Goal: Task Accomplishment & Management: Complete application form

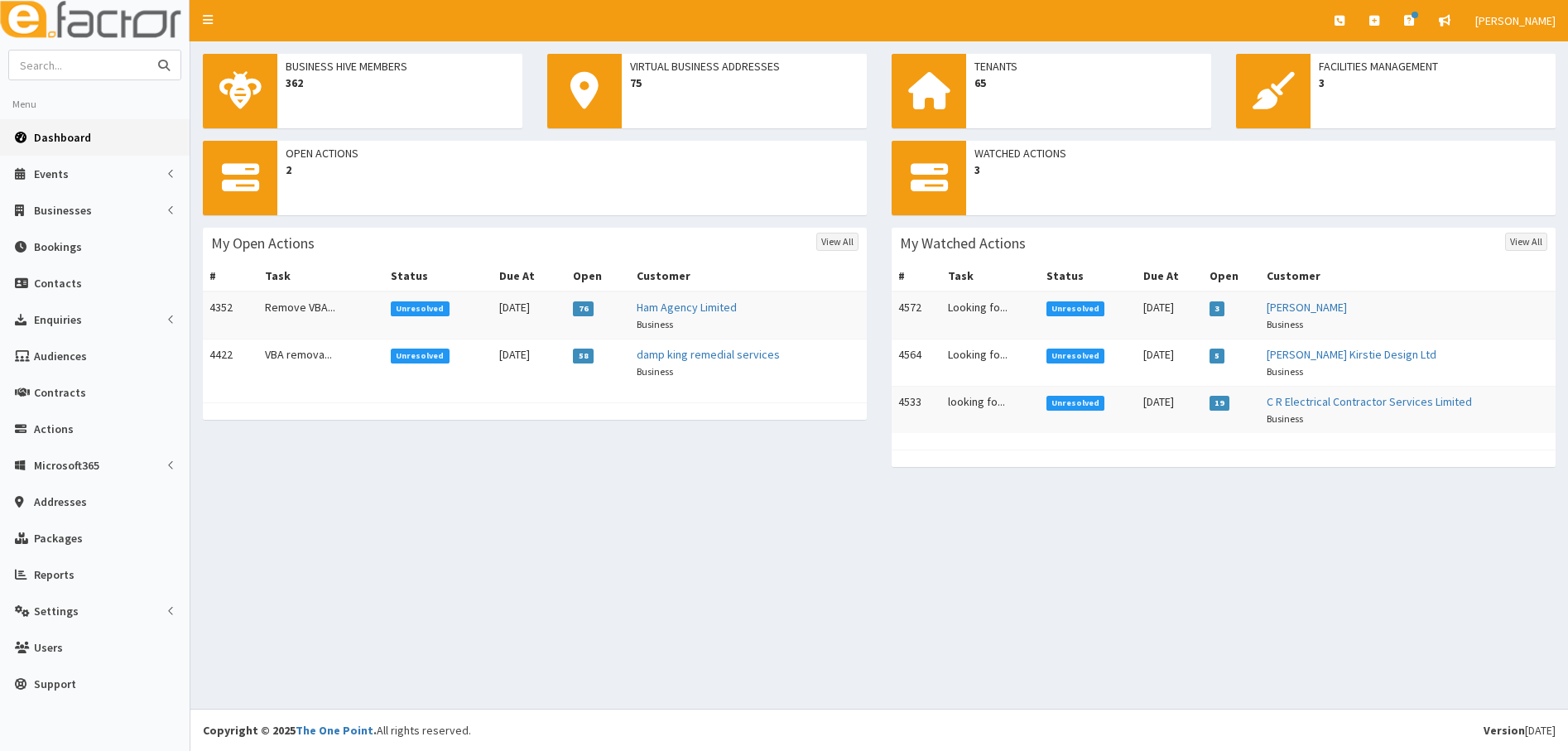
click at [84, 61] on input "text" at bounding box center [78, 64] width 139 height 29
click at [92, 61] on input "text" at bounding box center [78, 64] width 139 height 29
type input "[PERSON_NAME] plumbing"
click at [147, 50] on button "submit" at bounding box center [163, 64] width 33 height 29
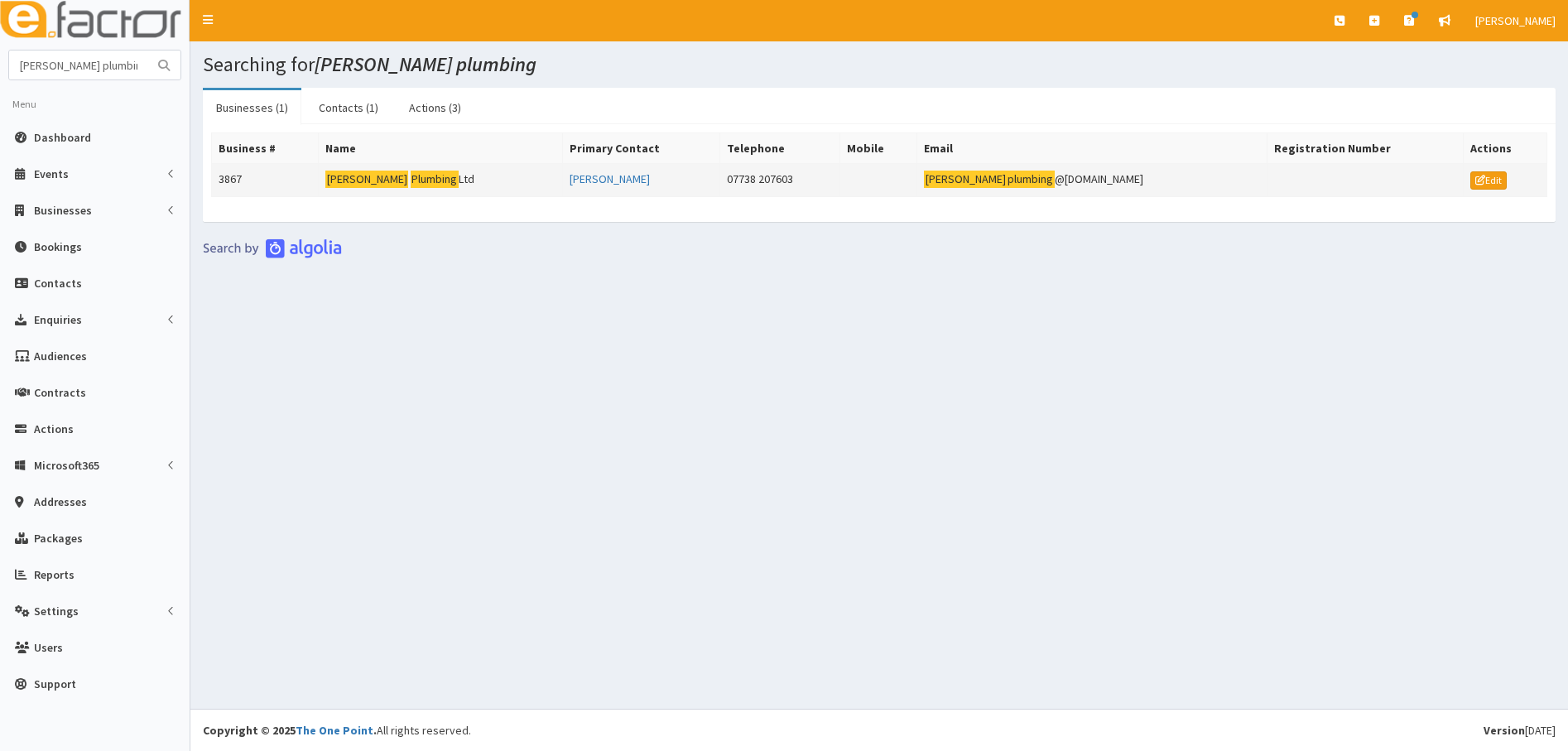
click at [225, 178] on td "3867" at bounding box center [265, 180] width 106 height 33
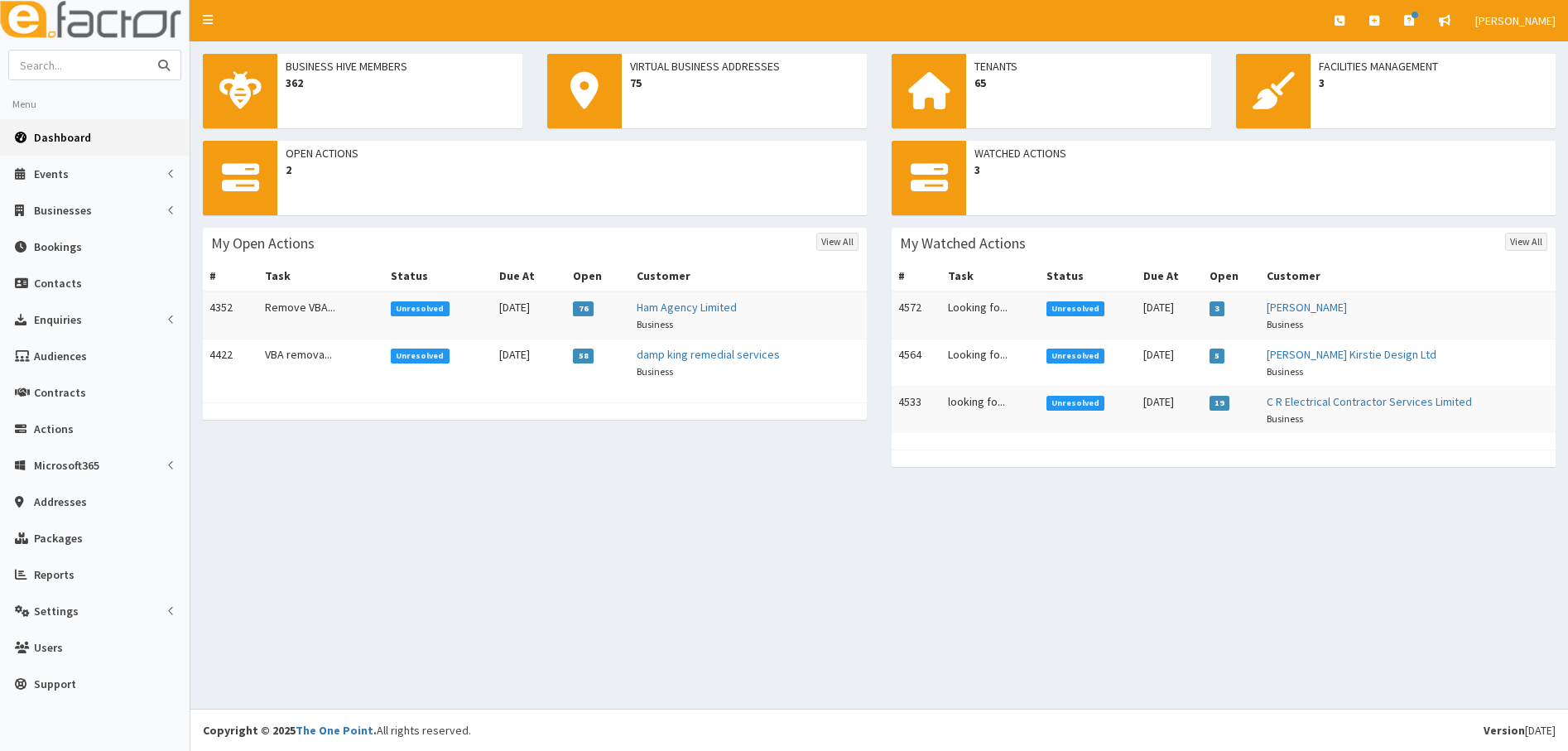
click at [81, 59] on input "text" at bounding box center [78, 64] width 139 height 29
type input "osbournes"
click at [147, 50] on button "submit" at bounding box center [163, 64] width 33 height 29
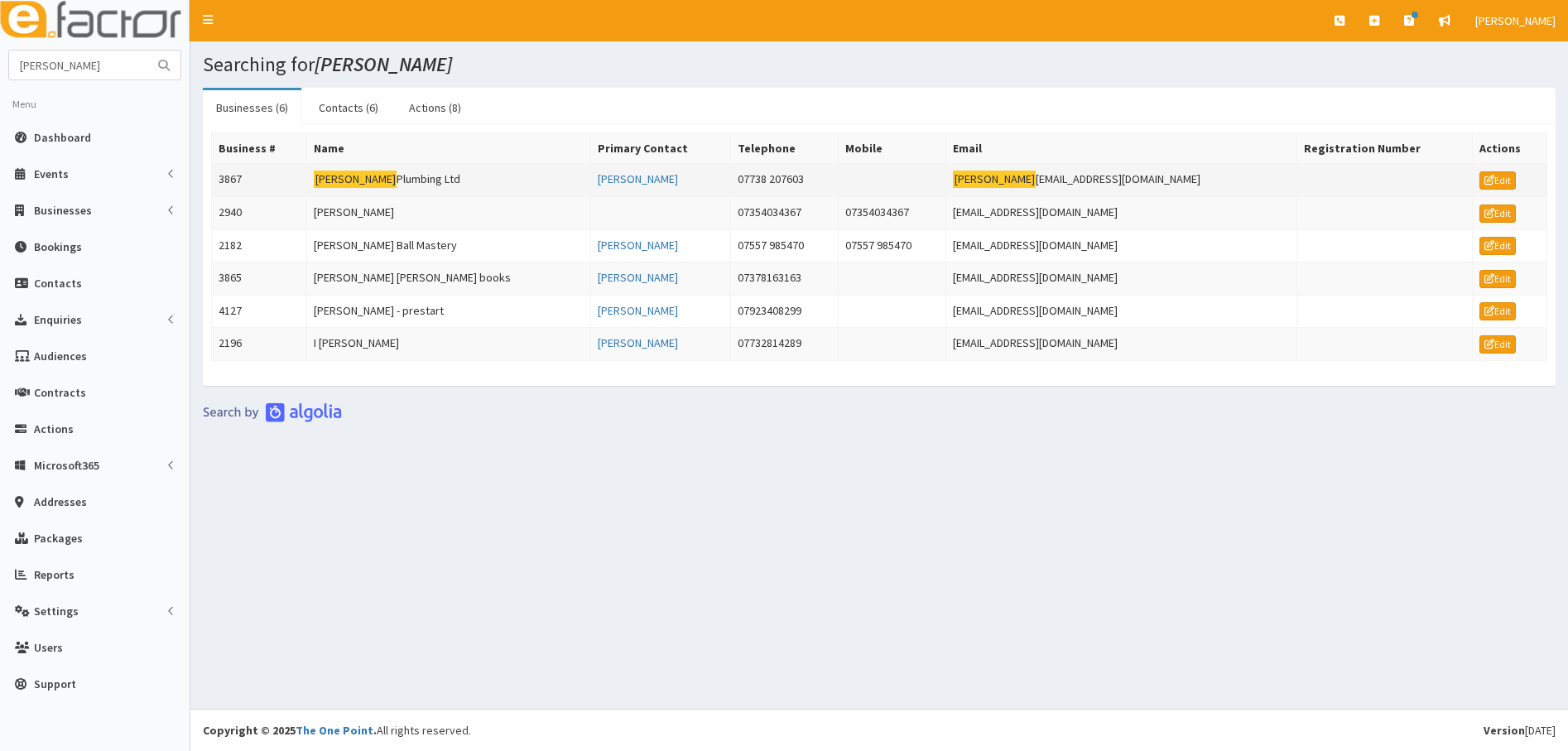
click at [230, 176] on td "3867" at bounding box center [259, 180] width 95 height 33
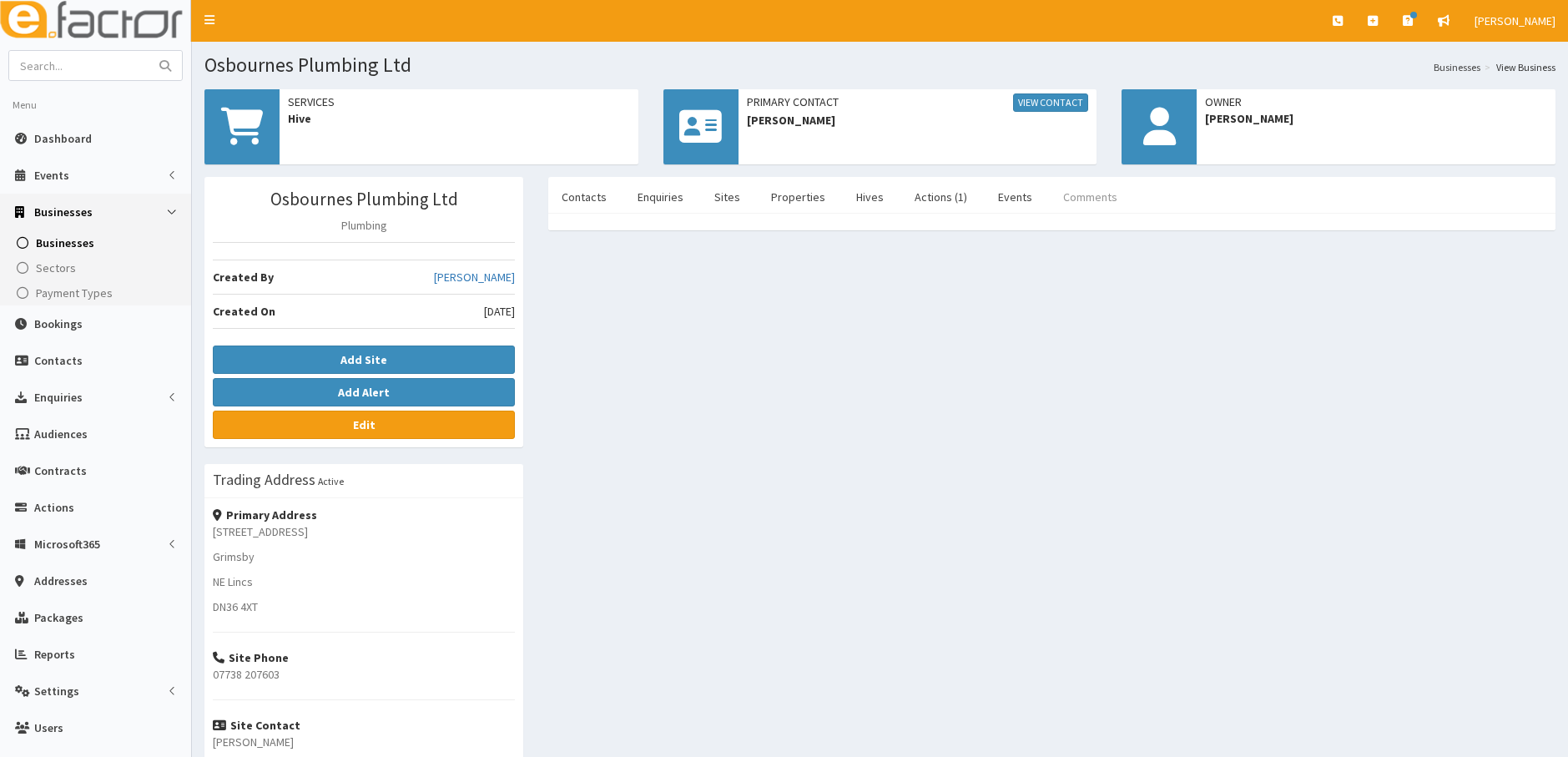
click at [1068, 197] on link "Comments" at bounding box center [1090, 197] width 81 height 35
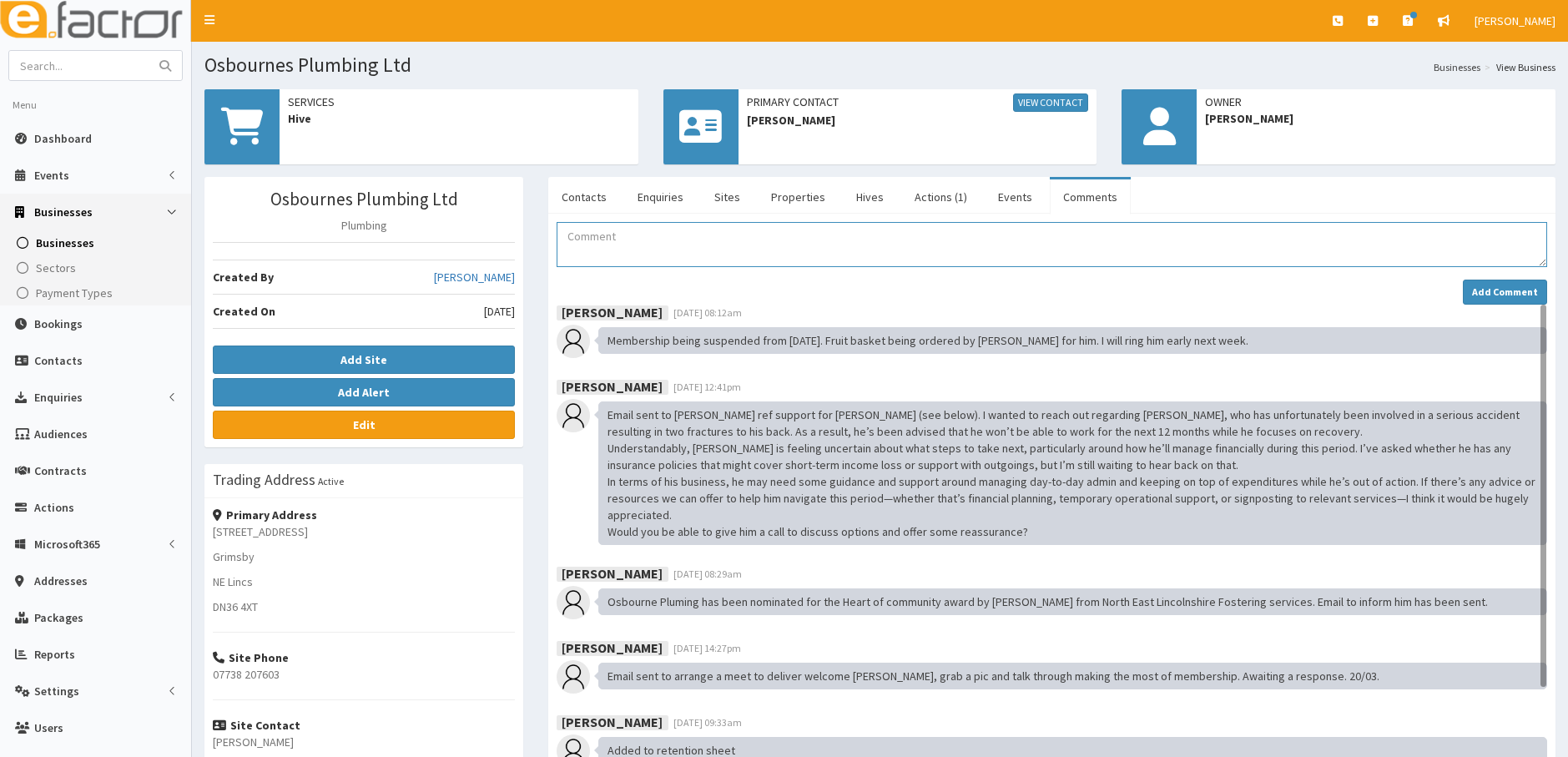
click at [594, 249] on textarea "Comment" at bounding box center [1052, 244] width 990 height 45
type textarea "Fruit basket to be delivered 29/30th"
click at [1513, 286] on strong "Add Comment" at bounding box center [1505, 292] width 66 height 12
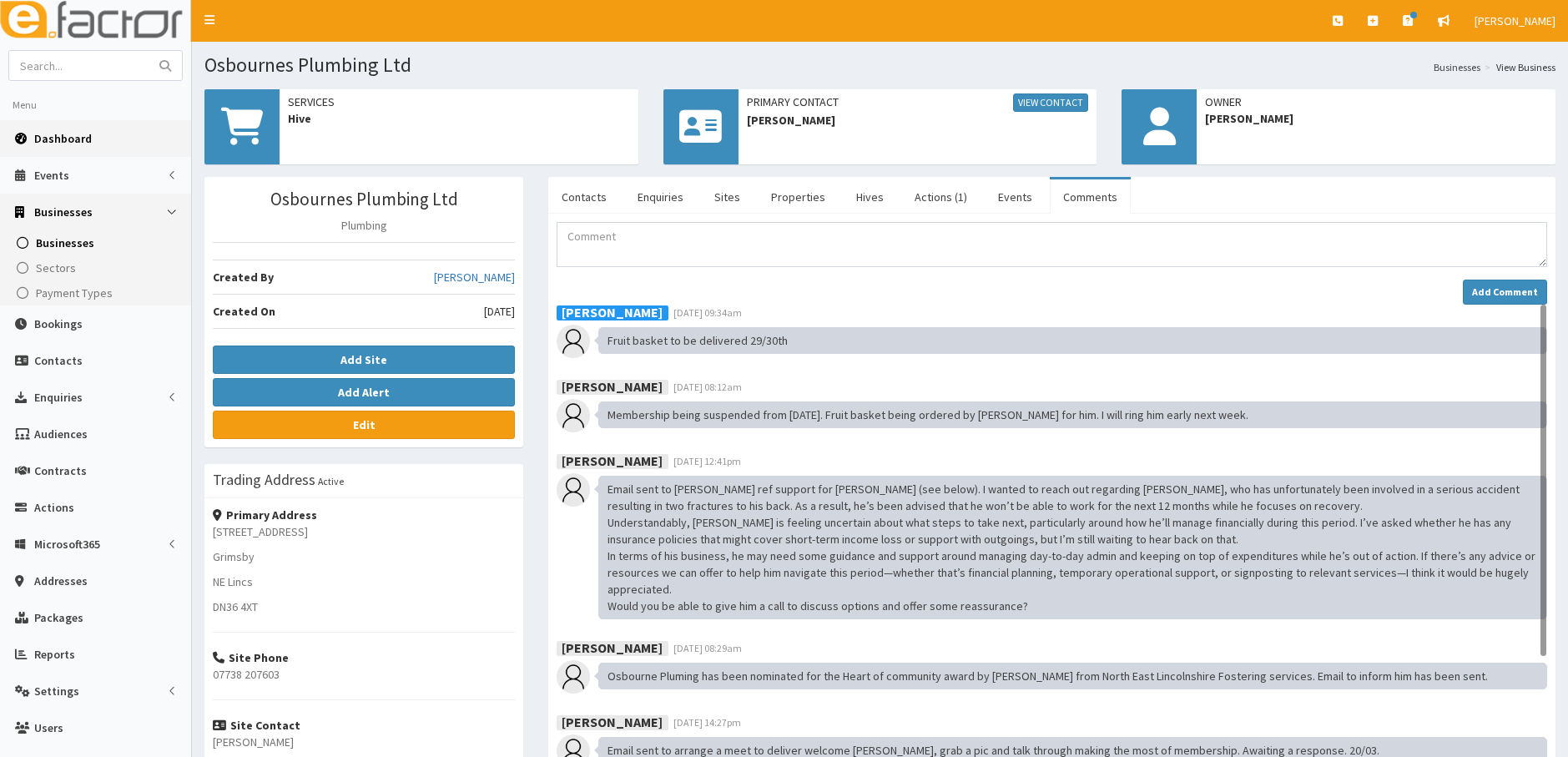
click at [68, 137] on span "Dashboard" at bounding box center [62, 138] width 57 height 15
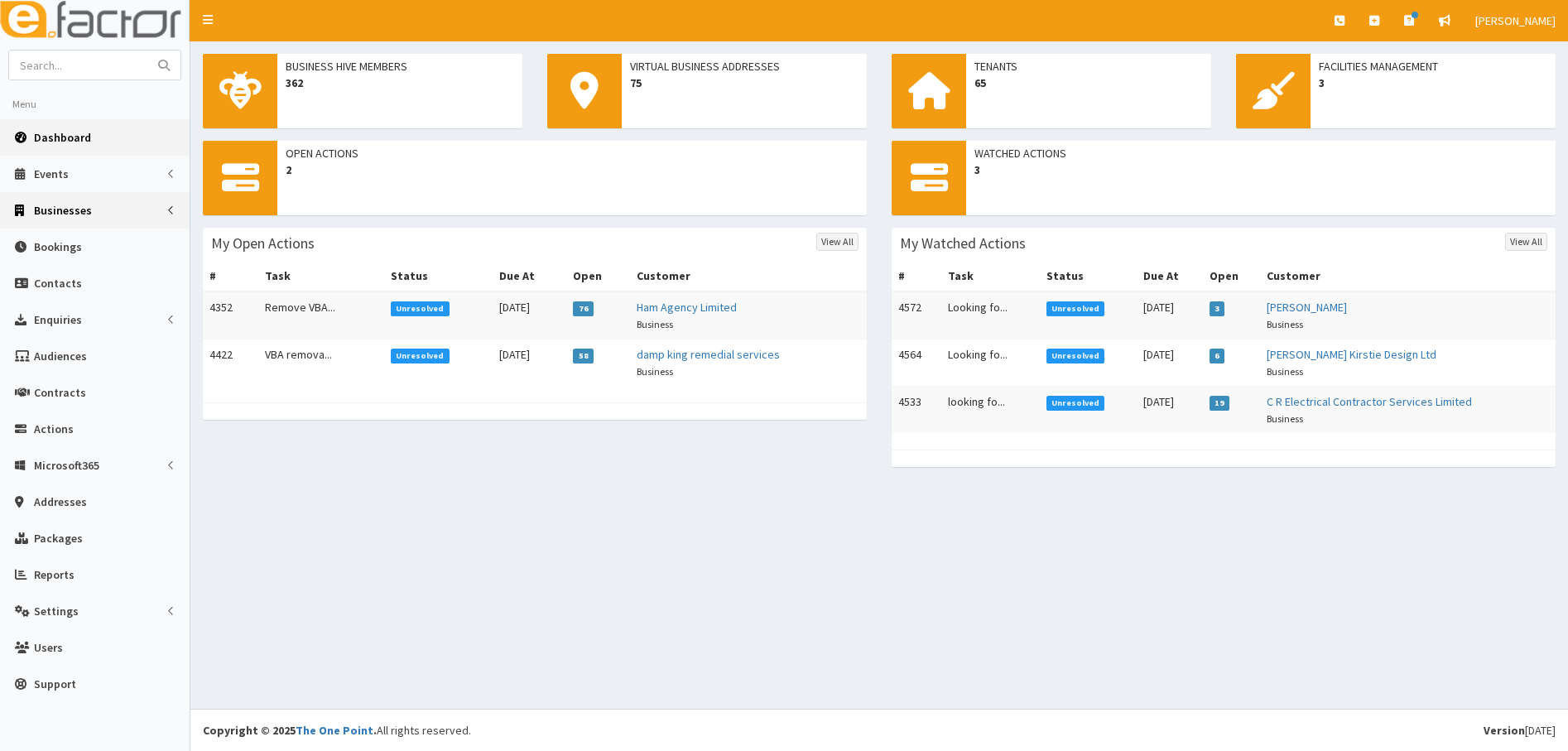
click at [57, 210] on span "Businesses" at bounding box center [62, 210] width 58 height 15
click at [54, 237] on span "Businesses" at bounding box center [63, 241] width 57 height 15
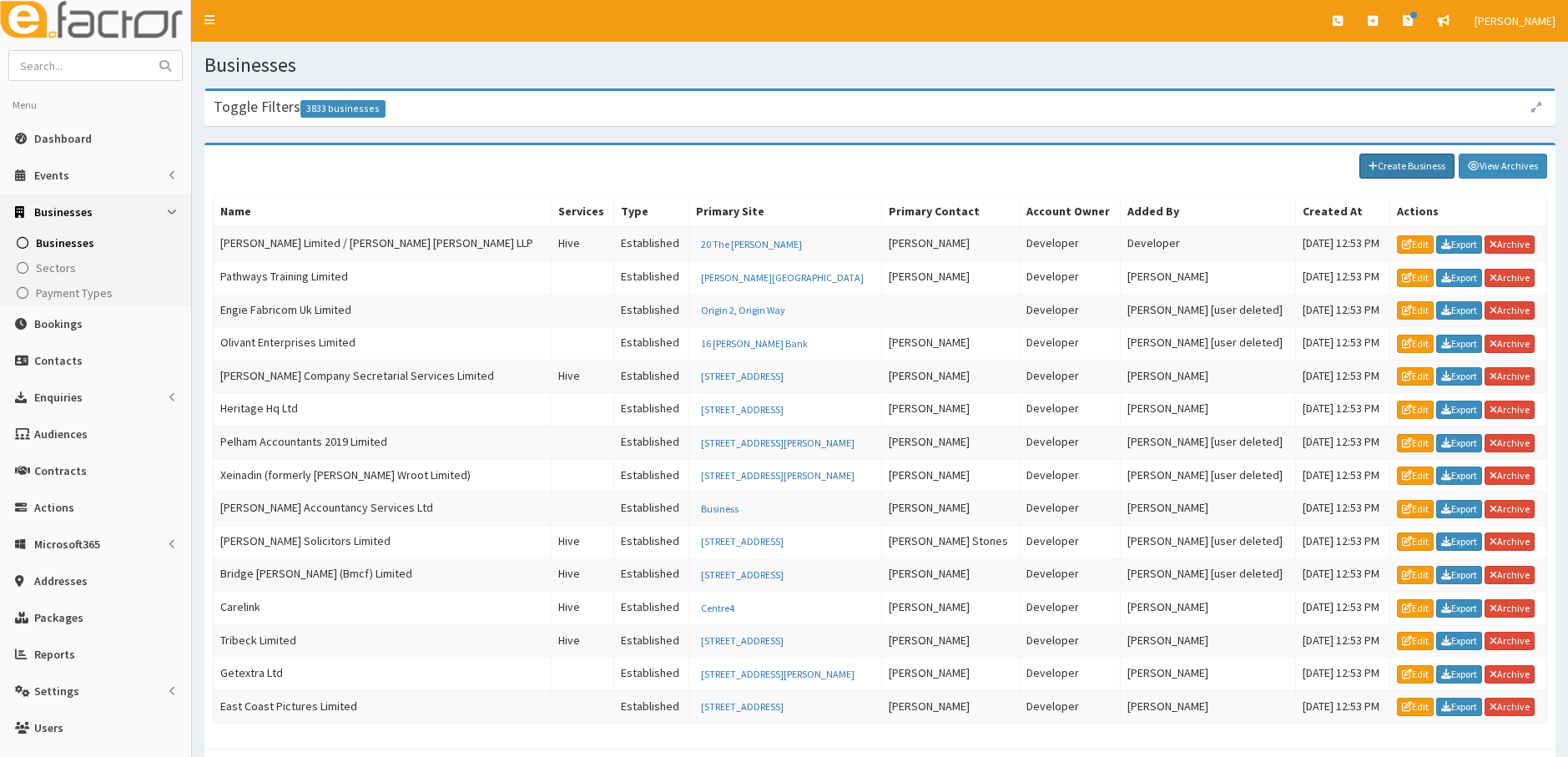
click at [1423, 166] on link "Create Business" at bounding box center [1407, 166] width 95 height 25
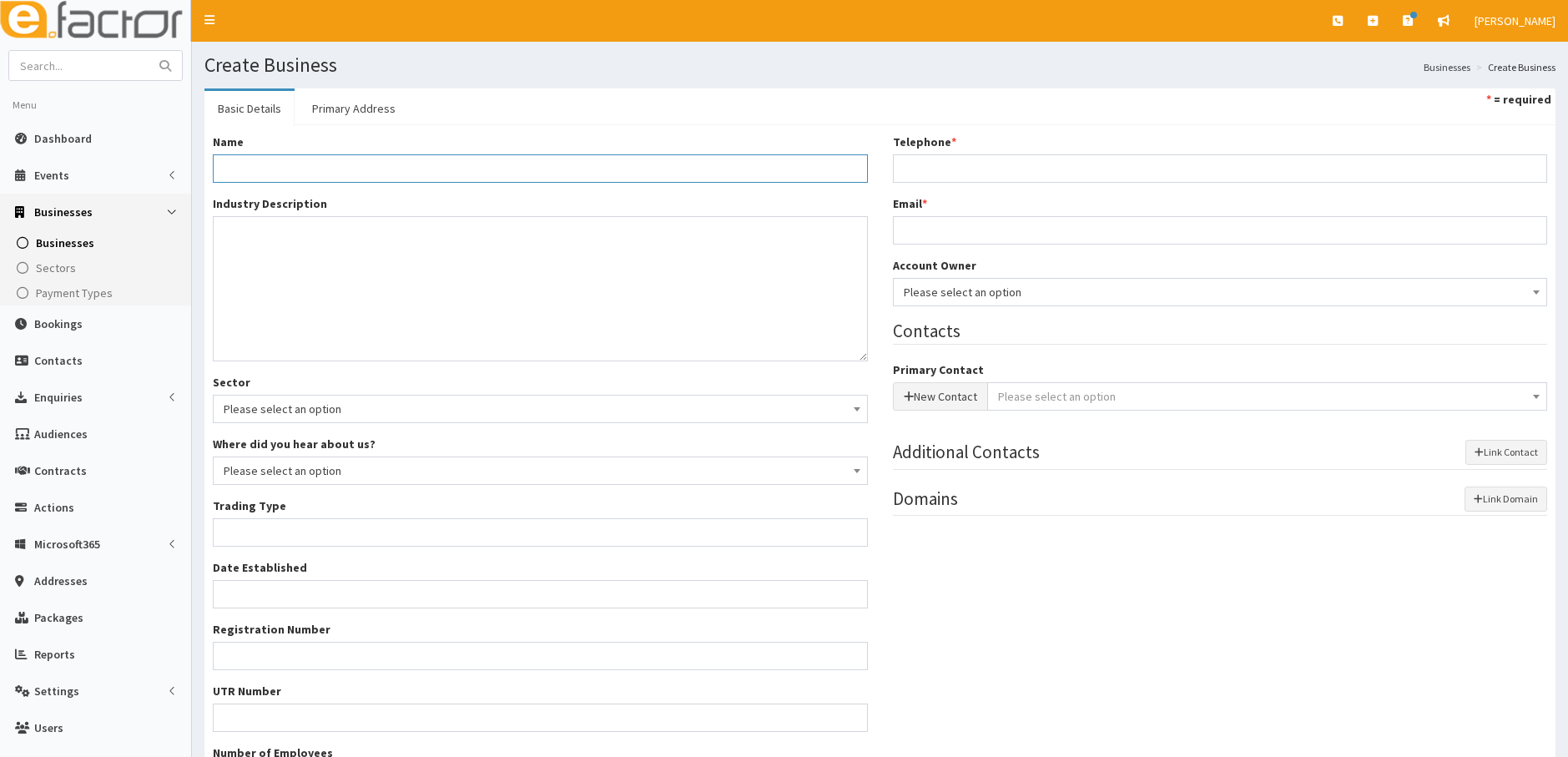
click at [271, 166] on input "Name *" at bounding box center [540, 168] width 656 height 28
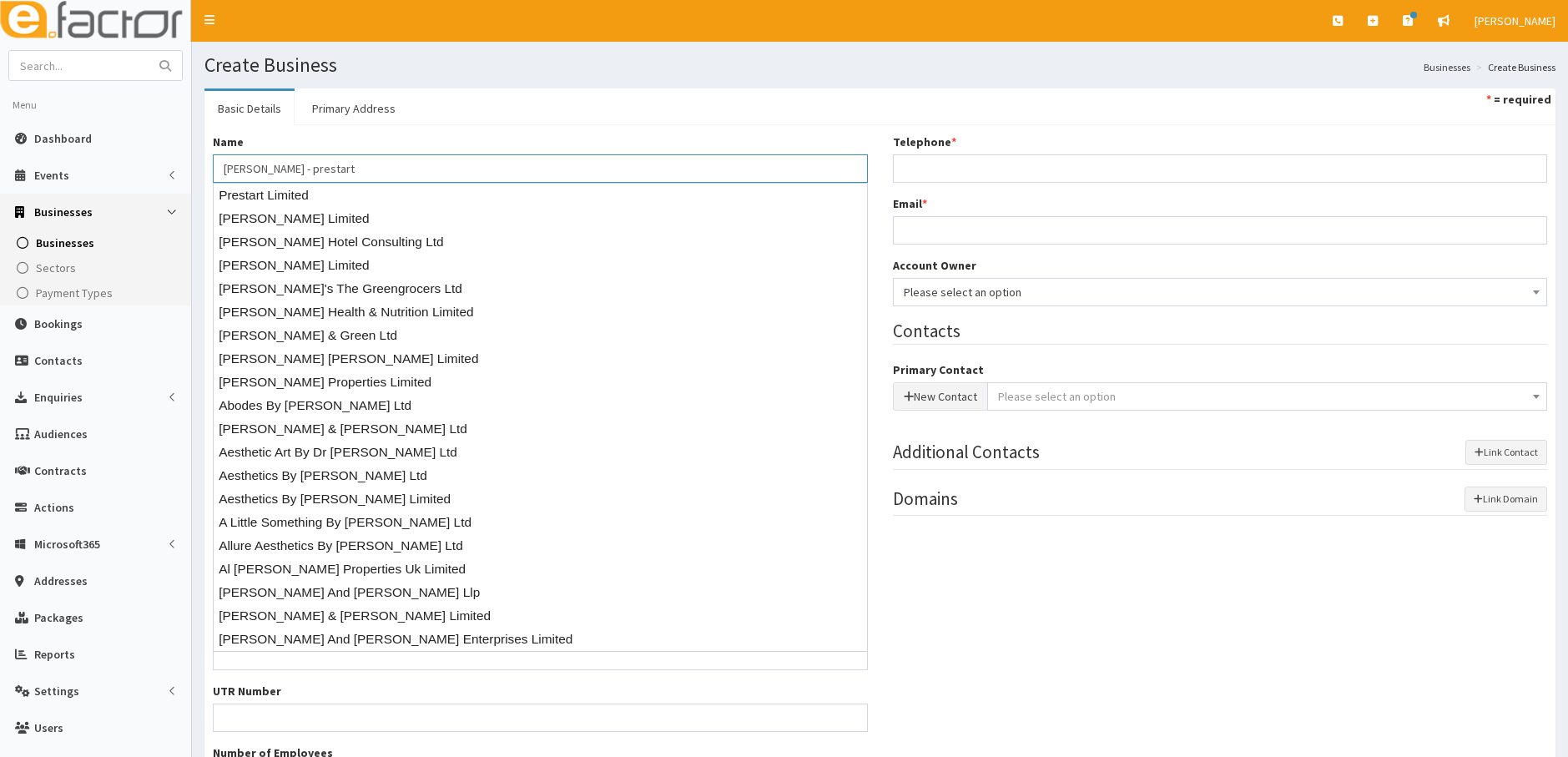
type input "[PERSON_NAME] - prestart"
click at [387, 128] on div "Name * Sarah Green - prestart Industry Description * Sector Please select an op…" at bounding box center [879, 469] width 1352 height 689
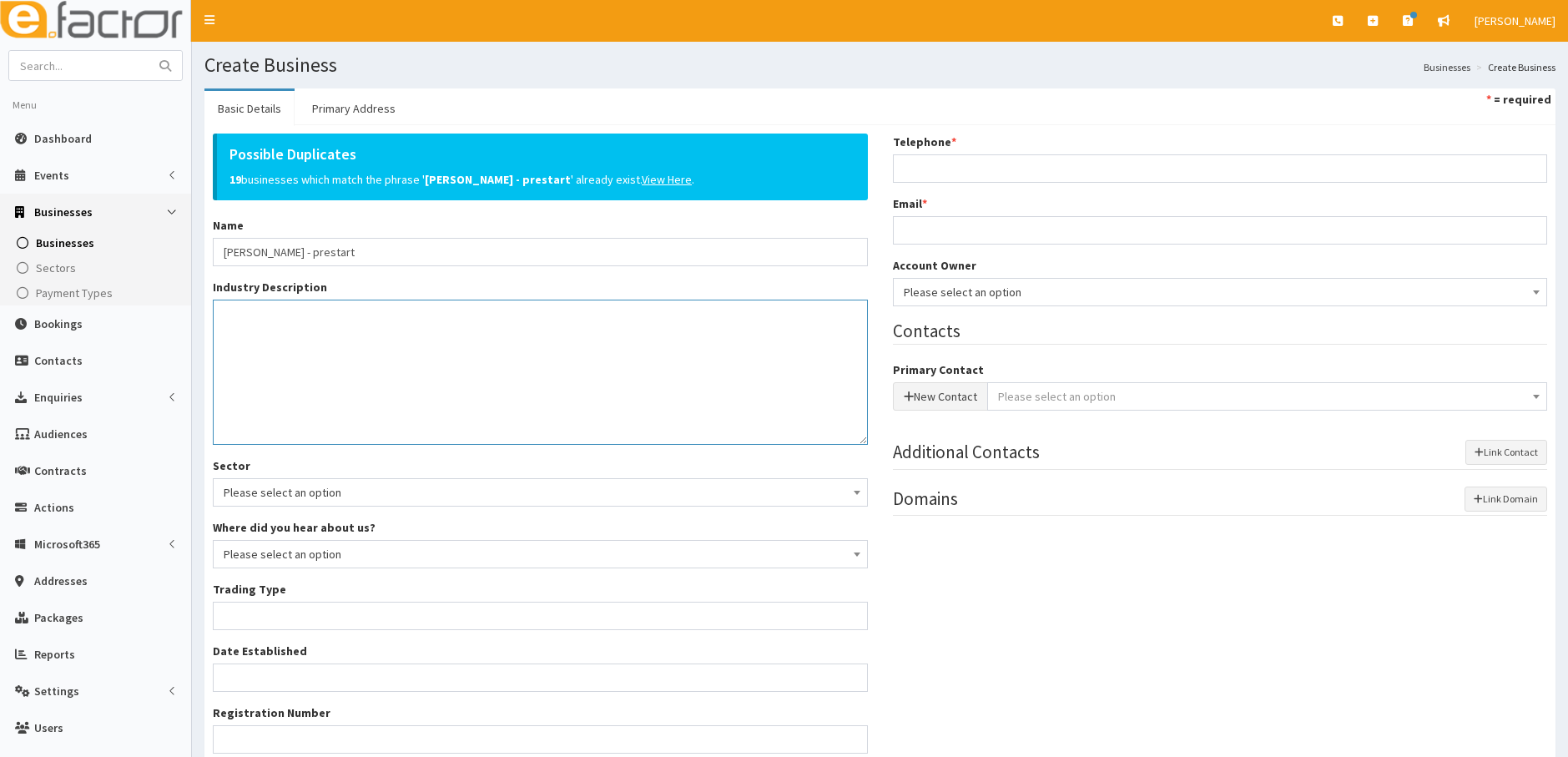
click at [260, 342] on textarea "Industry Description *" at bounding box center [540, 372] width 656 height 145
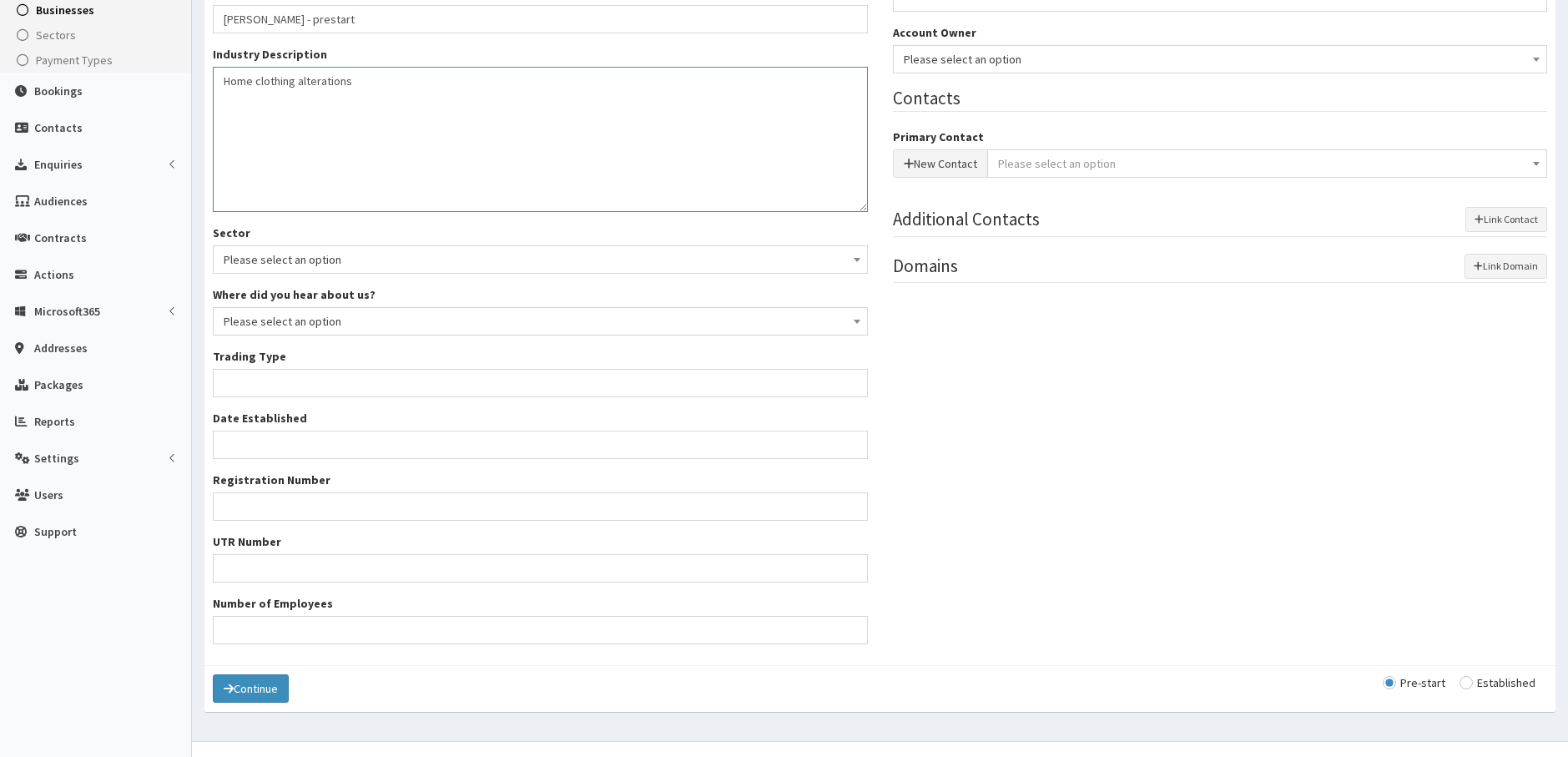
scroll to position [250, 0]
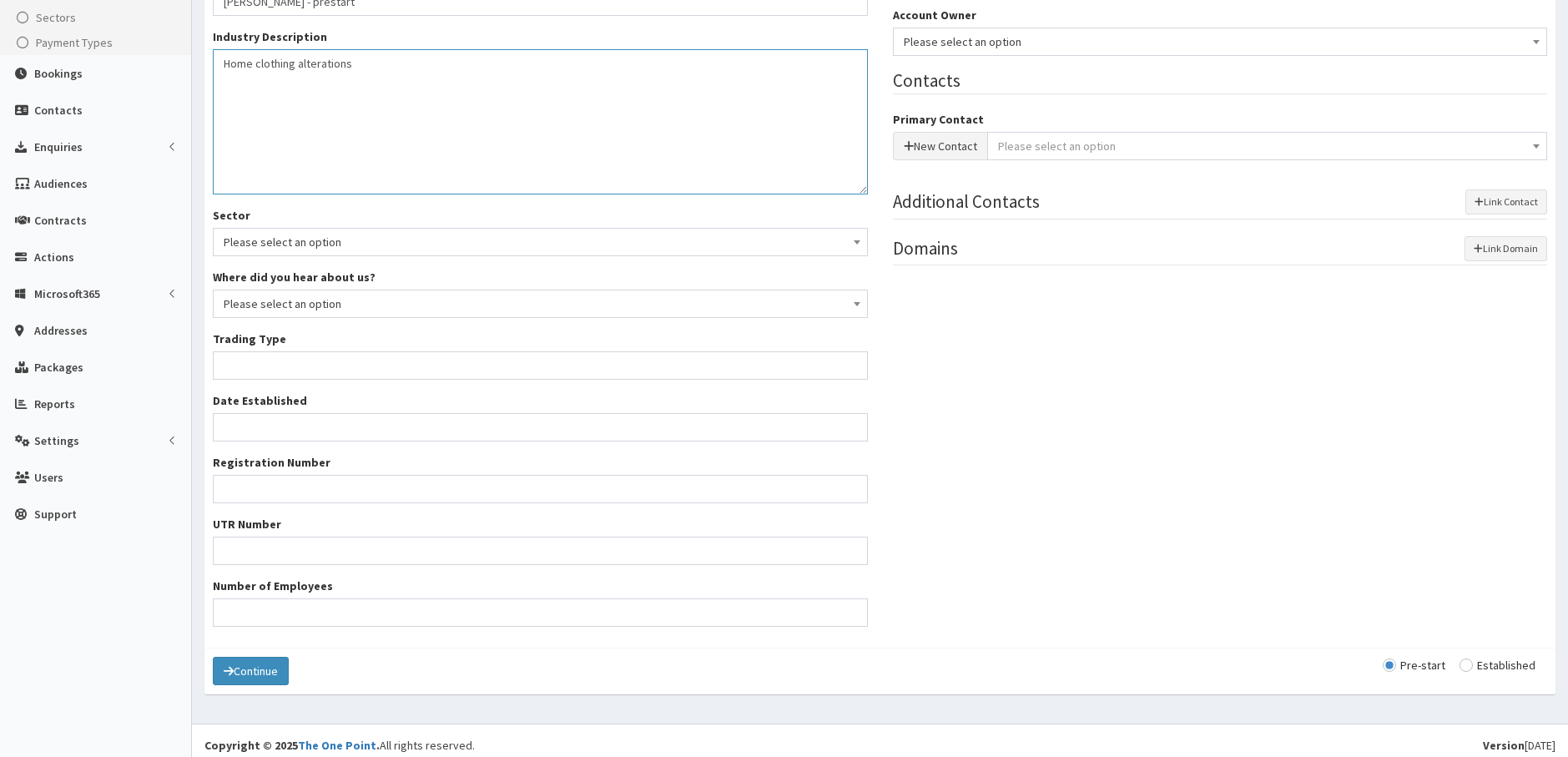
type textarea "Home clothing alterations"
click at [271, 362] on input "Trading Type *" at bounding box center [540, 366] width 656 height 28
type input "unknown"
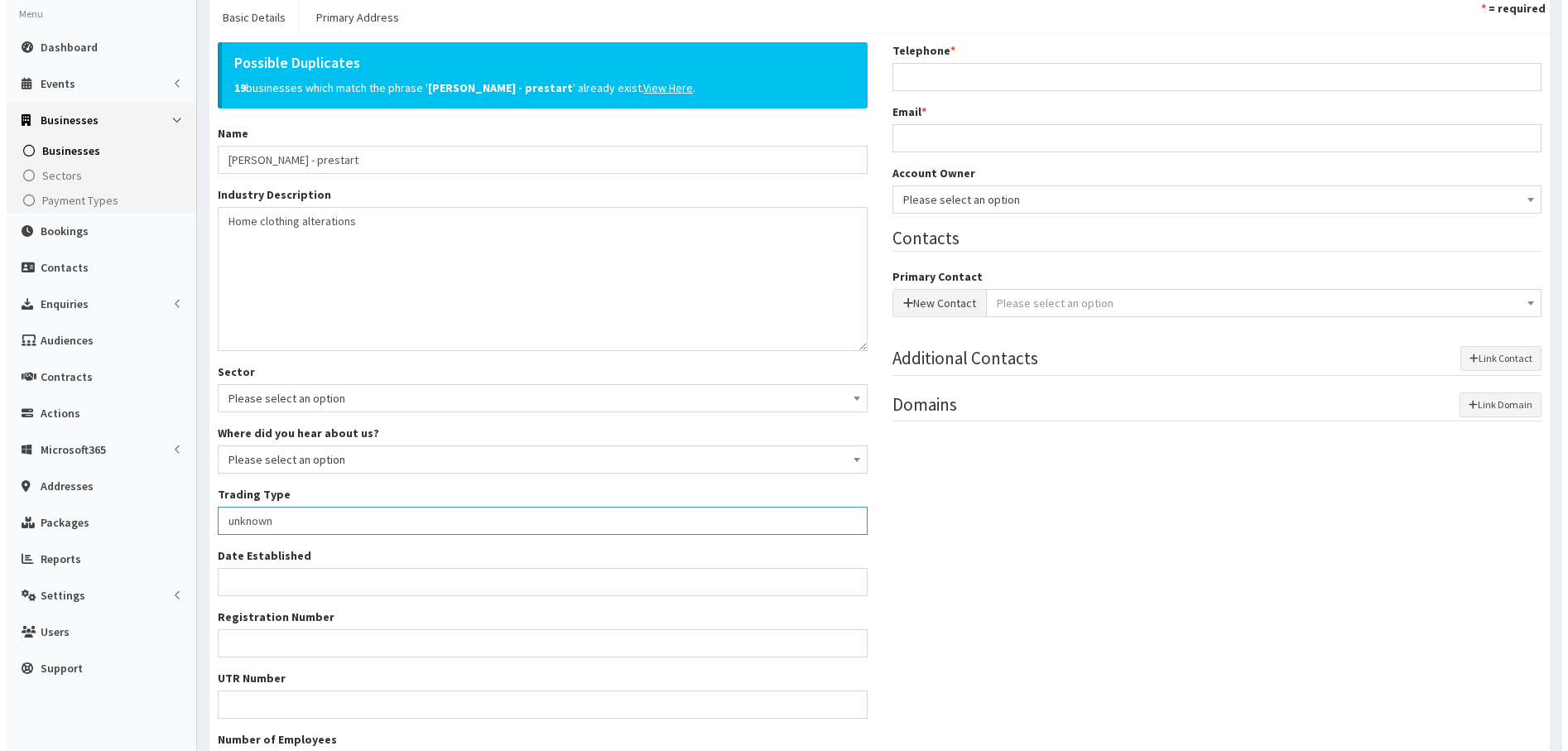
scroll to position [0, 0]
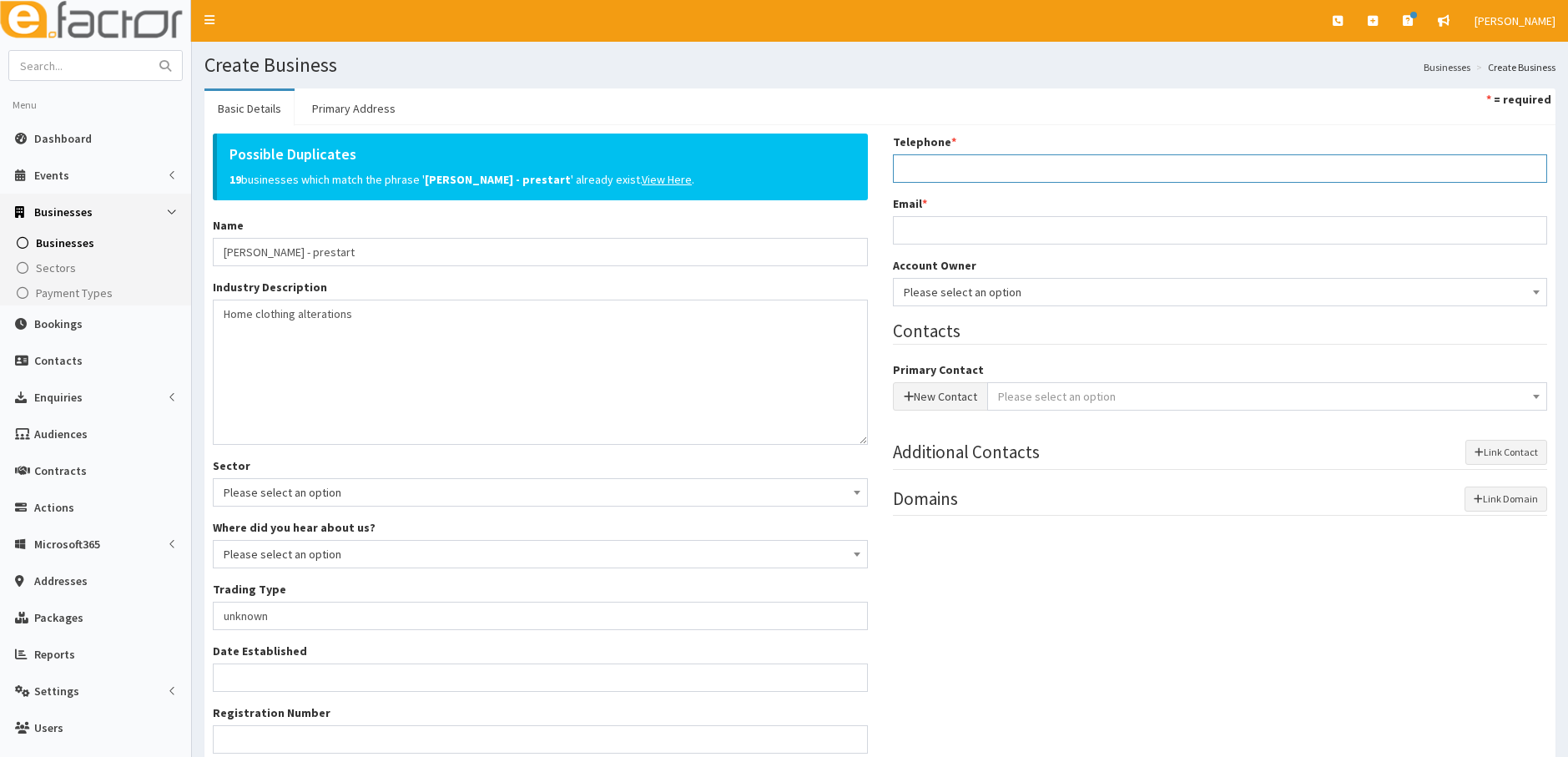
click at [959, 168] on input "Telephone *" at bounding box center [1221, 168] width 656 height 28
type input "07788424238"
click at [914, 226] on input "Email *" at bounding box center [1221, 230] width 656 height 28
type input "[EMAIL_ADDRESS][DOMAIN_NAME]"
click at [923, 397] on button "New Contact" at bounding box center [941, 396] width 95 height 28
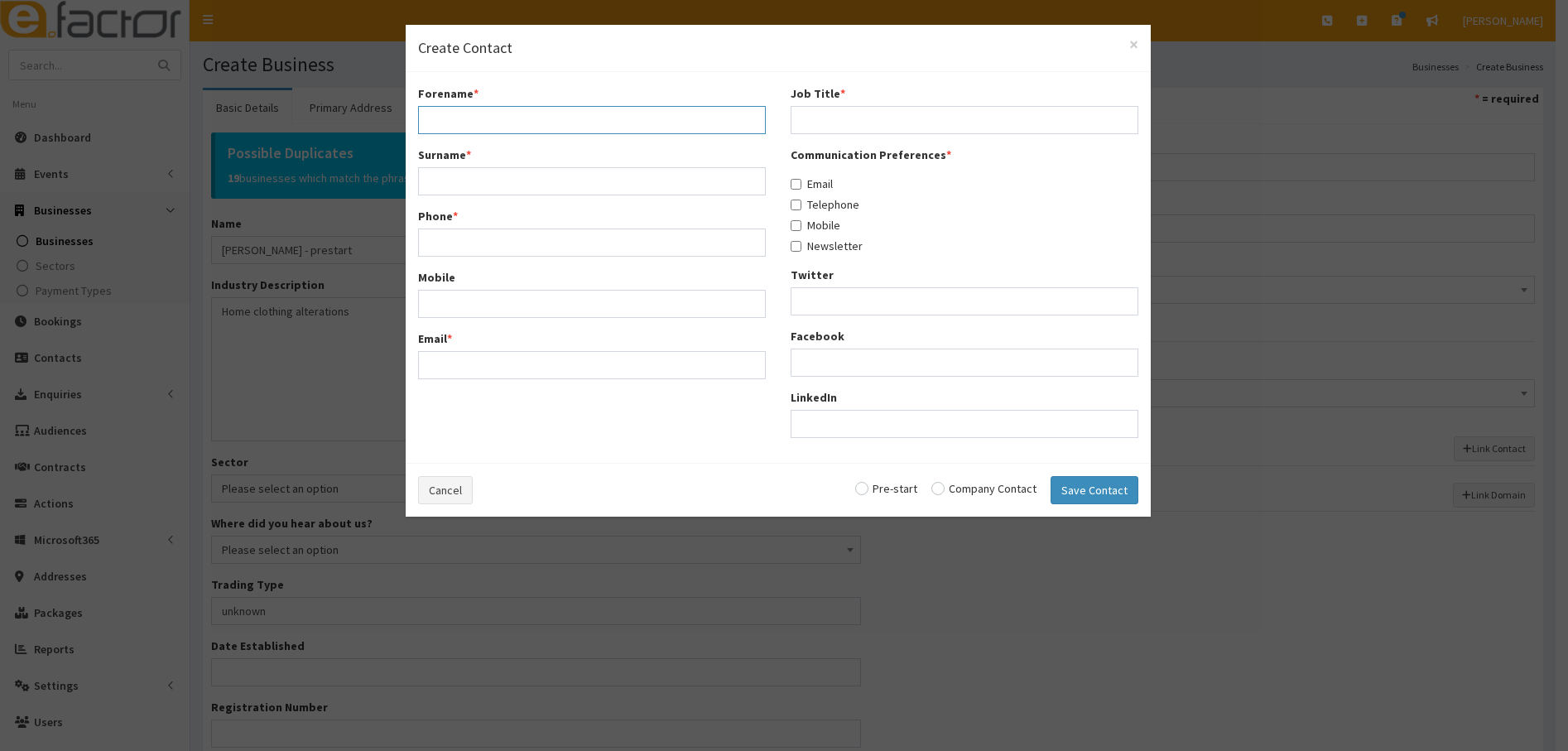
click at [455, 114] on input "Forename *" at bounding box center [591, 120] width 348 height 28
type input "Sarah"
type input "Green"
type input "07788424238"
click at [471, 303] on input "Mobile" at bounding box center [591, 304] width 348 height 28
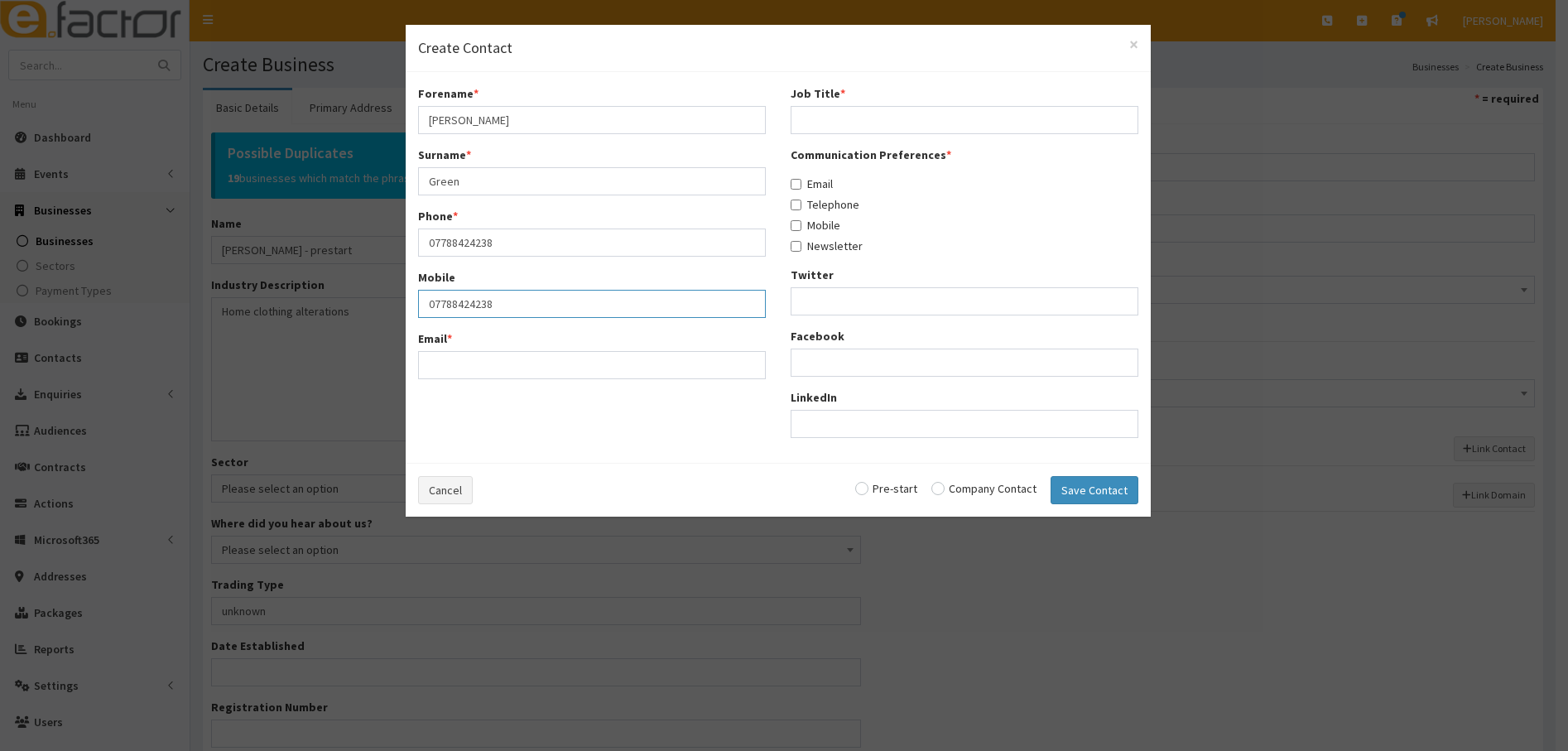
type input "07788424238"
click at [475, 366] on input "Email *" at bounding box center [591, 365] width 348 height 28
type input "sjgreen529@btinternet.com"
click at [842, 104] on div "Job Title *" at bounding box center [964, 109] width 348 height 49
click at [818, 129] on input "Job Title *" at bounding box center [964, 120] width 348 height 28
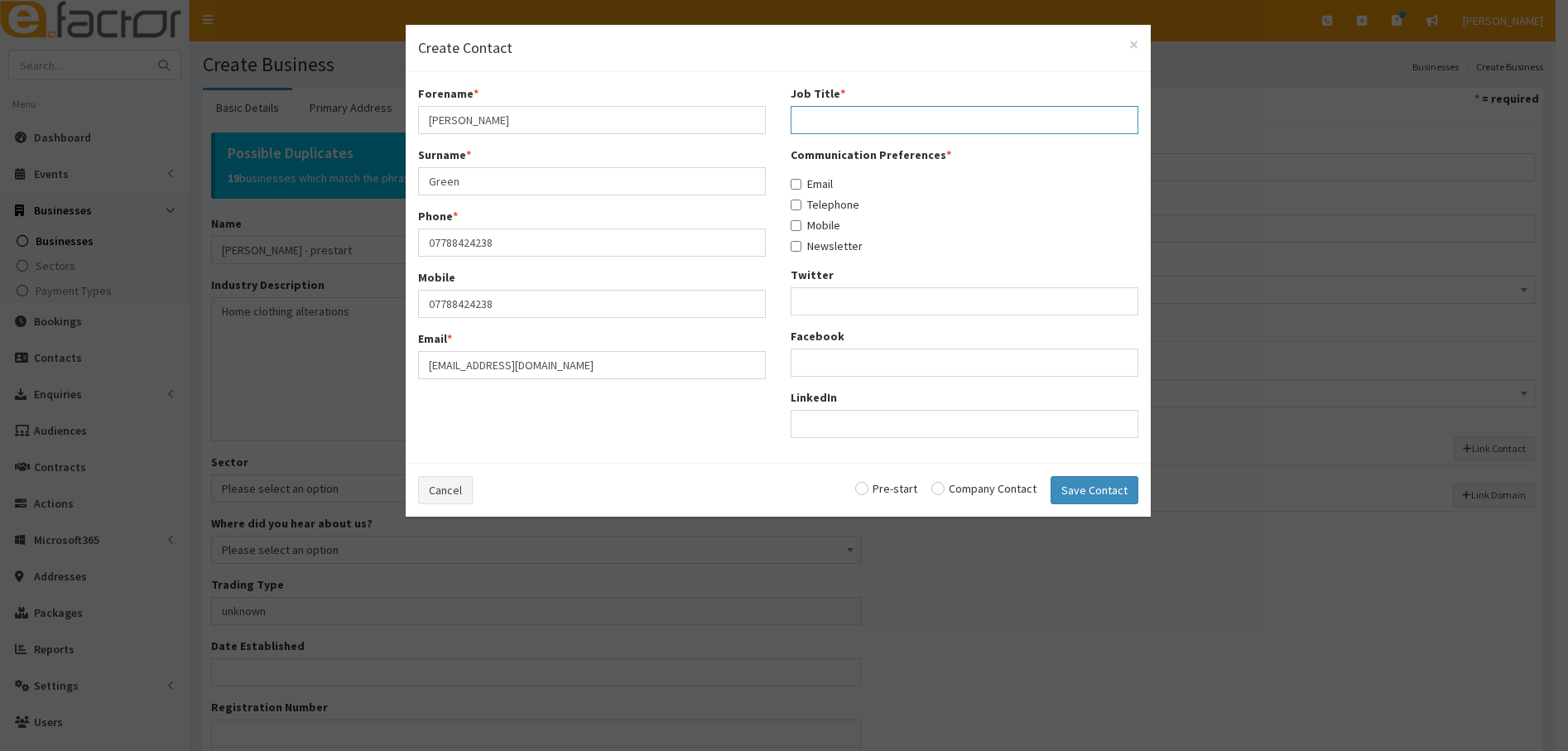
type input "self employed"
drag, startPoint x: 795, startPoint y: 185, endPoint x: 798, endPoint y: 200, distance: 15.3
click at [795, 186] on input "Email" at bounding box center [797, 185] width 11 height 11
checkbox input "true"
click at [798, 208] on input "Telephone" at bounding box center [797, 205] width 11 height 11
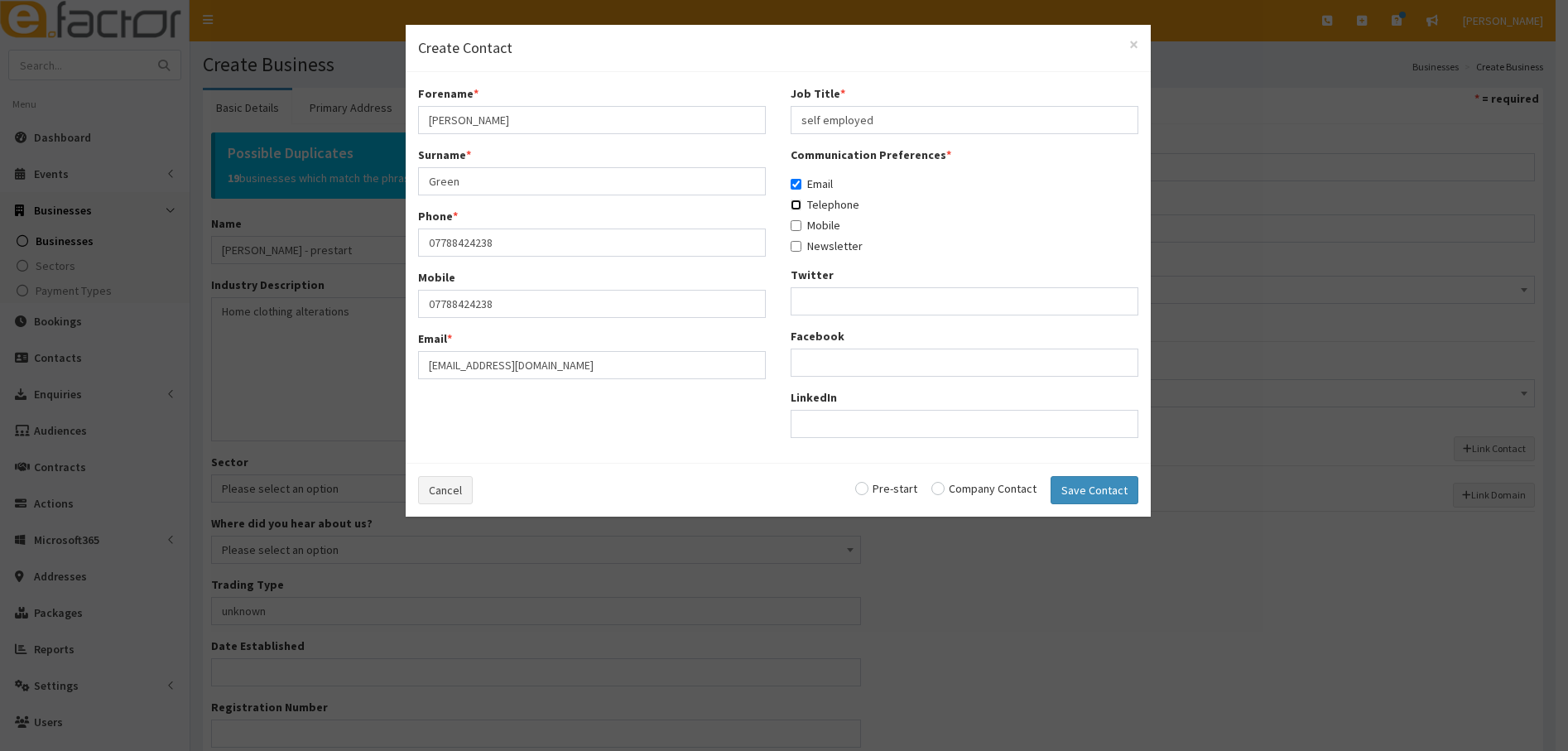
checkbox input "true"
drag, startPoint x: 794, startPoint y: 223, endPoint x: 797, endPoint y: 243, distance: 20.2
click at [794, 224] on input "Mobile" at bounding box center [797, 226] width 11 height 11
checkbox input "true"
drag, startPoint x: 797, startPoint y: 243, endPoint x: 836, endPoint y: 287, distance: 58.8
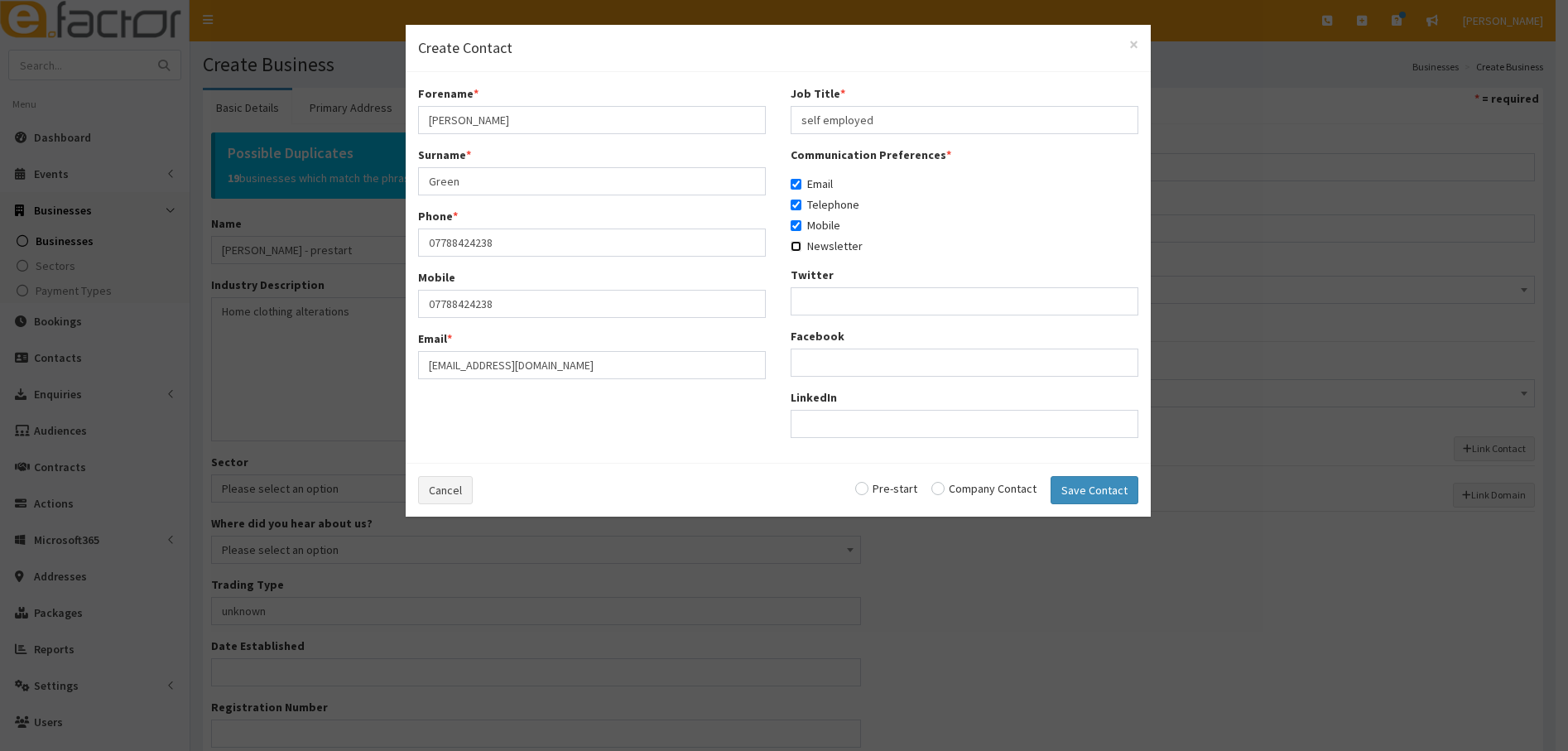
click at [797, 246] on input "Newsletter" at bounding box center [797, 246] width 11 height 11
checkbox input "true"
click at [949, 486] on input "radio" at bounding box center [983, 488] width 105 height 11
radio input "true"
click at [876, 490] on input "radio" at bounding box center [886, 488] width 62 height 11
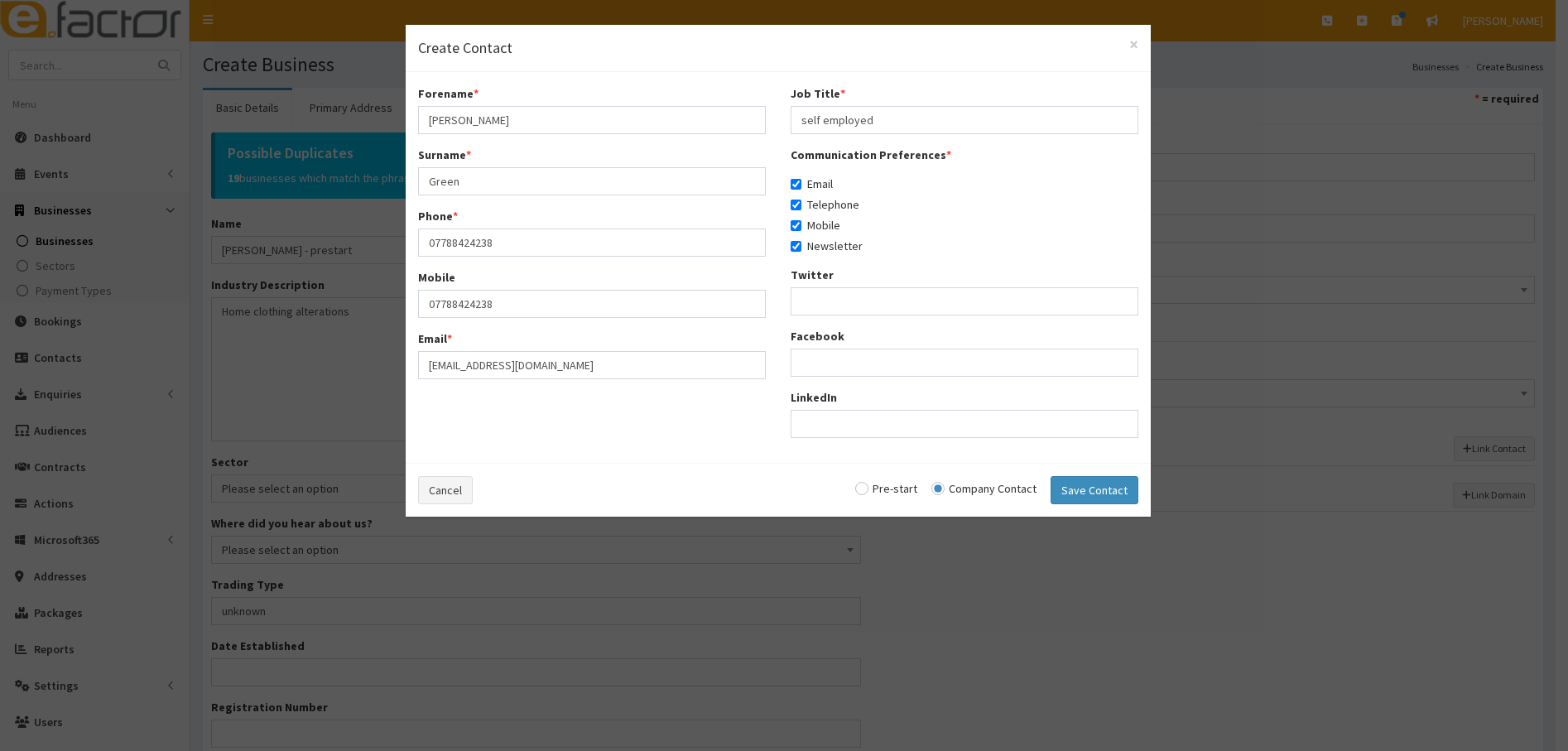
radio input "true"
drag, startPoint x: 889, startPoint y: 122, endPoint x: 729, endPoint y: 121, distance: 160.0
click at [734, 121] on div "Forename * Sarah Surname * Green Phone * 07788424238 Mobile 07788424238 Email *…" at bounding box center [778, 268] width 745 height 366
type input "Owner"
click at [1098, 496] on button "Save Contact" at bounding box center [1094, 490] width 88 height 28
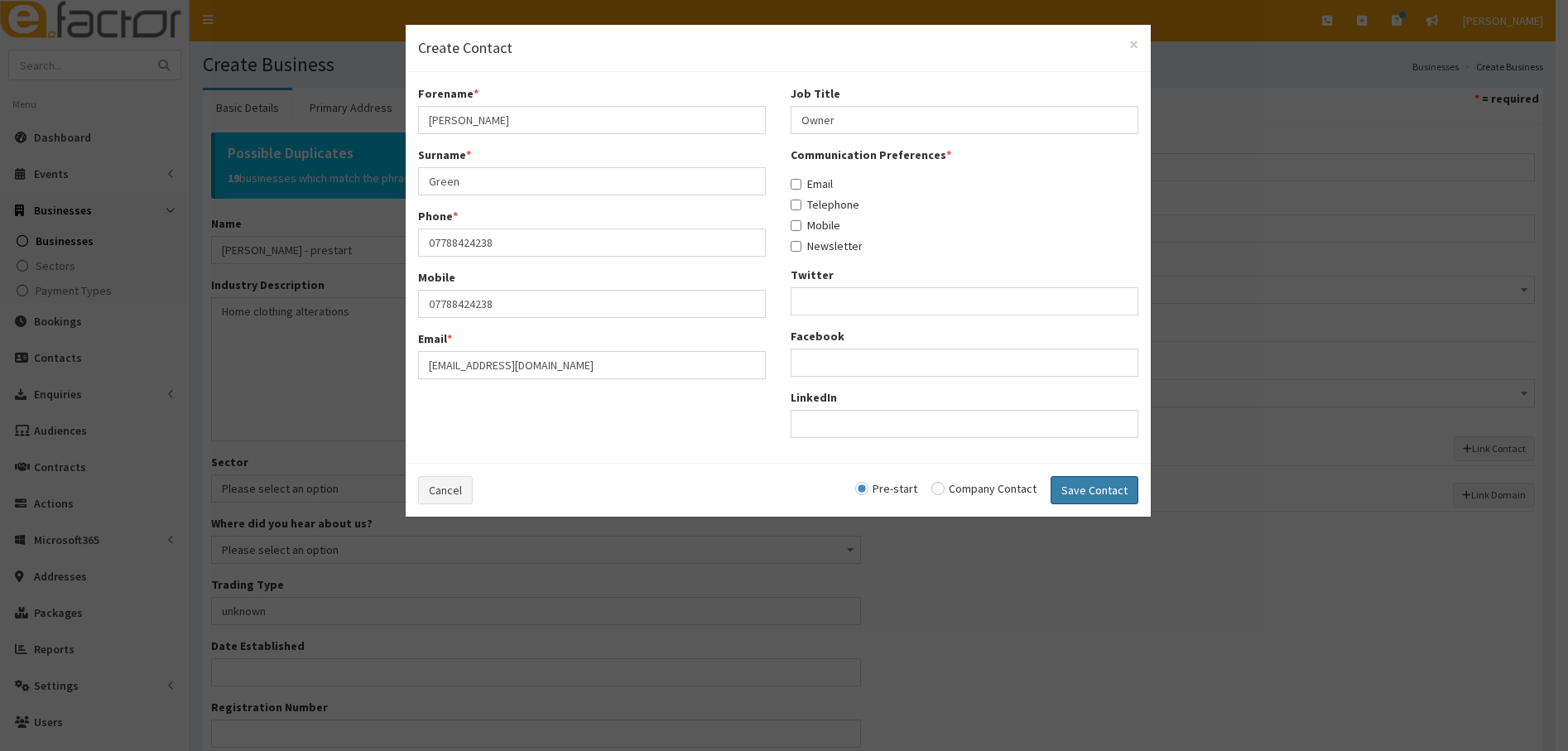
checkbox input "false"
radio input "false"
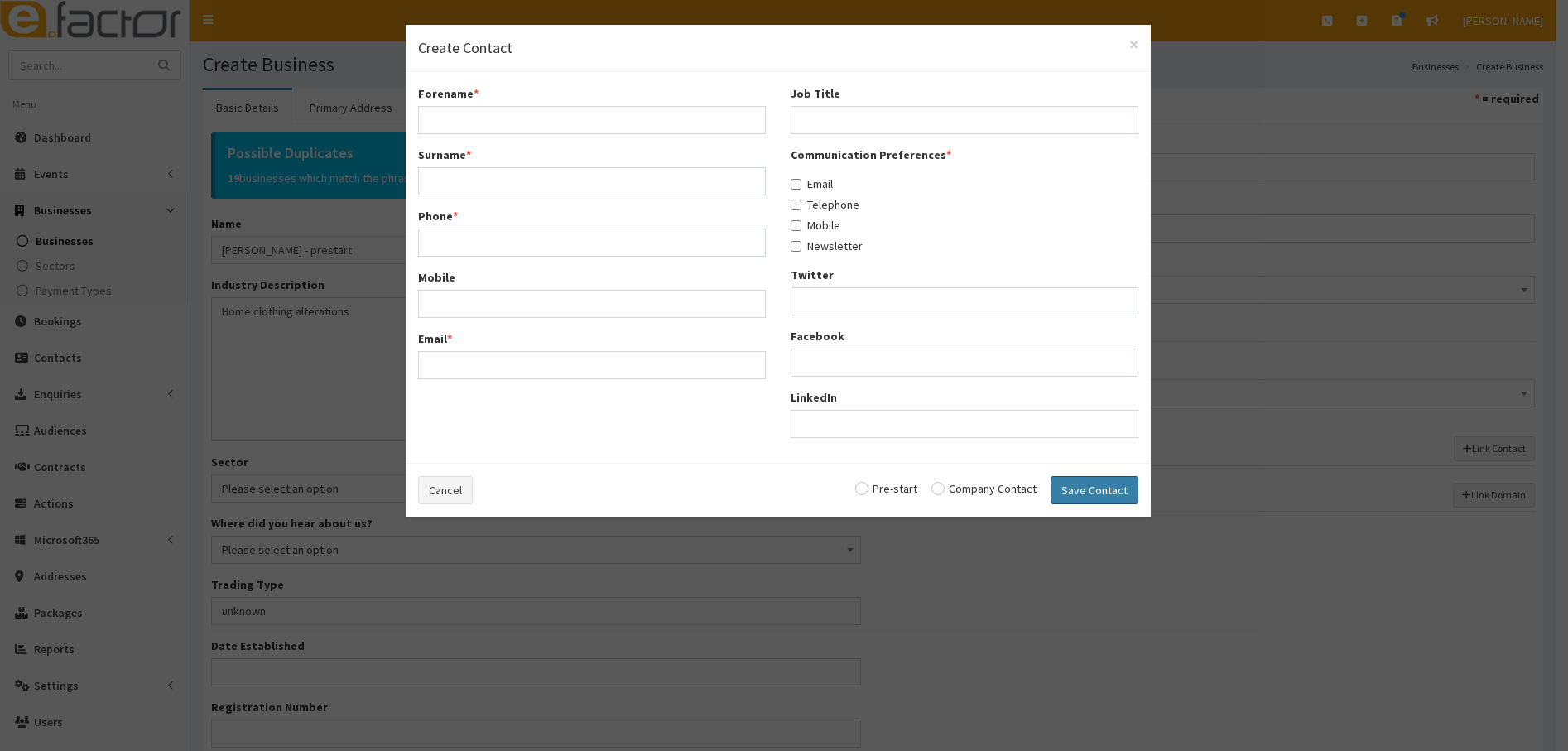
select select "5279"
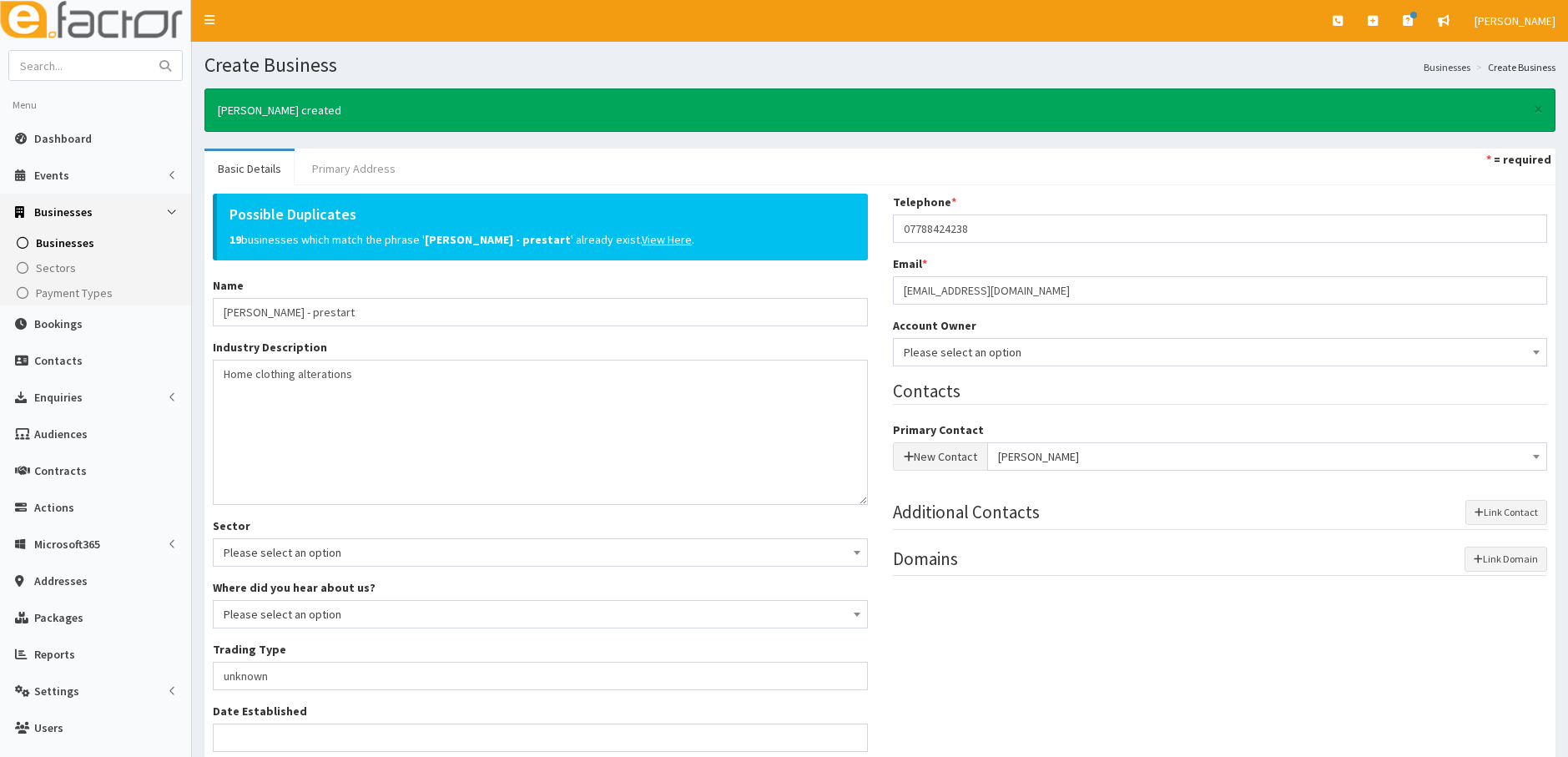
click at [366, 154] on link "Primary Address" at bounding box center [354, 168] width 110 height 35
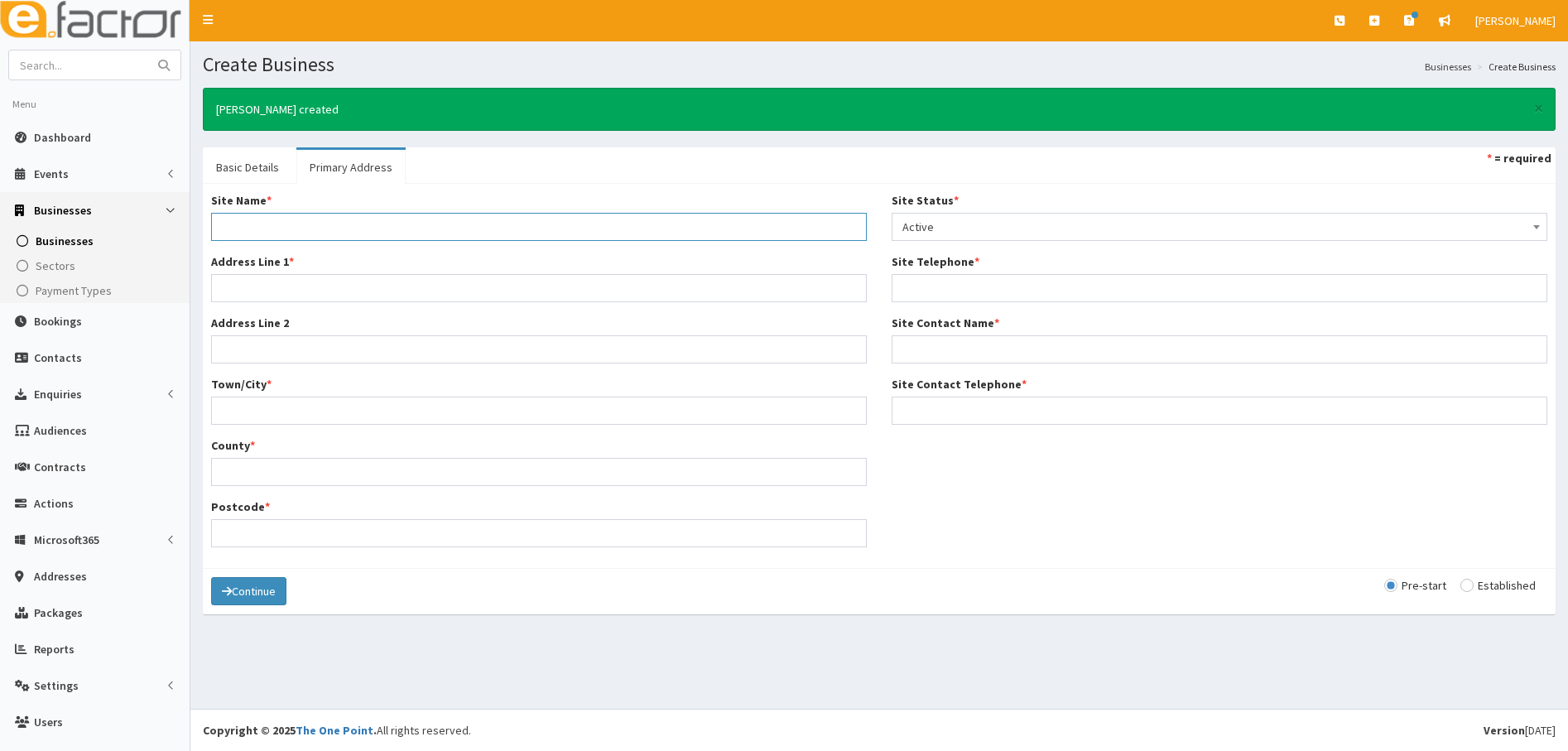
click at [278, 223] on input "Site Name *" at bounding box center [538, 227] width 656 height 28
type input "Home"
type input "14 Ashcout"
type input "Cleeethorpes"
type input "North East Lincolnshire"
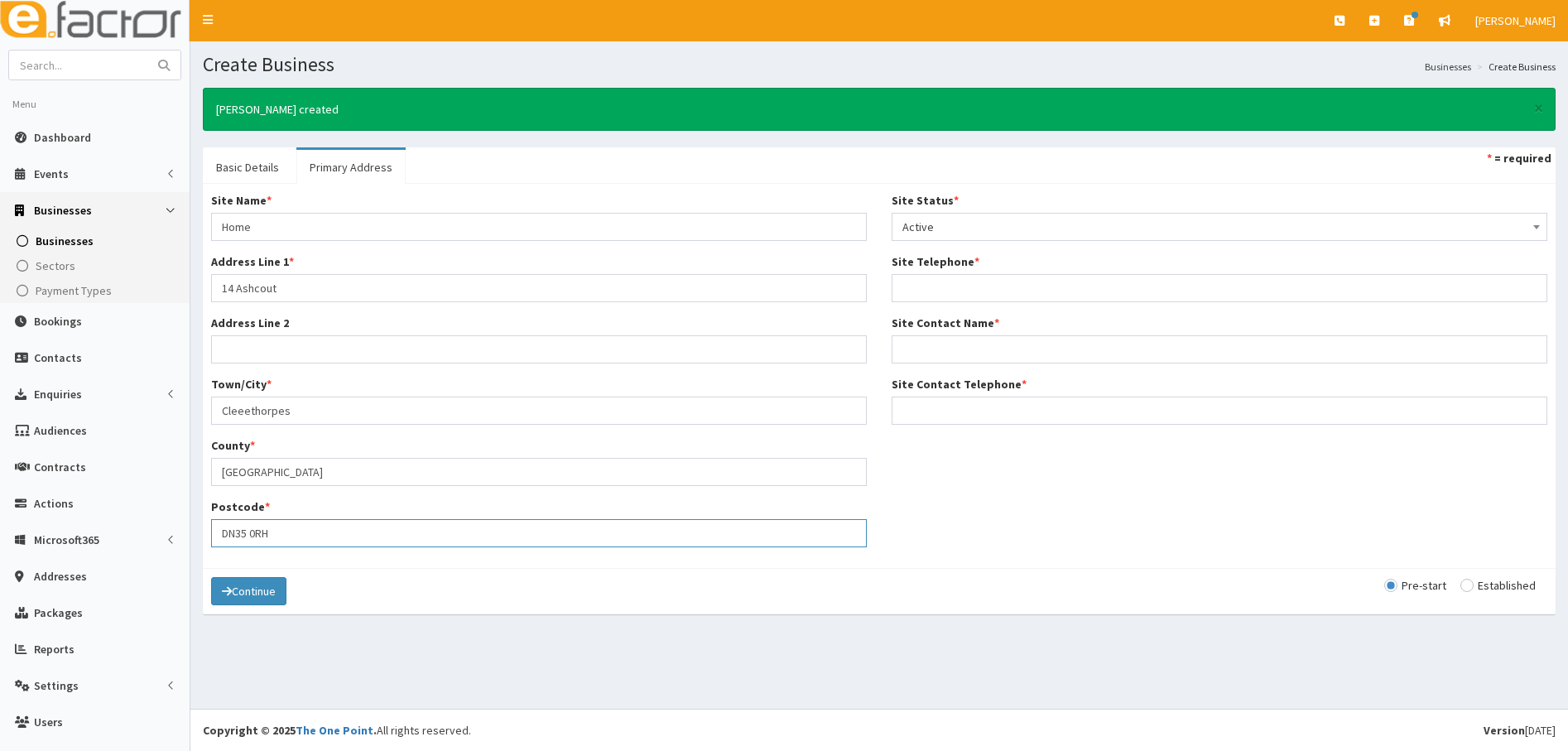
type input "DN35 0RH"
type input "07788424238"
type input "sARAH gREEN"
drag, startPoint x: 1007, startPoint y: 356, endPoint x: 892, endPoint y: 351, distance: 115.1
click at [898, 351] on input "sARAH gREEN" at bounding box center [1219, 349] width 656 height 28
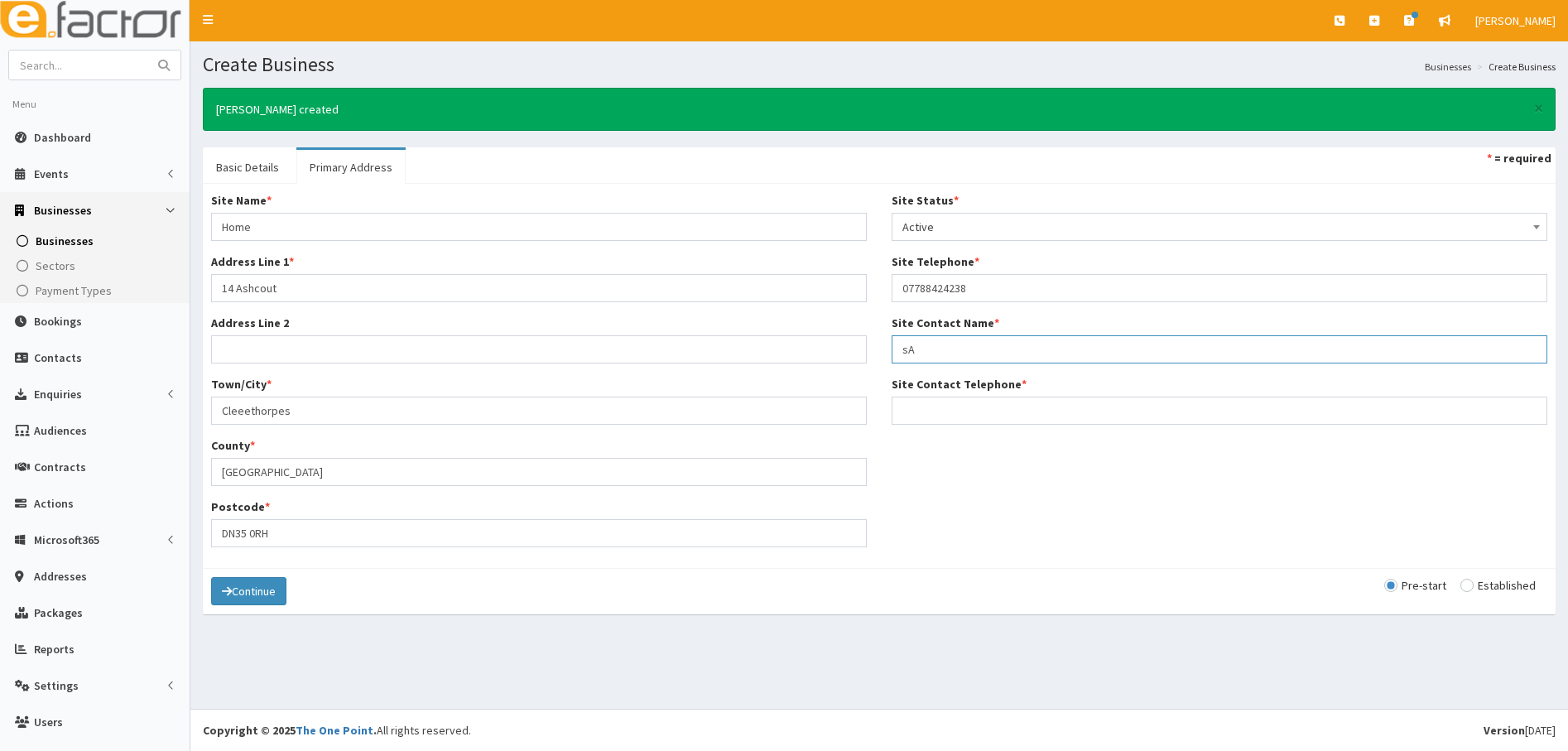
type input "s"
type input "Sarah Green"
type input "07788424238"
click at [254, 592] on button "Continue" at bounding box center [248, 591] width 76 height 28
click at [254, 592] on button "Save" at bounding box center [239, 591] width 56 height 28
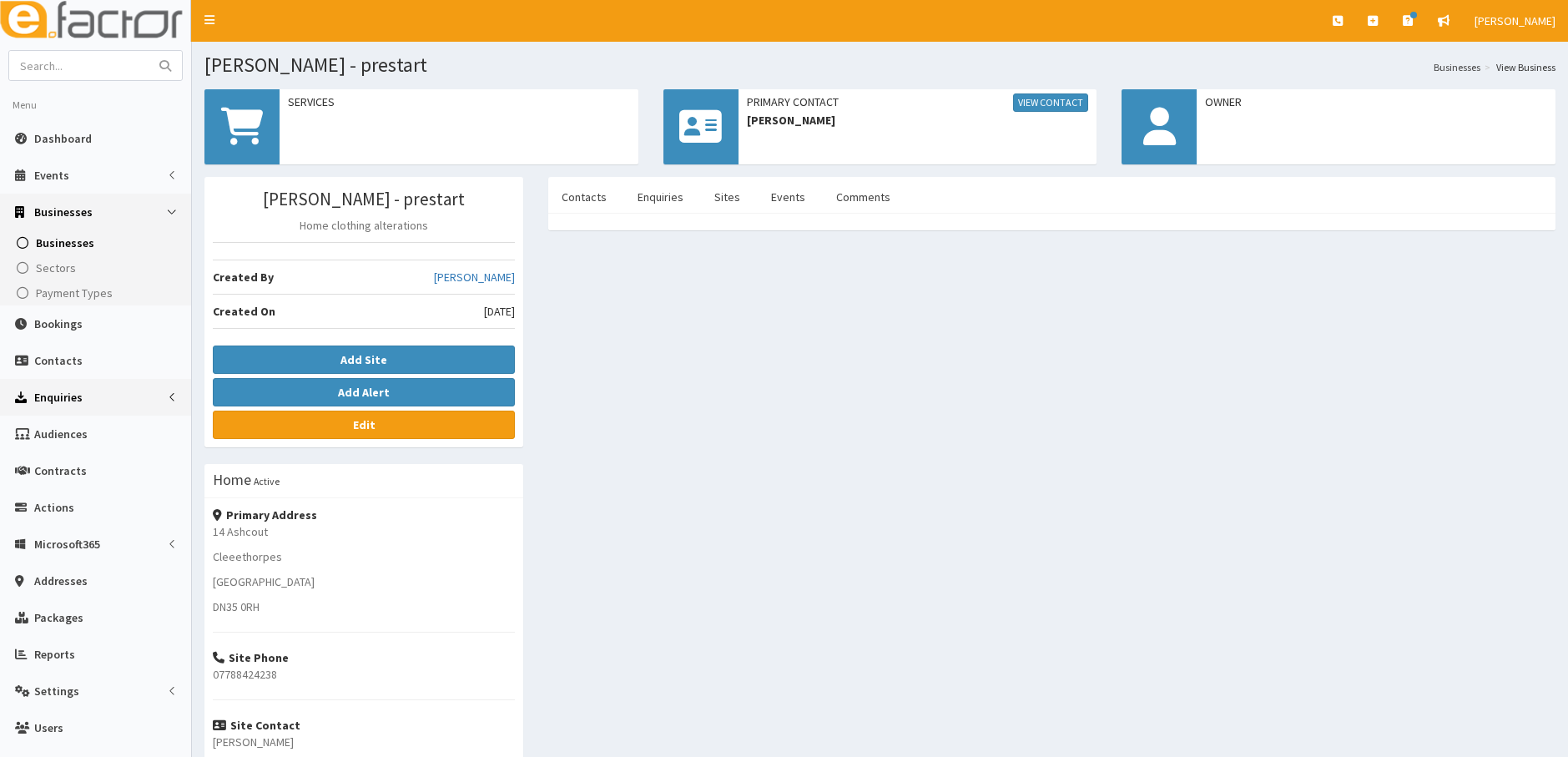
click at [63, 393] on span "Enquiries" at bounding box center [57, 397] width 48 height 15
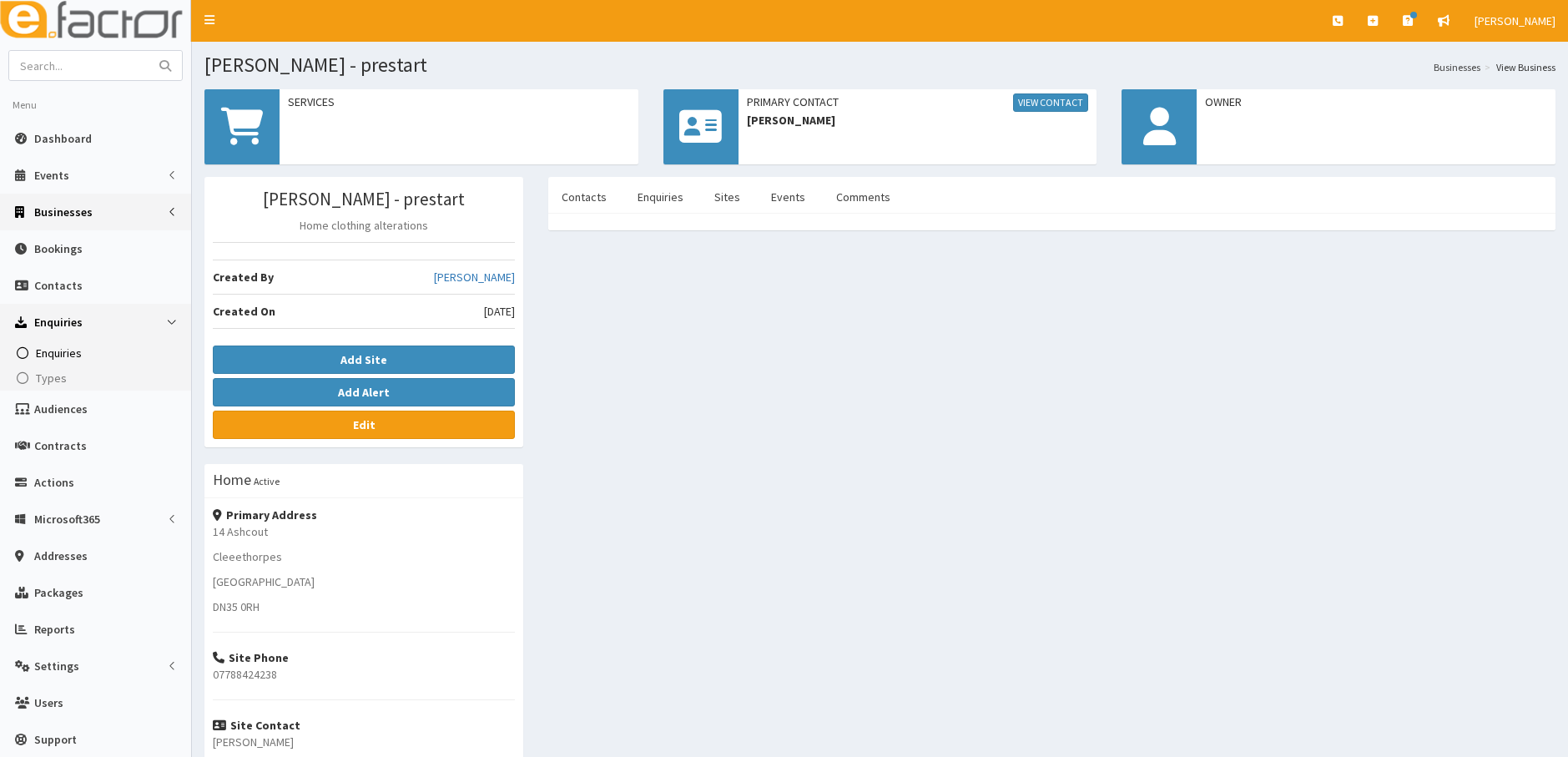
click at [54, 352] on span "Enquiries" at bounding box center [58, 353] width 46 height 15
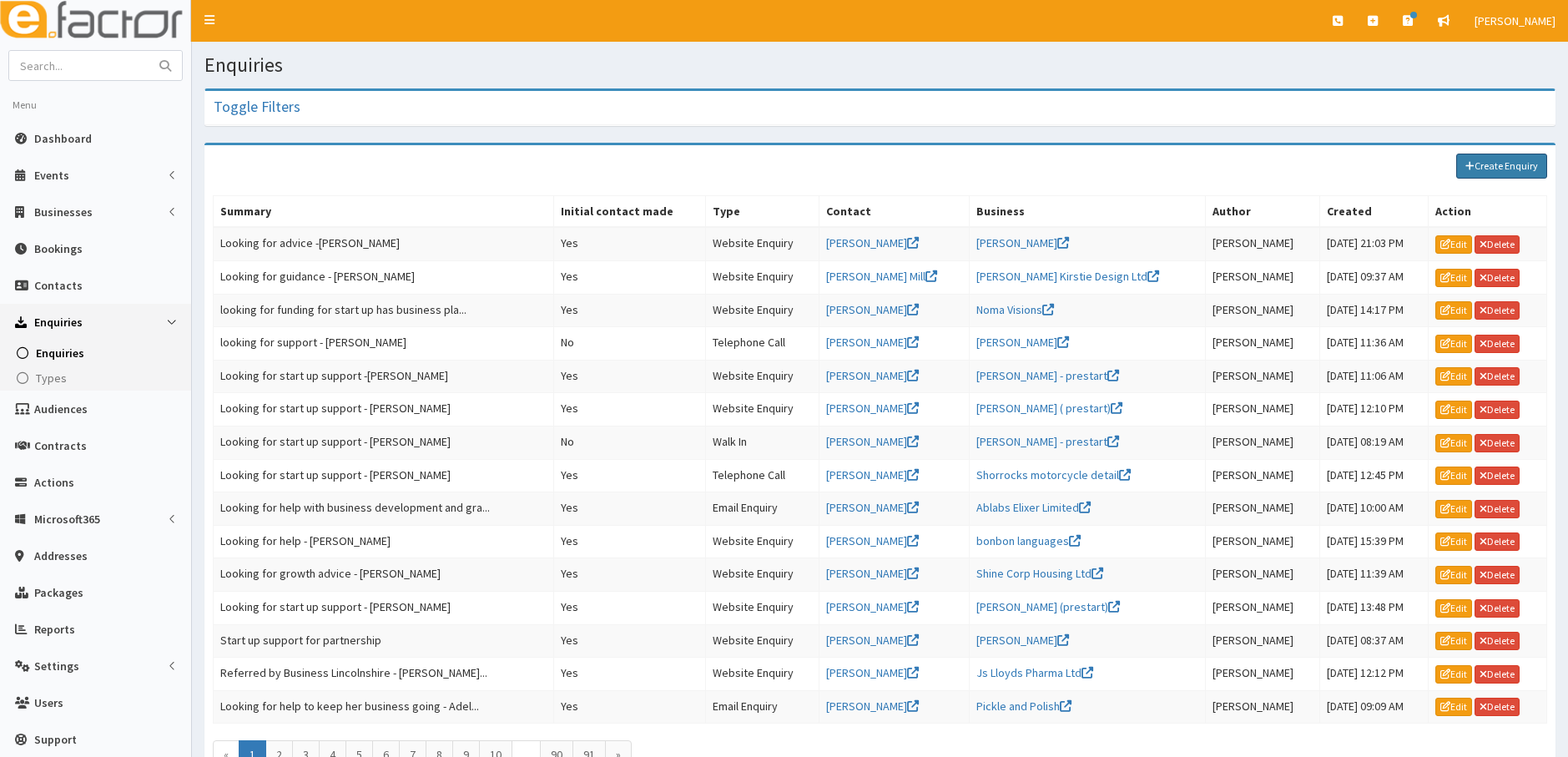
click at [1500, 168] on link "Create Enquiry" at bounding box center [1502, 166] width 91 height 25
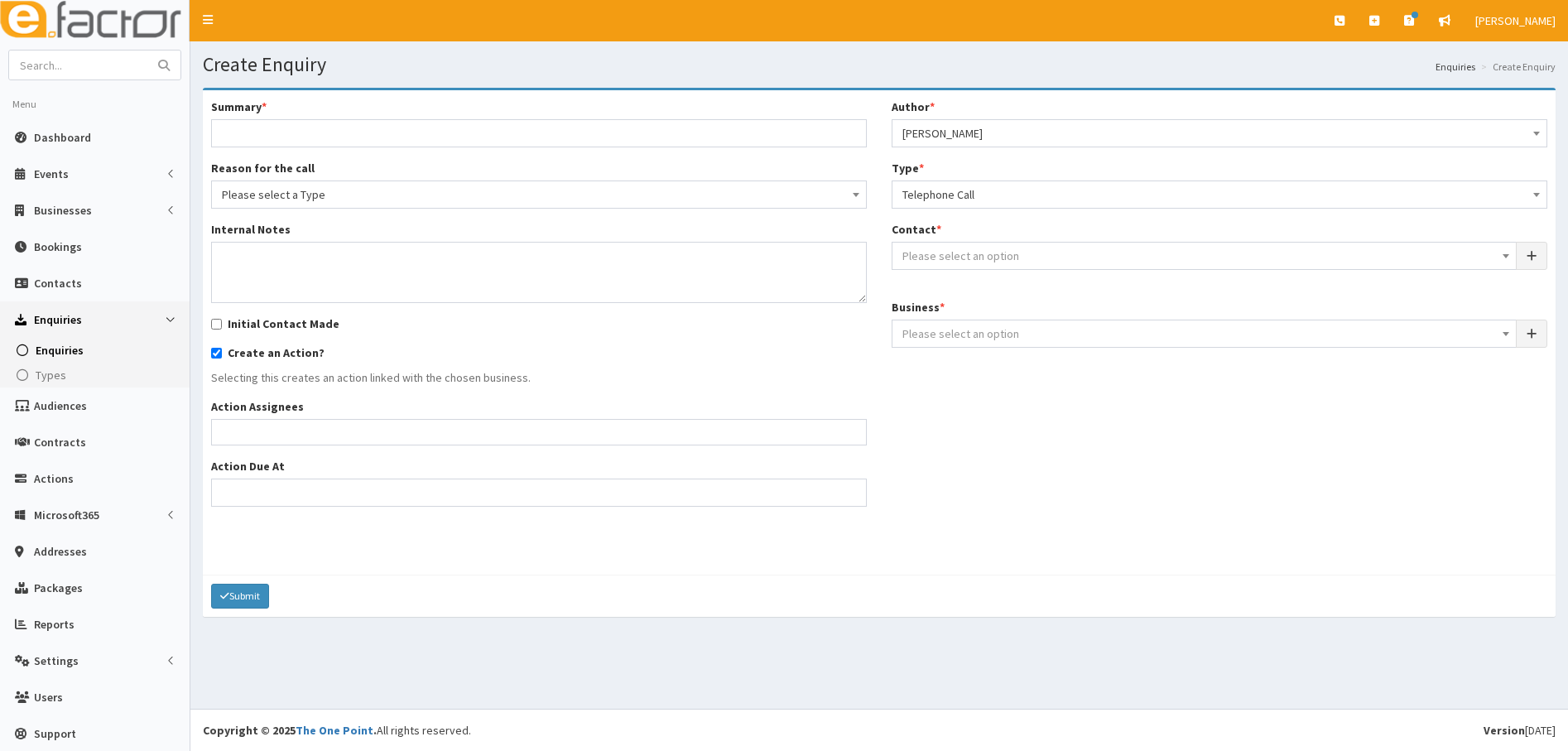
select select
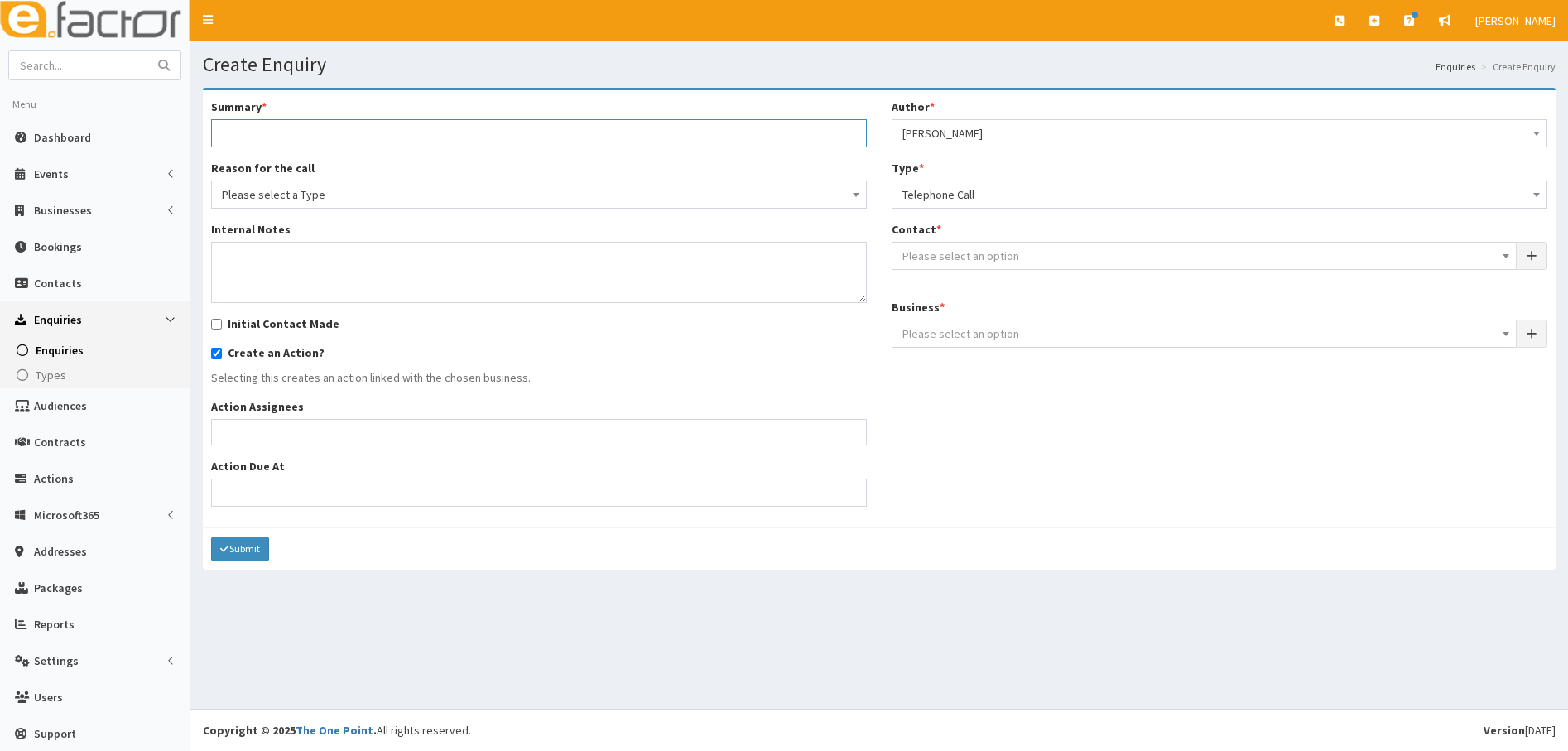
click at [284, 127] on input "Summary *" at bounding box center [538, 133] width 656 height 28
type input "Looking for start up supprt"
type input "s"
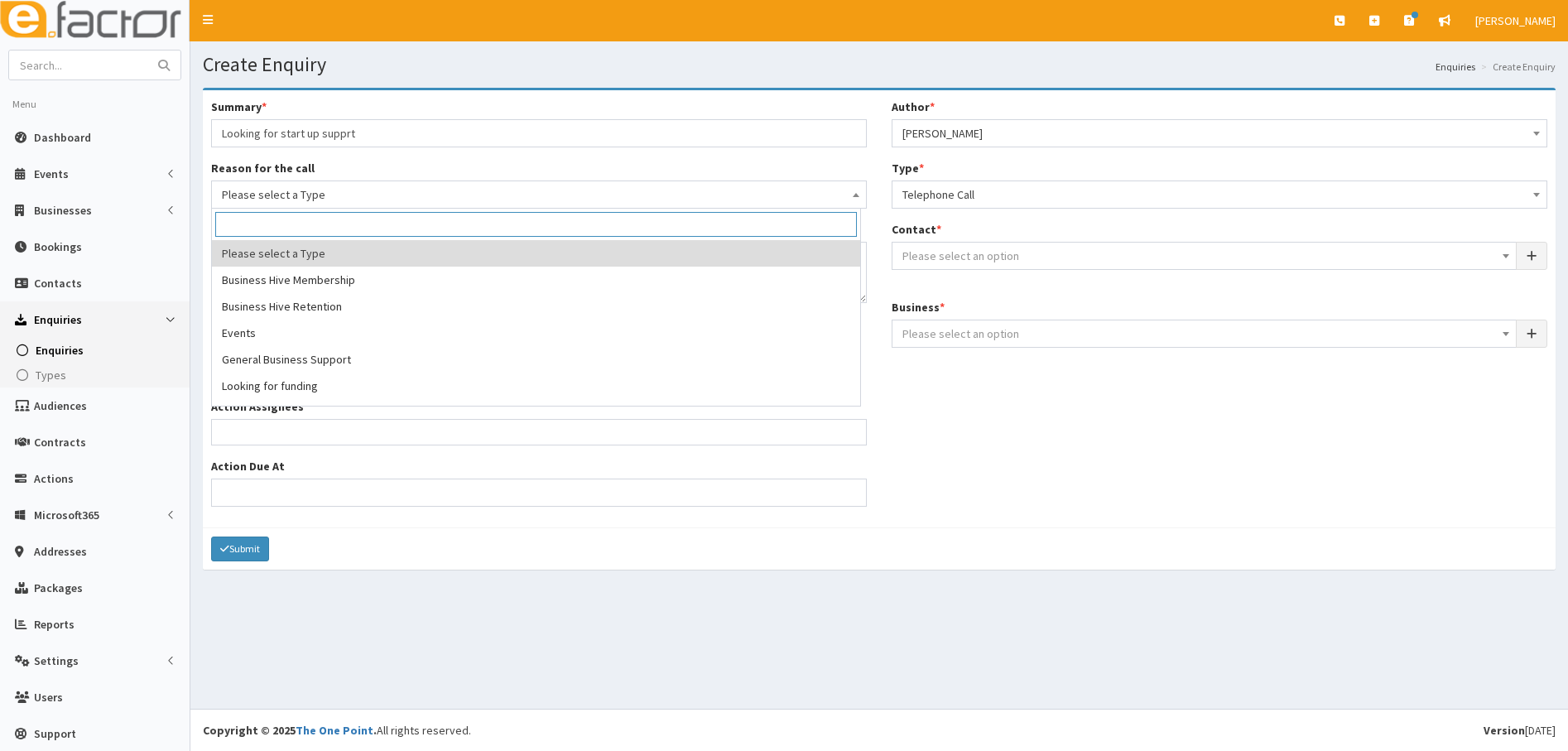
click at [389, 132] on input "Looking for start up supprt" at bounding box center [538, 133] width 656 height 28
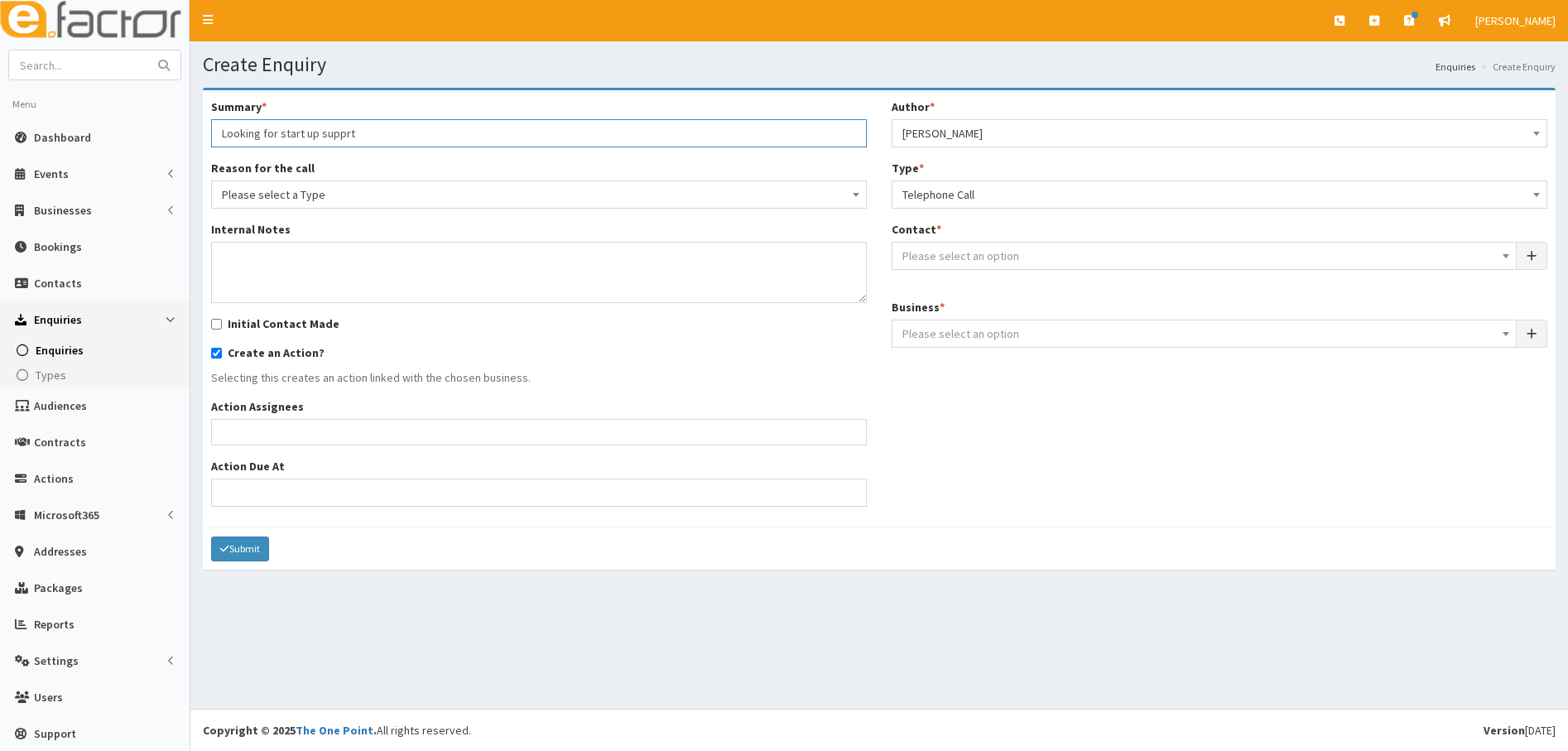
drag, startPoint x: 352, startPoint y: 127, endPoint x: 360, endPoint y: 133, distance: 10.0
click at [354, 132] on input "Looking for start up supprt" at bounding box center [538, 133] width 656 height 28
click at [343, 132] on input "Looking for start up supprt - Sarah Green" at bounding box center [538, 133] width 656 height 28
type input "Looking for start up support - [PERSON_NAME]"
click at [298, 191] on span "Please select a Type" at bounding box center [539, 194] width 634 height 23
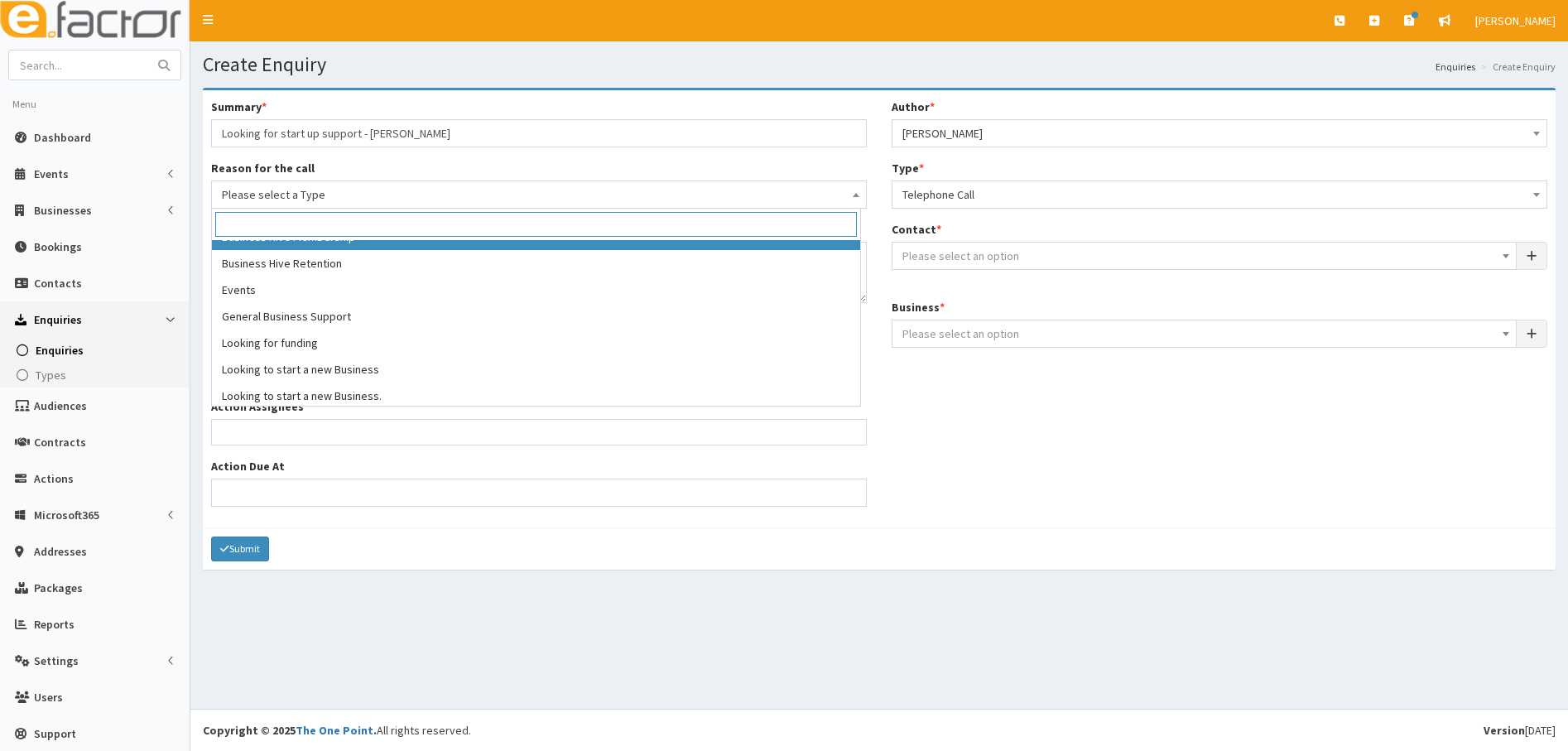
scroll to position [126, 0]
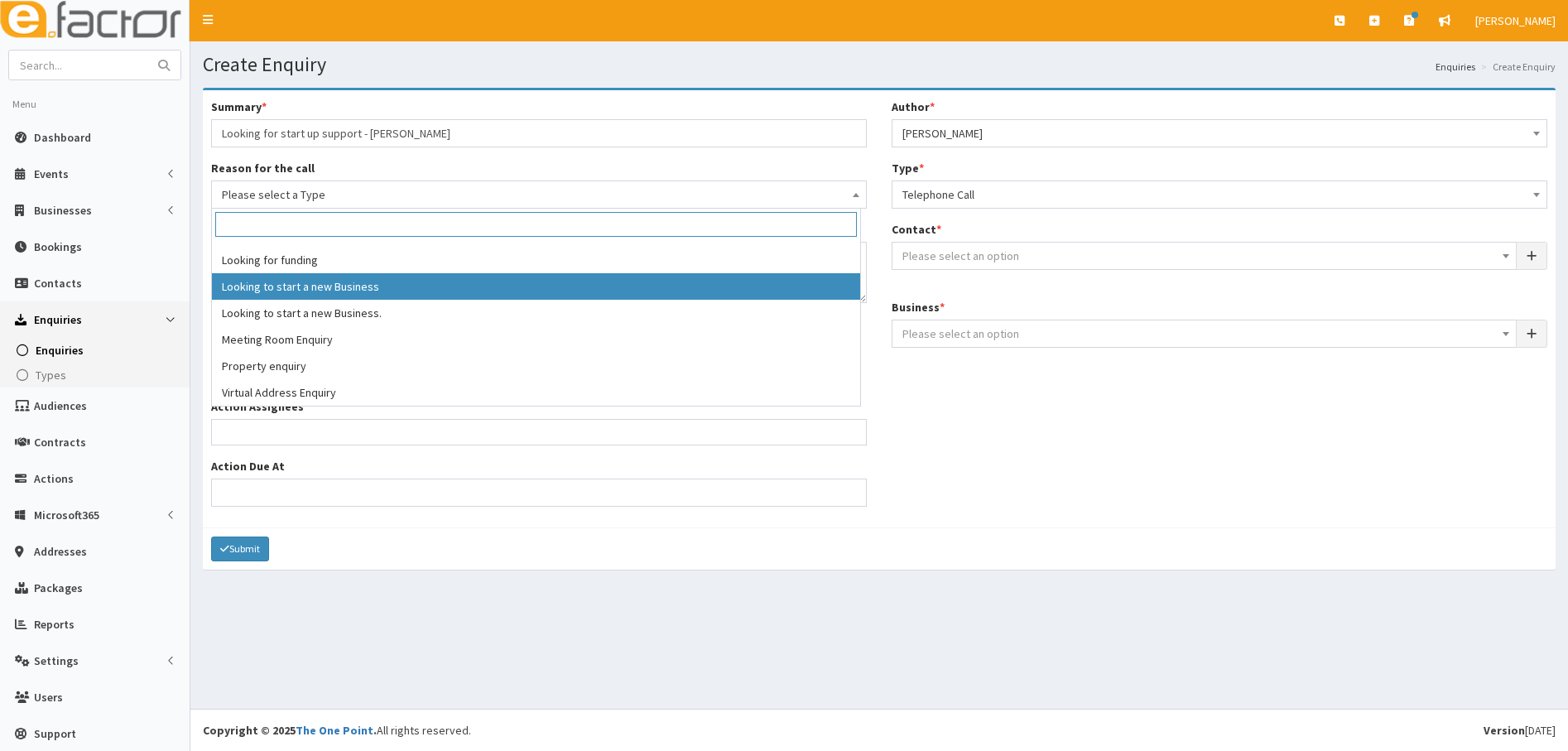
select select "9"
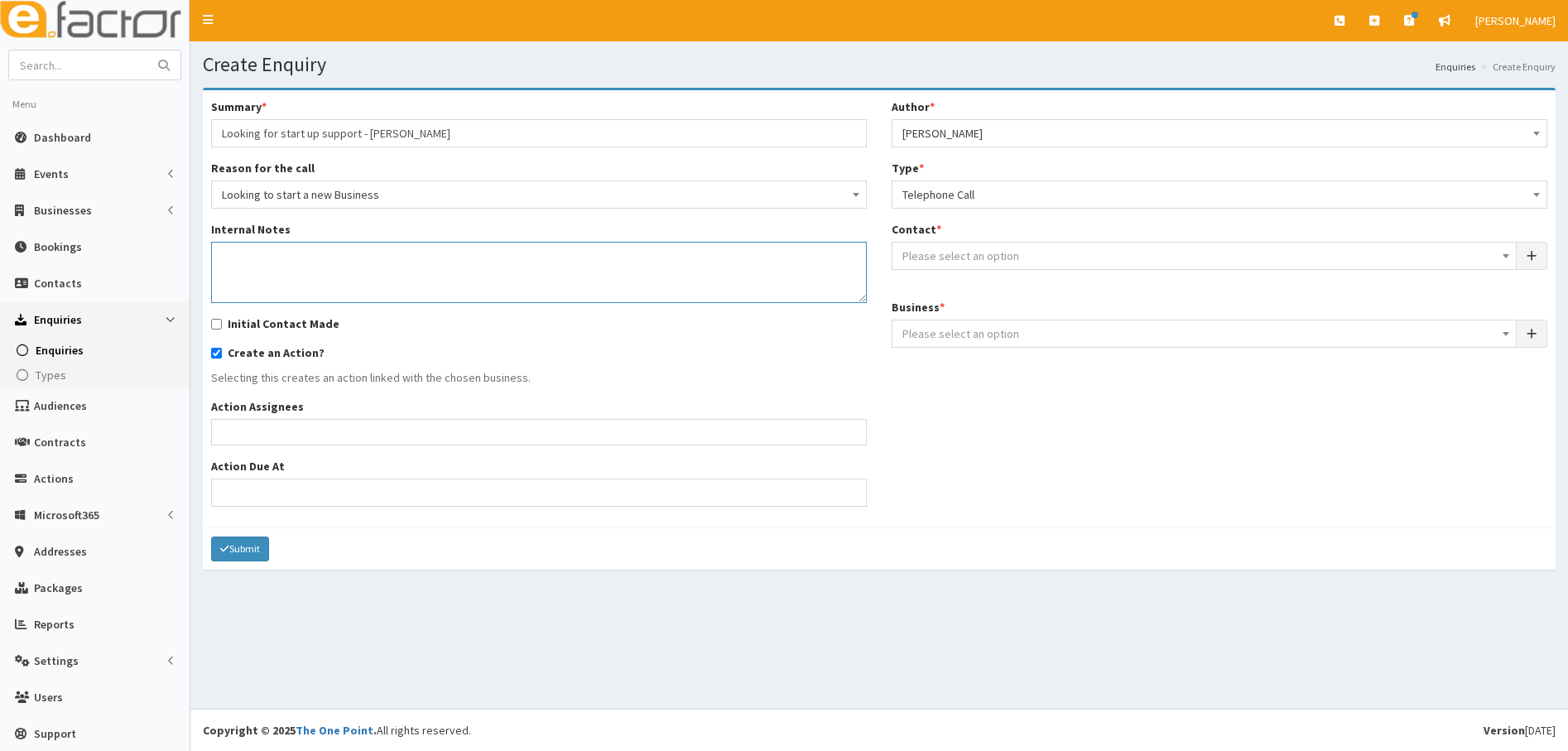
click at [243, 251] on textarea "Internal Notes" at bounding box center [538, 272] width 656 height 62
type textarea "Sarah has been mage redundant and is wating for an operation. she is thinking a…"
click at [212, 327] on input "Initial Contact Made" at bounding box center [216, 325] width 11 height 11
checkbox input "true"
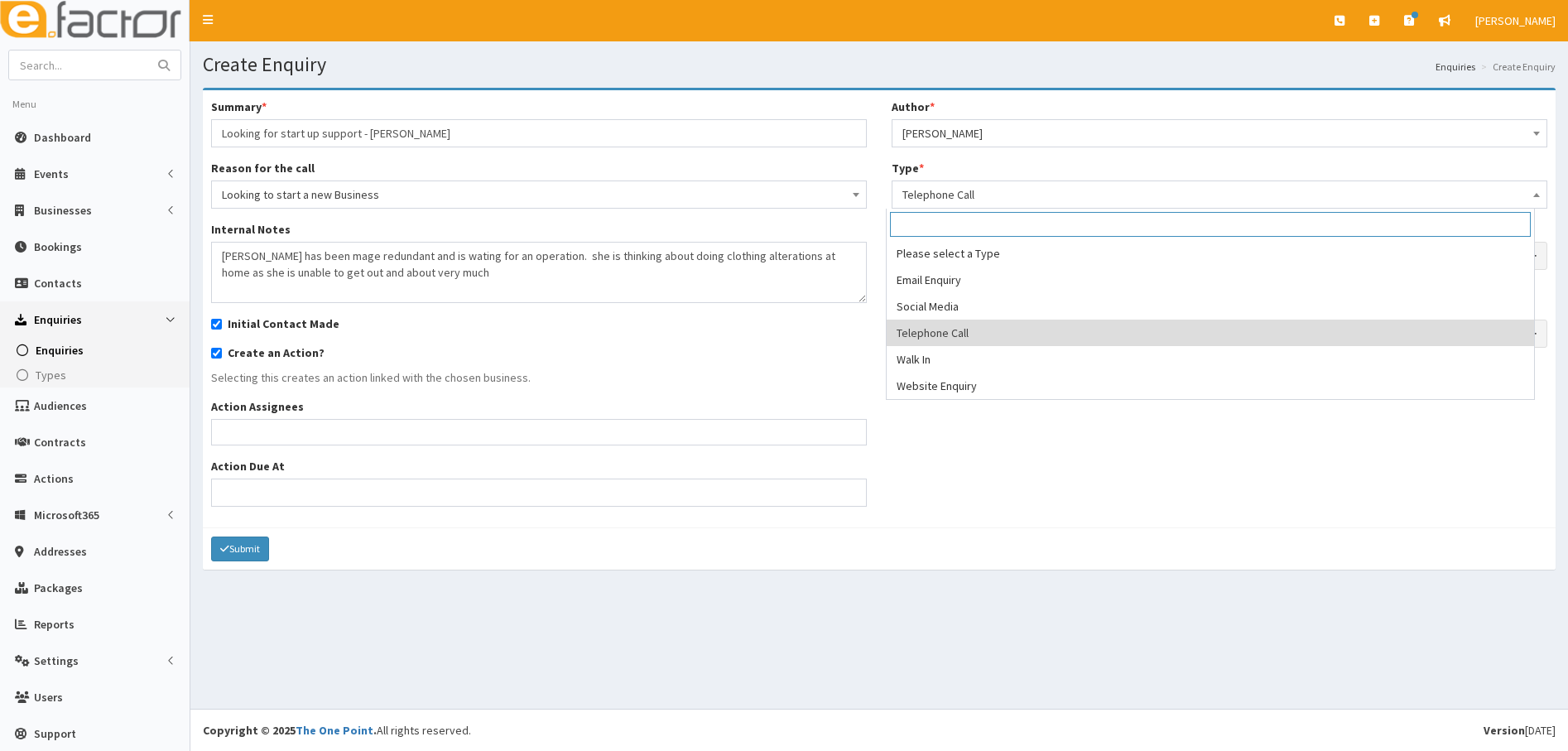
click at [985, 185] on span "Telephone Call" at bounding box center [1219, 194] width 634 height 23
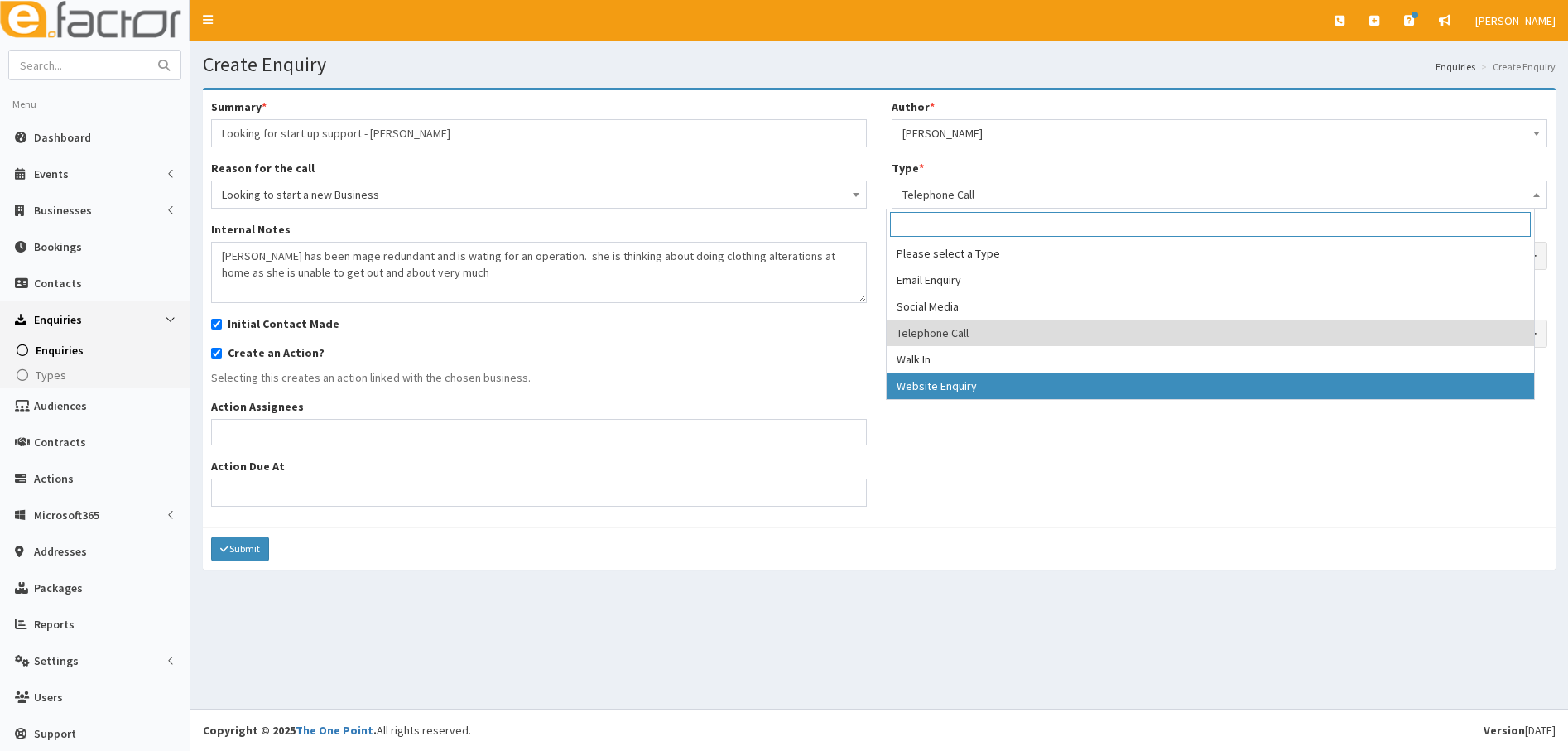
select select "3"
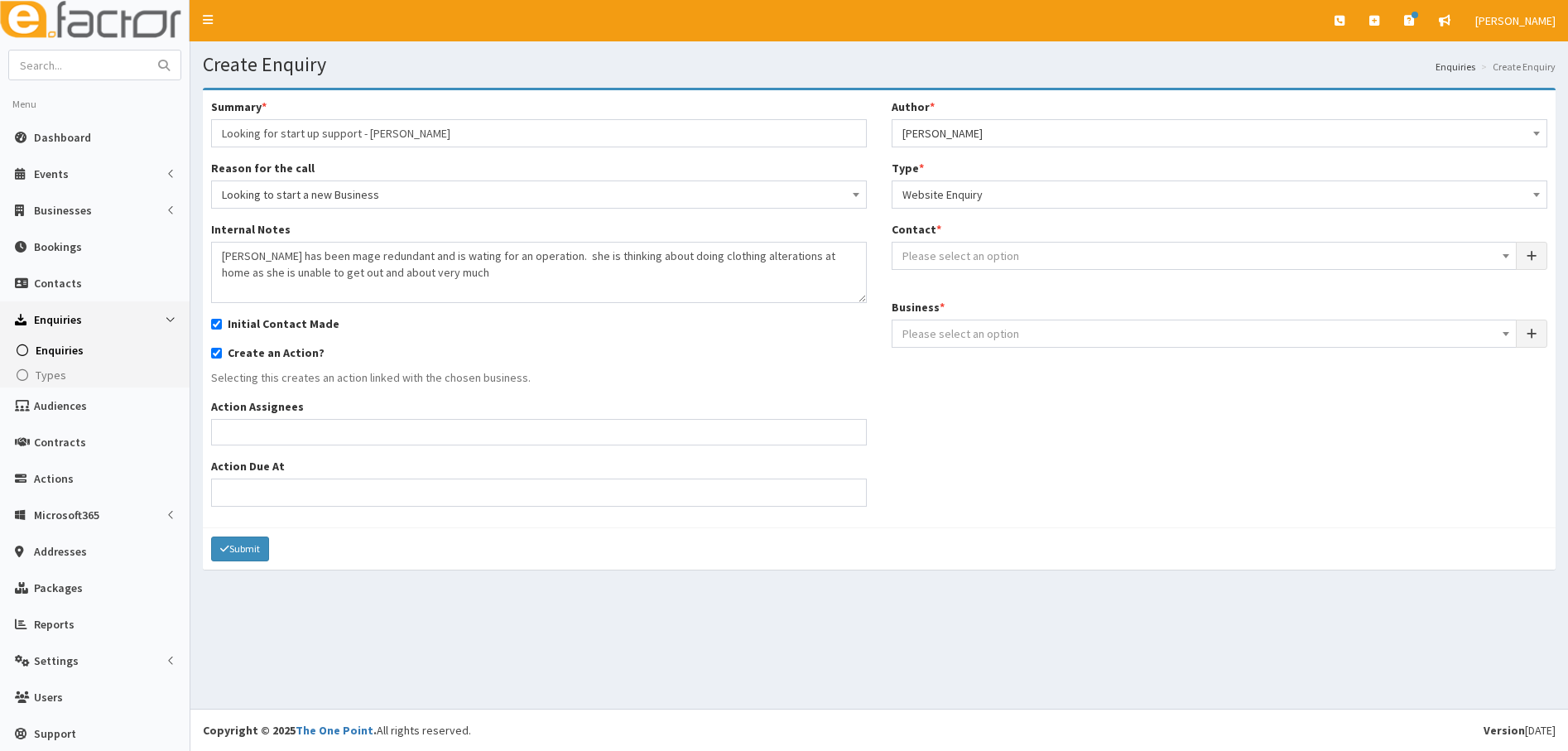
click at [954, 244] on span "Please select an option" at bounding box center [1203, 256] width 604 height 23
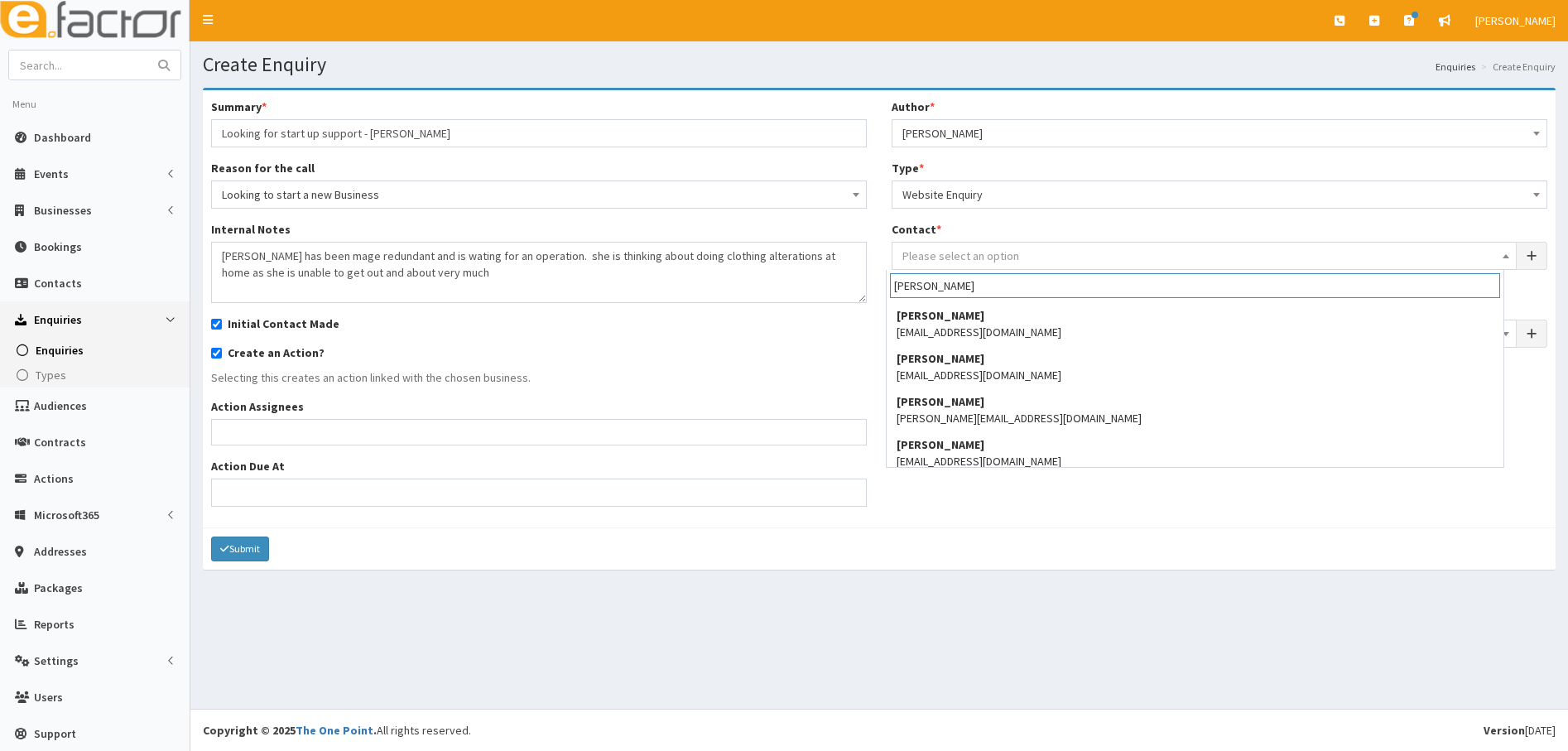
scroll to position [1815, 0]
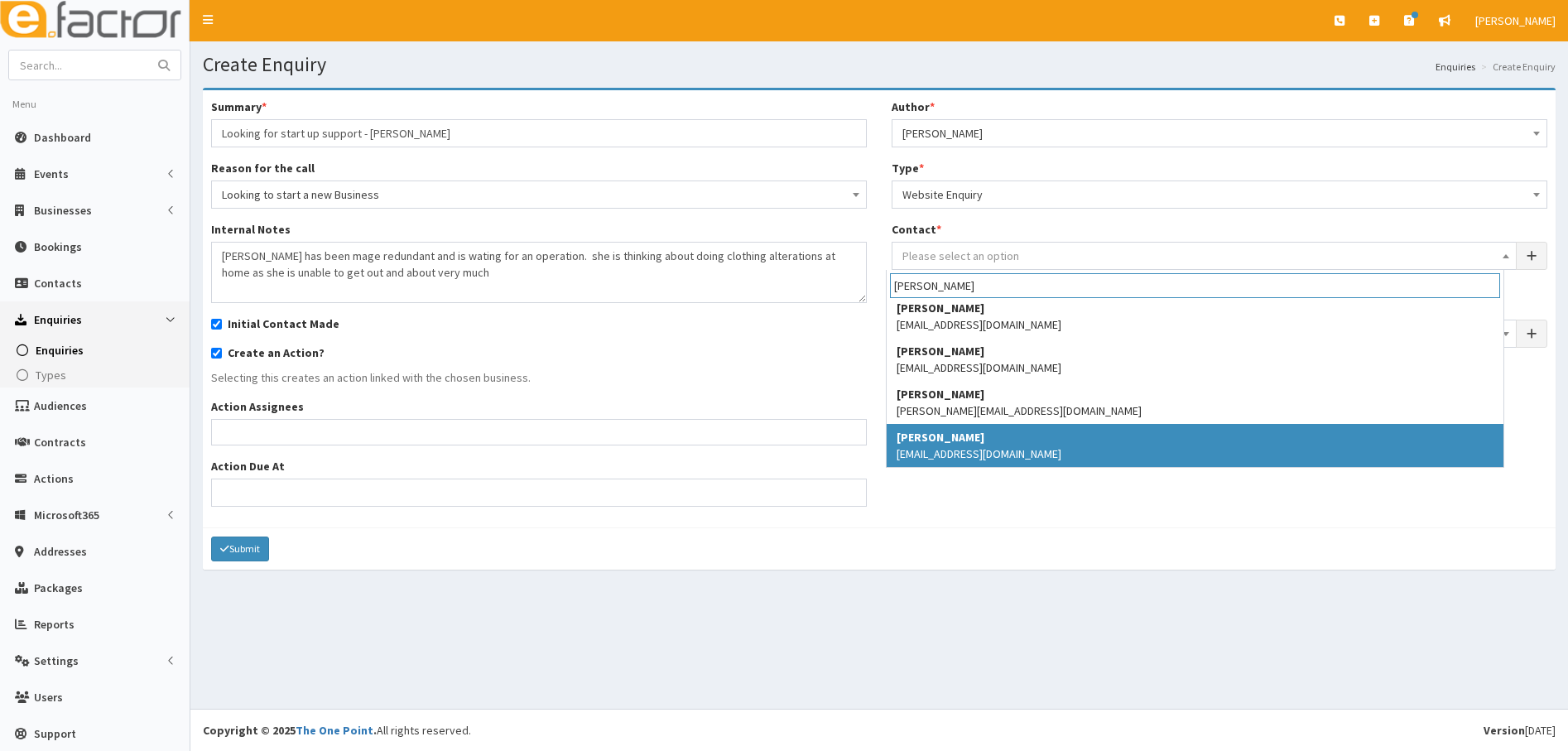
type input "Sarah"
select select "5279"
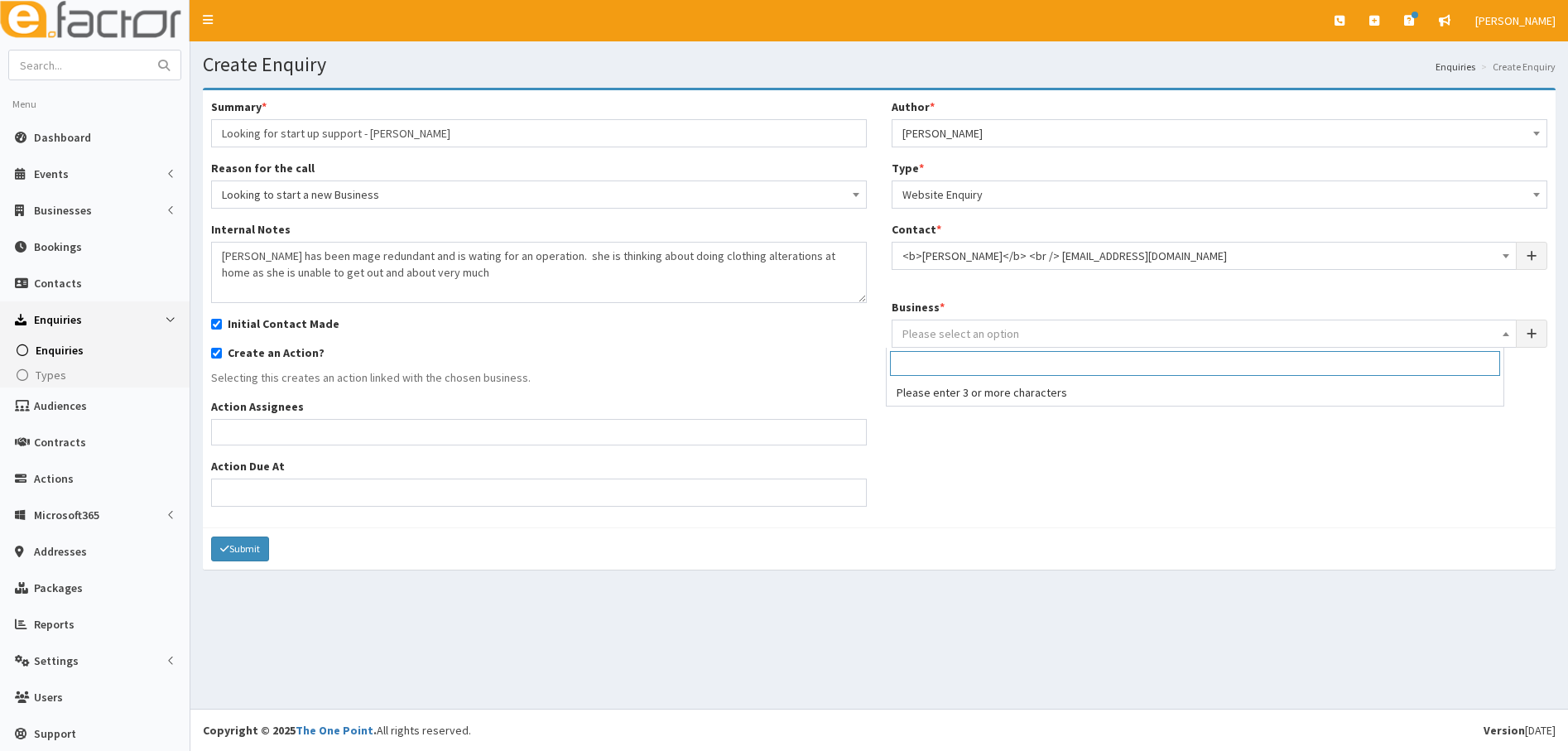
click at [930, 336] on span "Please select an option" at bounding box center [960, 334] width 117 height 15
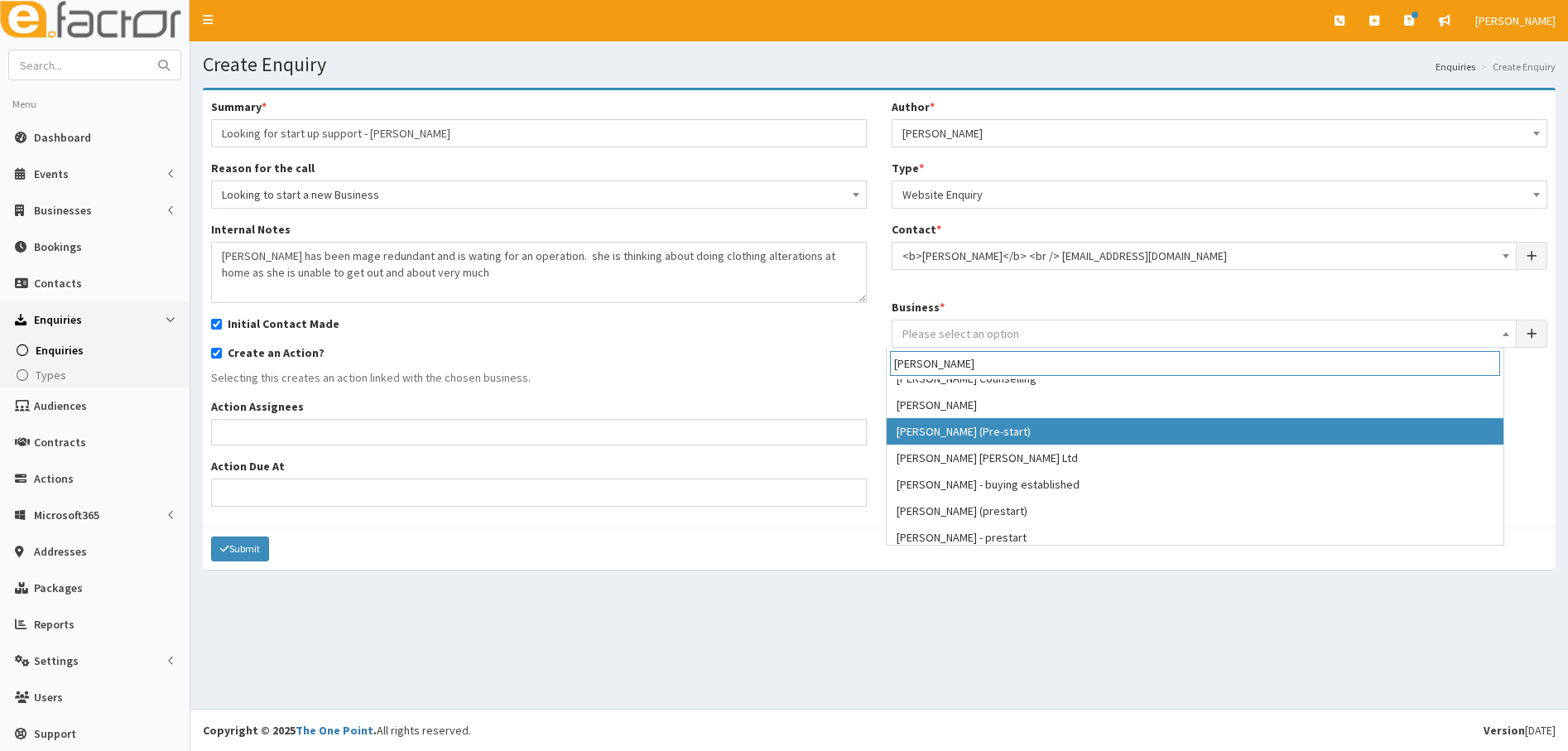
scroll to position [20, 0]
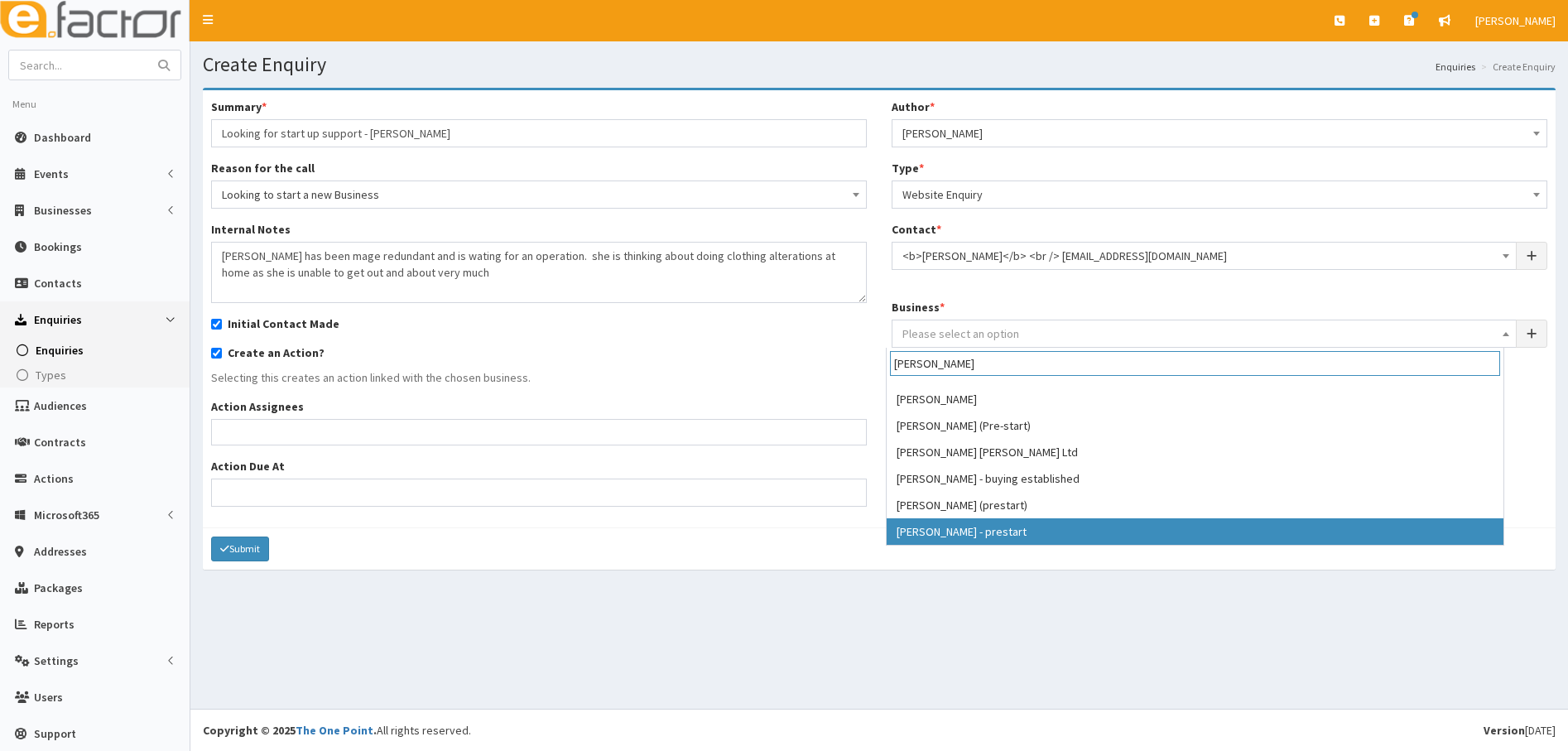
type input "sarah"
select select "4216"
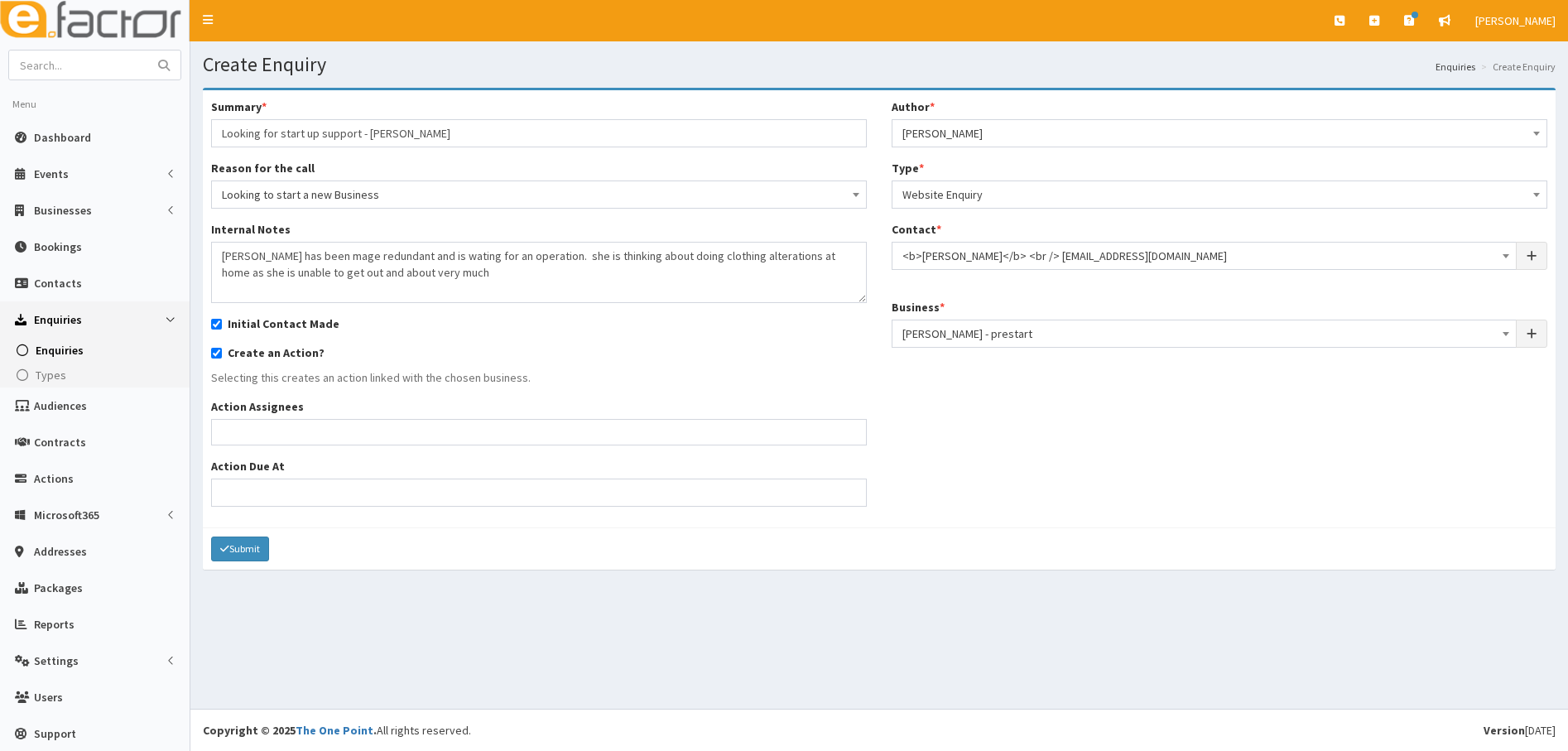
click at [347, 429] on ul at bounding box center [538, 430] width 654 height 21
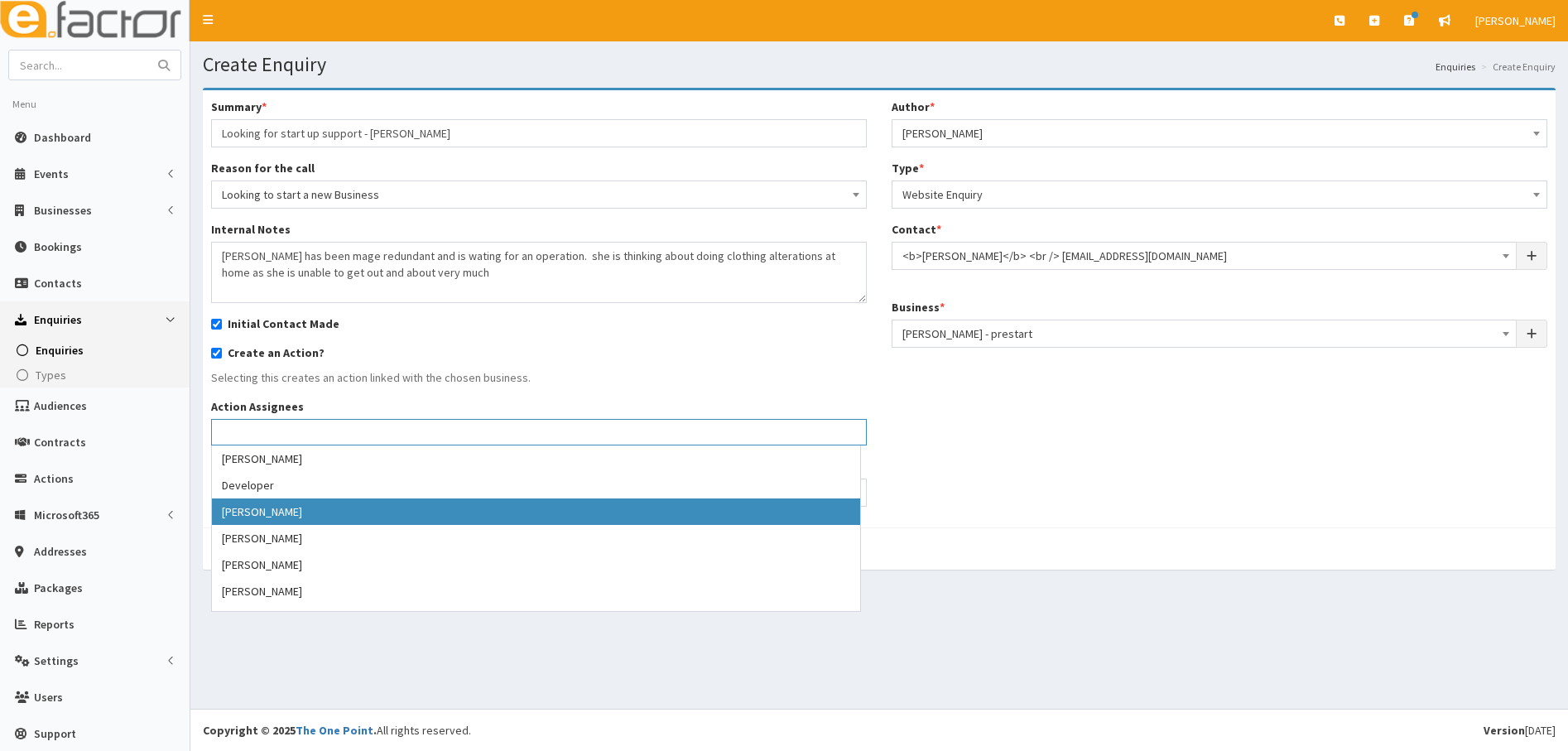
scroll to position [83, 0]
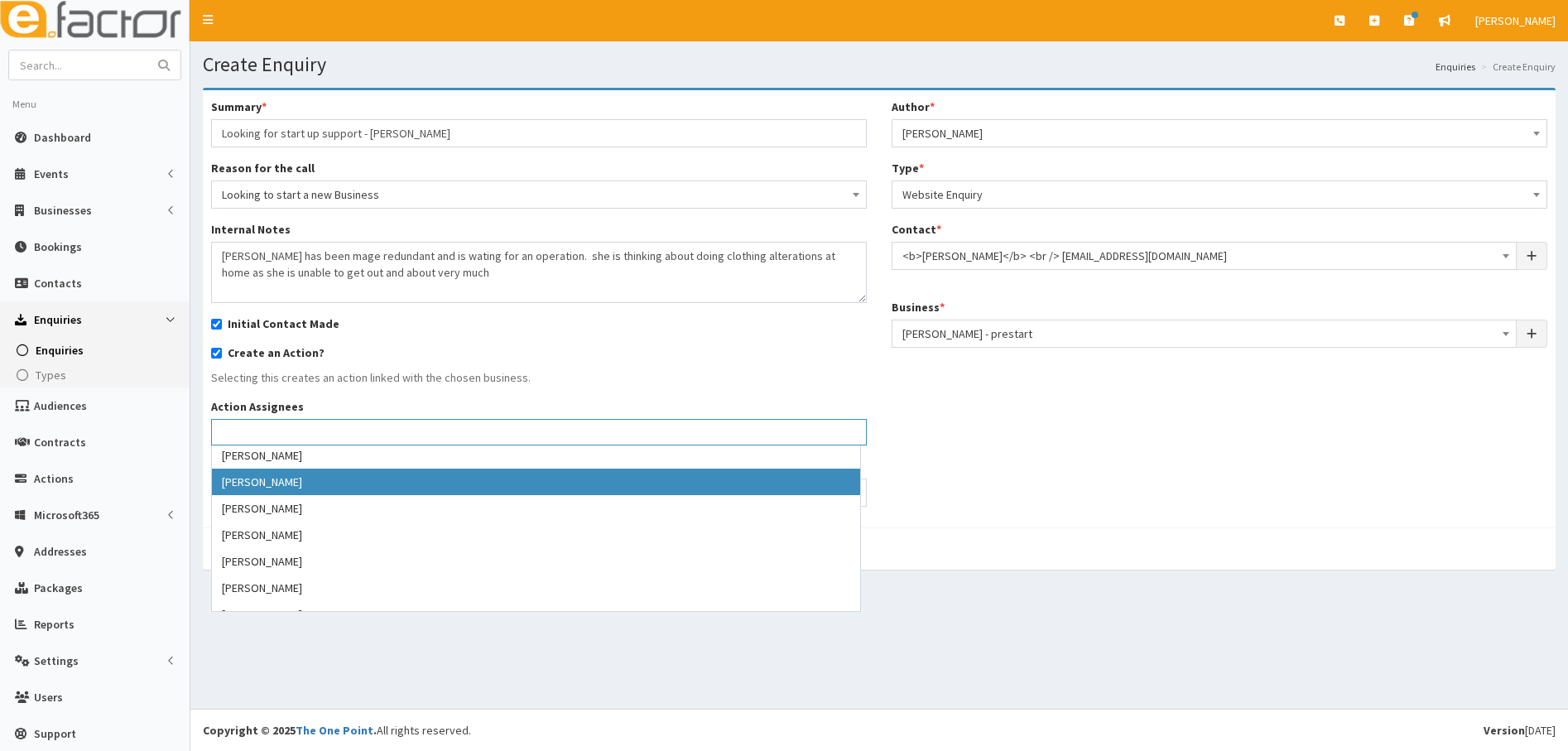
select select "39"
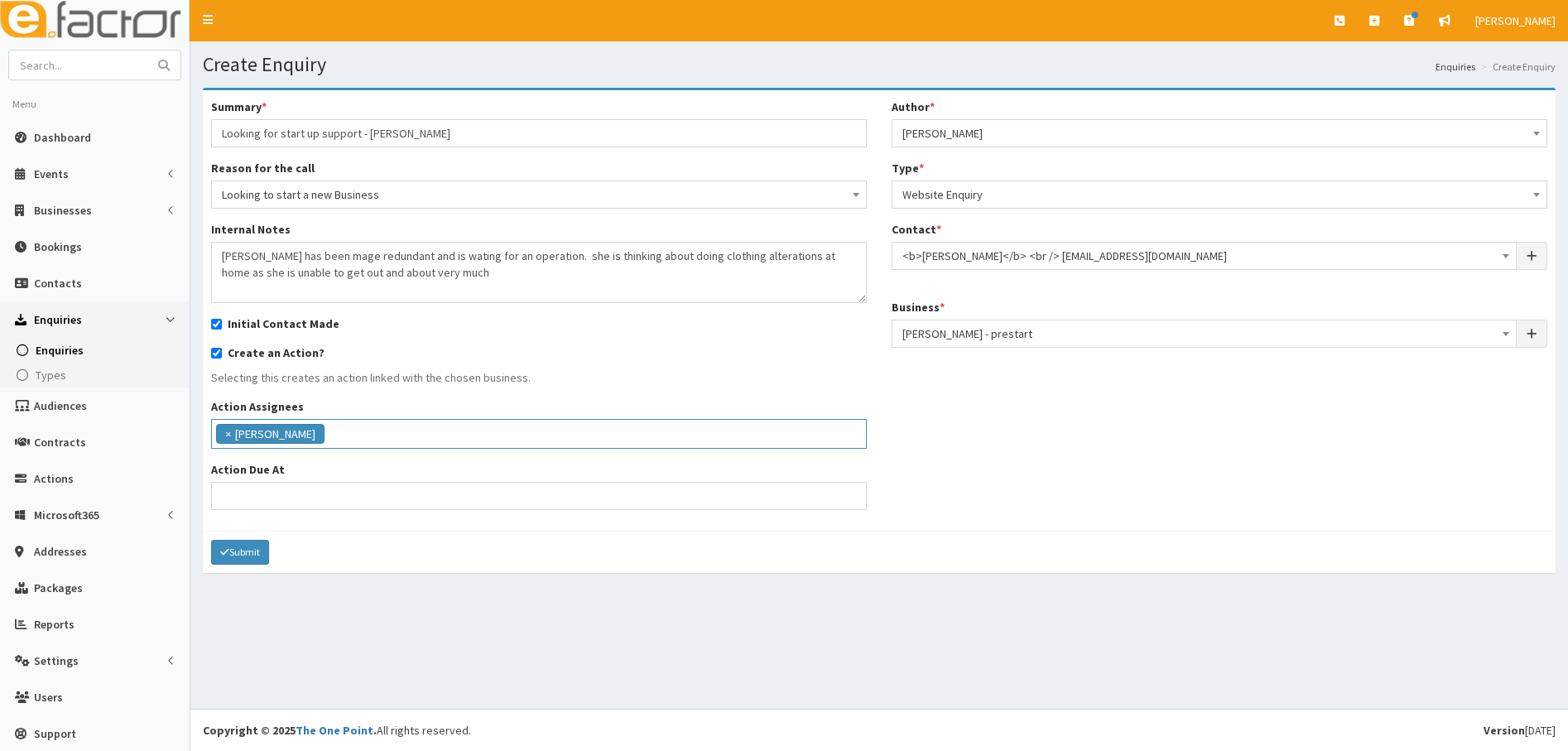
scroll to position [63, 0]
click at [234, 489] on input "Action Due At" at bounding box center [538, 495] width 656 height 28
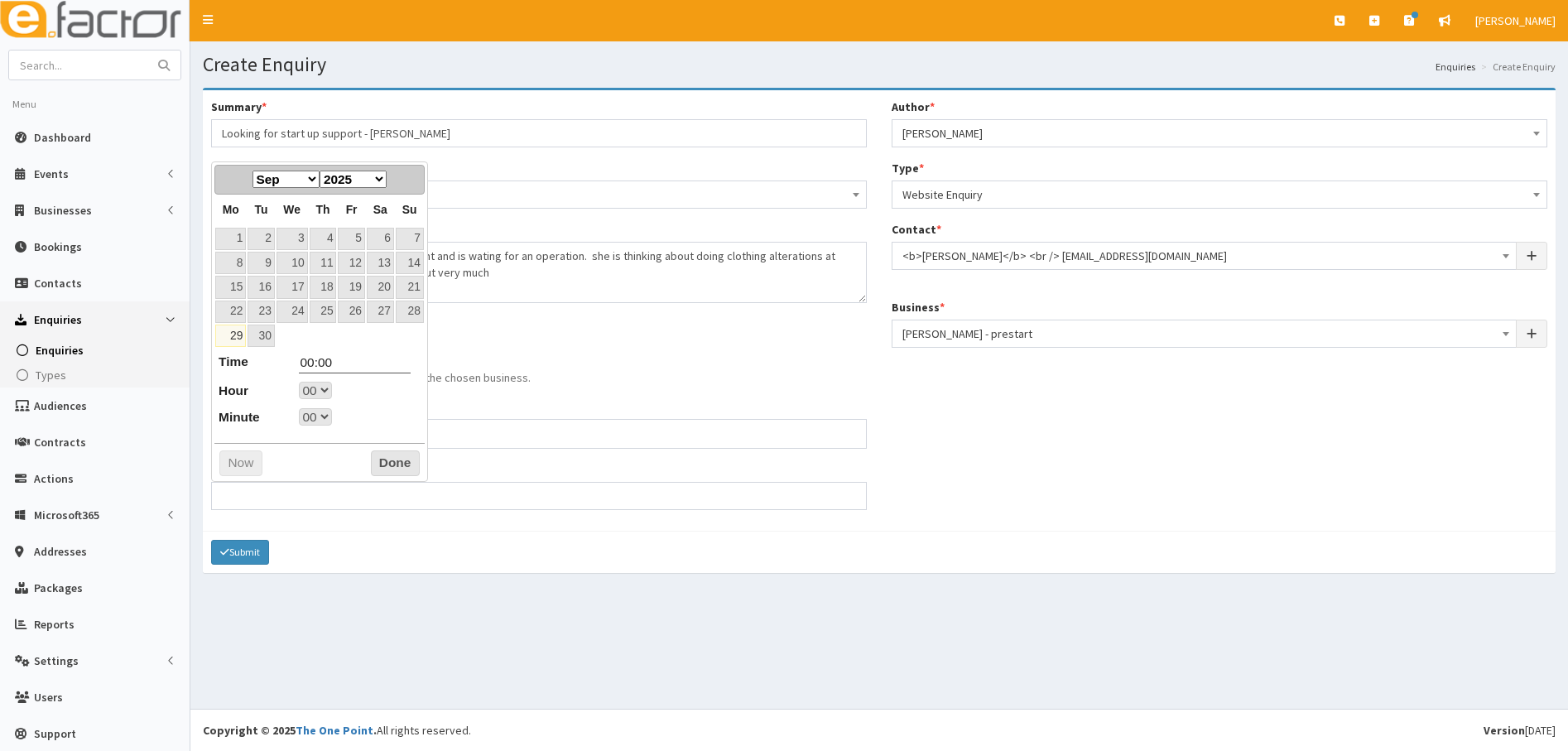
click at [229, 332] on link "29" at bounding box center [230, 336] width 31 height 22
type input "[DATE] 00:00"
click at [397, 466] on button "Done" at bounding box center [395, 464] width 49 height 26
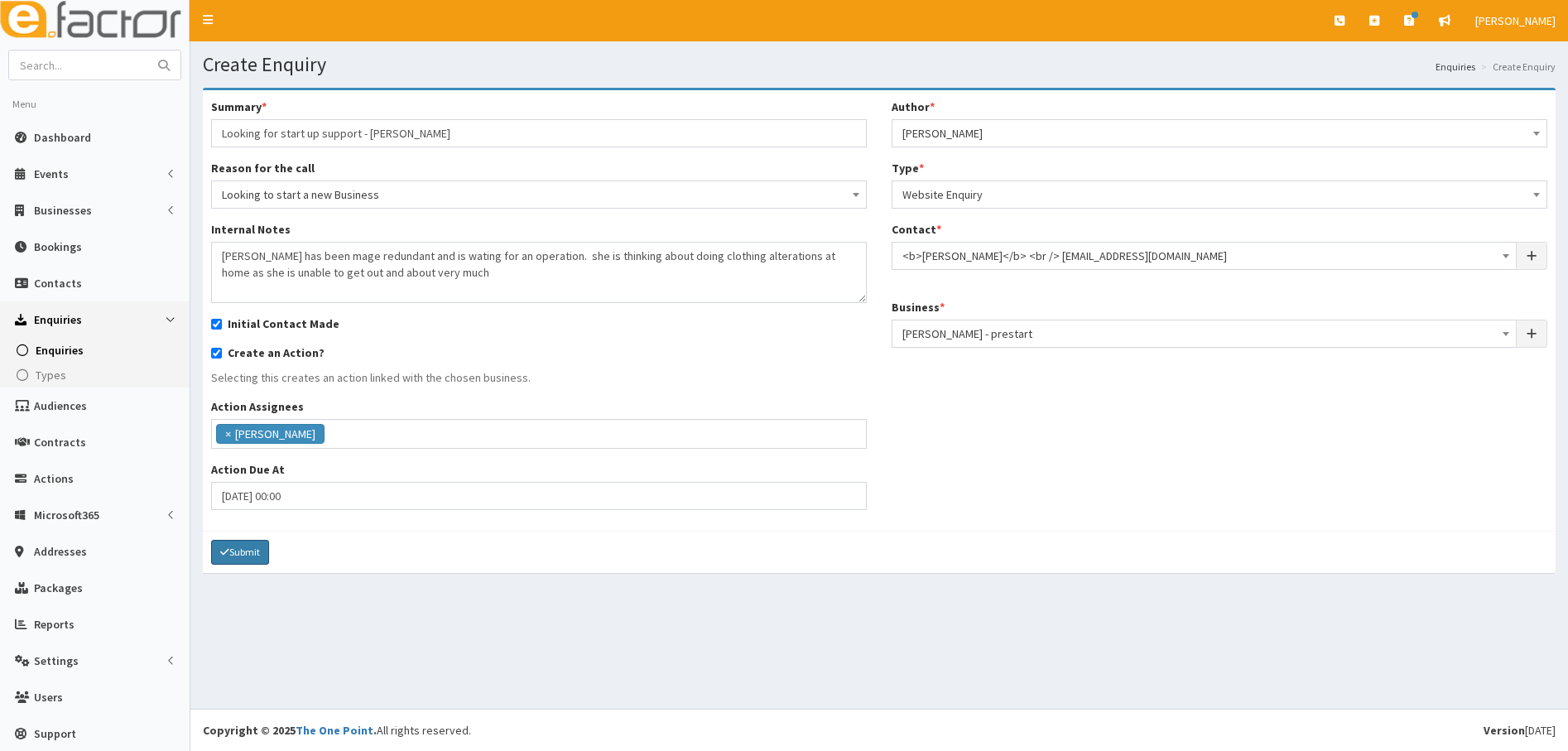
click at [249, 557] on button "Submit" at bounding box center [240, 552] width 58 height 25
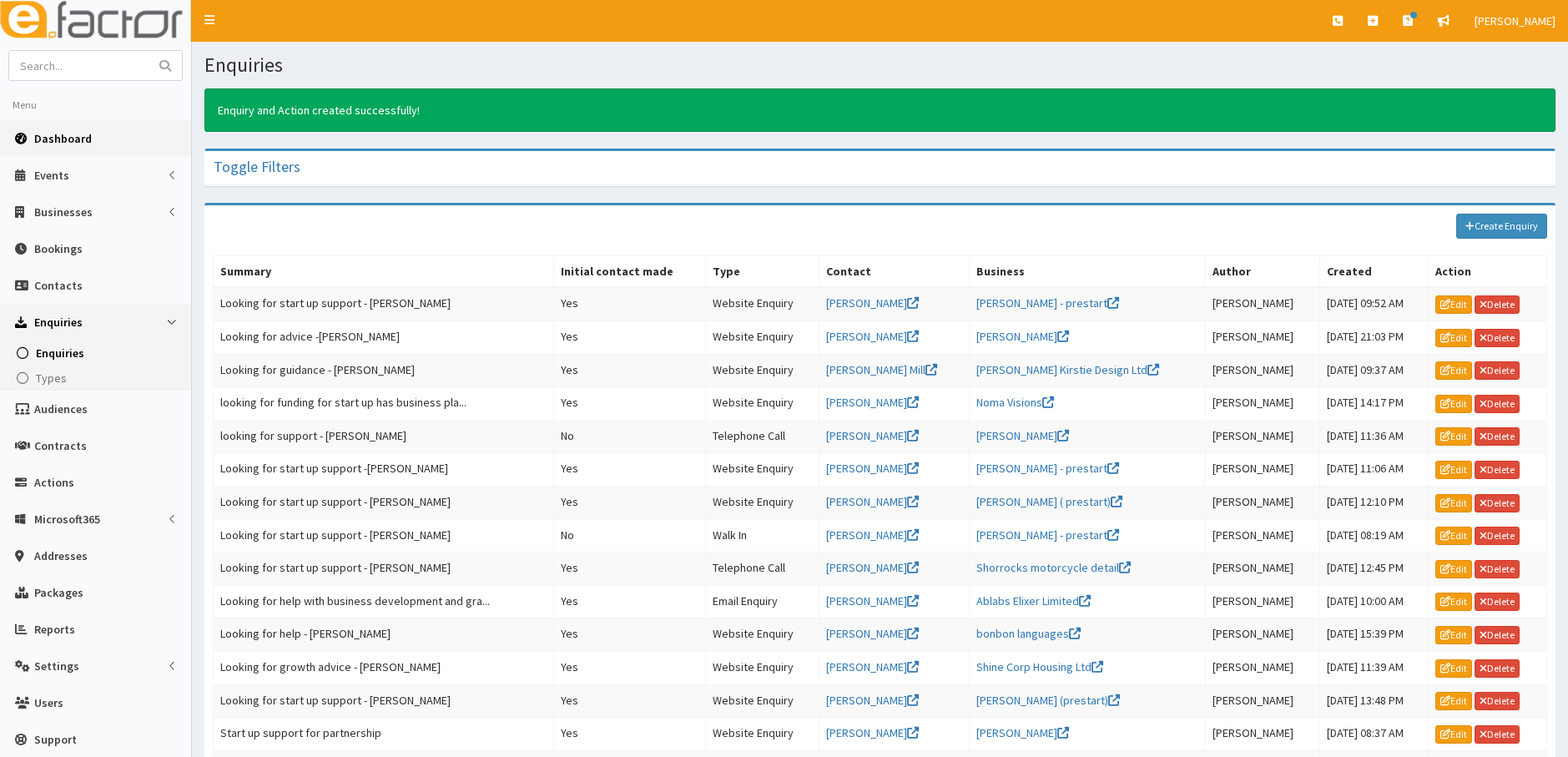
click at [48, 145] on span "Dashboard" at bounding box center [62, 138] width 57 height 15
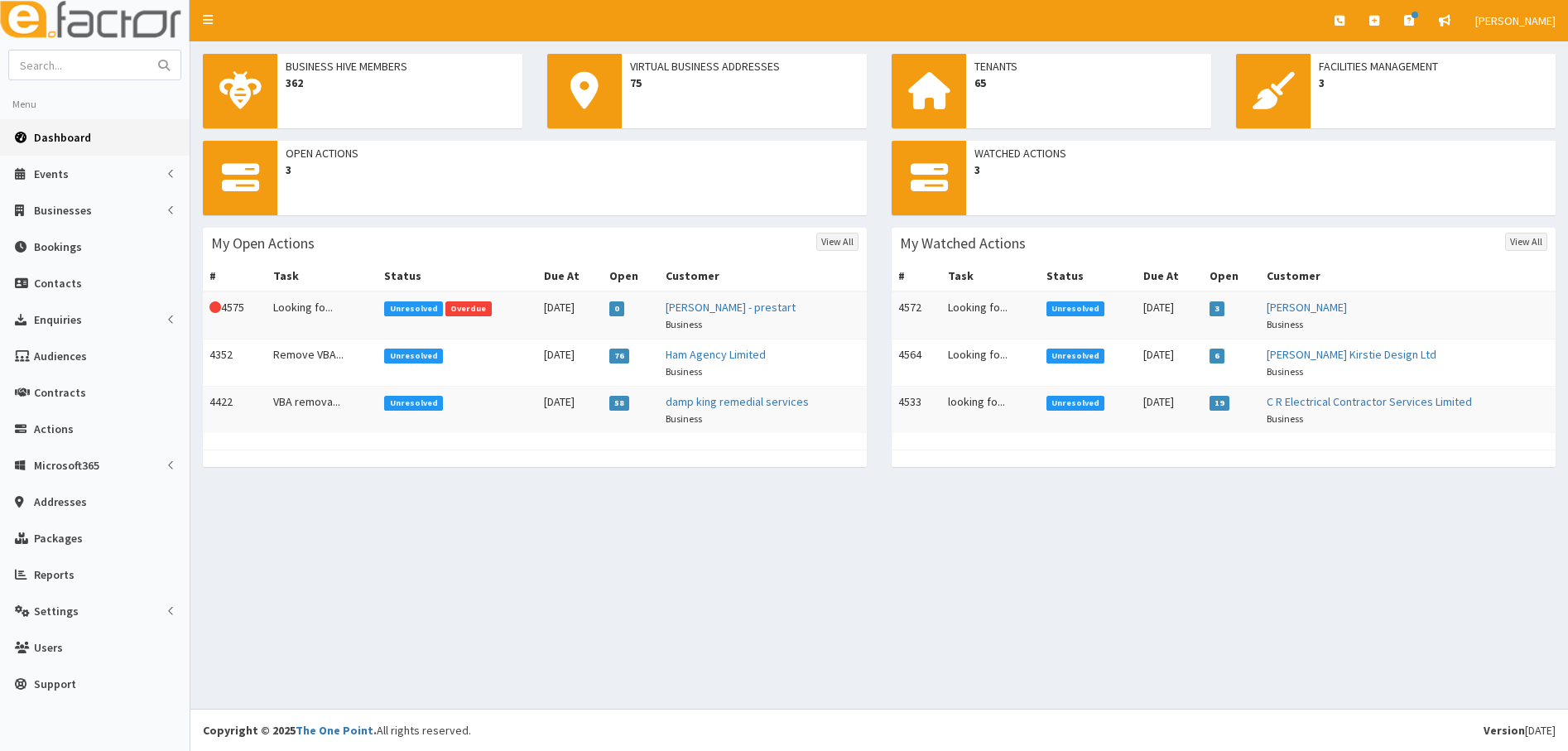
click at [232, 303] on td "This Action is overdue! 4575" at bounding box center [234, 314] width 63 height 48
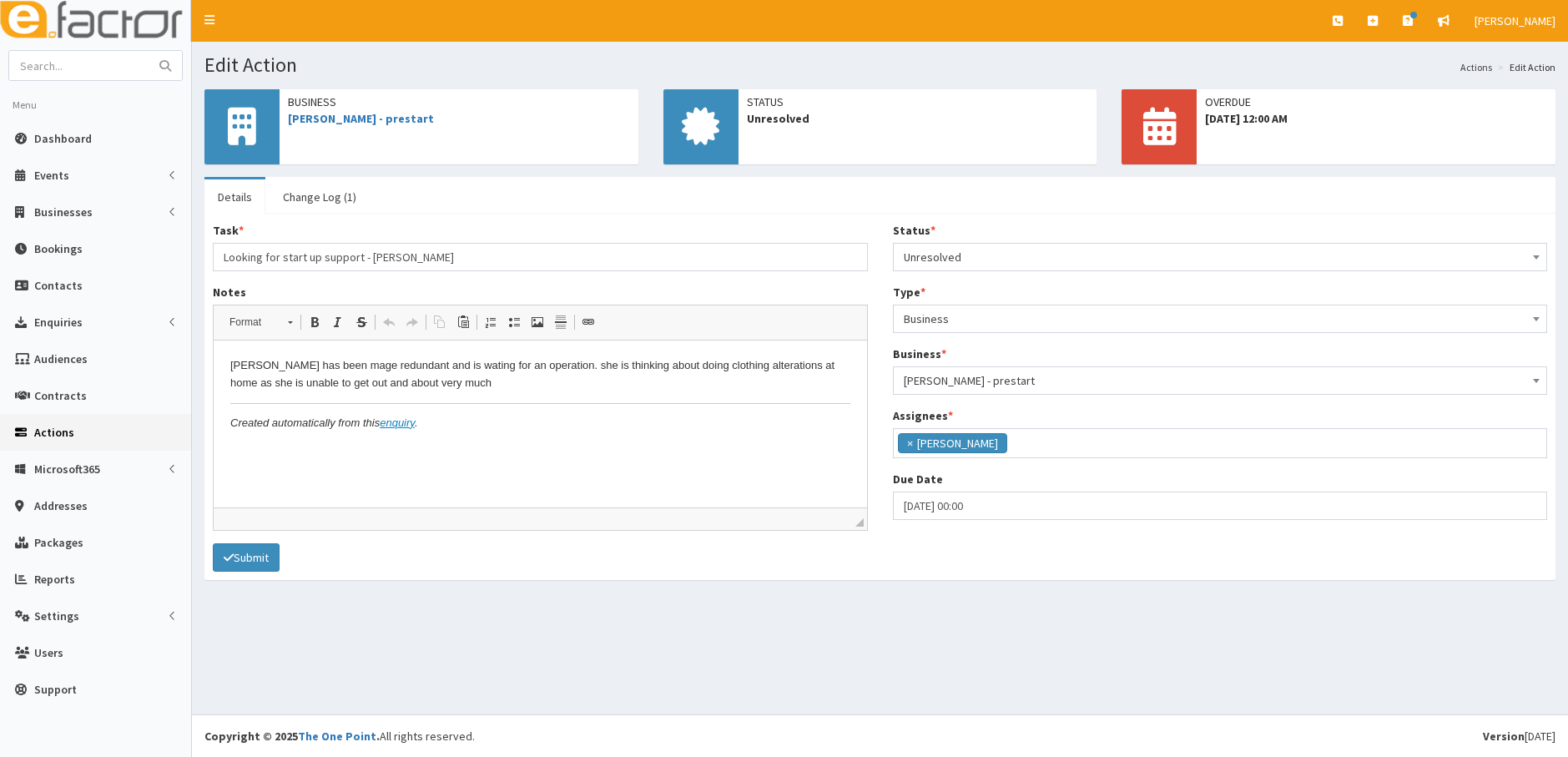
scroll to position [153, 0]
click at [1018, 254] on span "Unresolved" at bounding box center [1221, 257] width 634 height 24
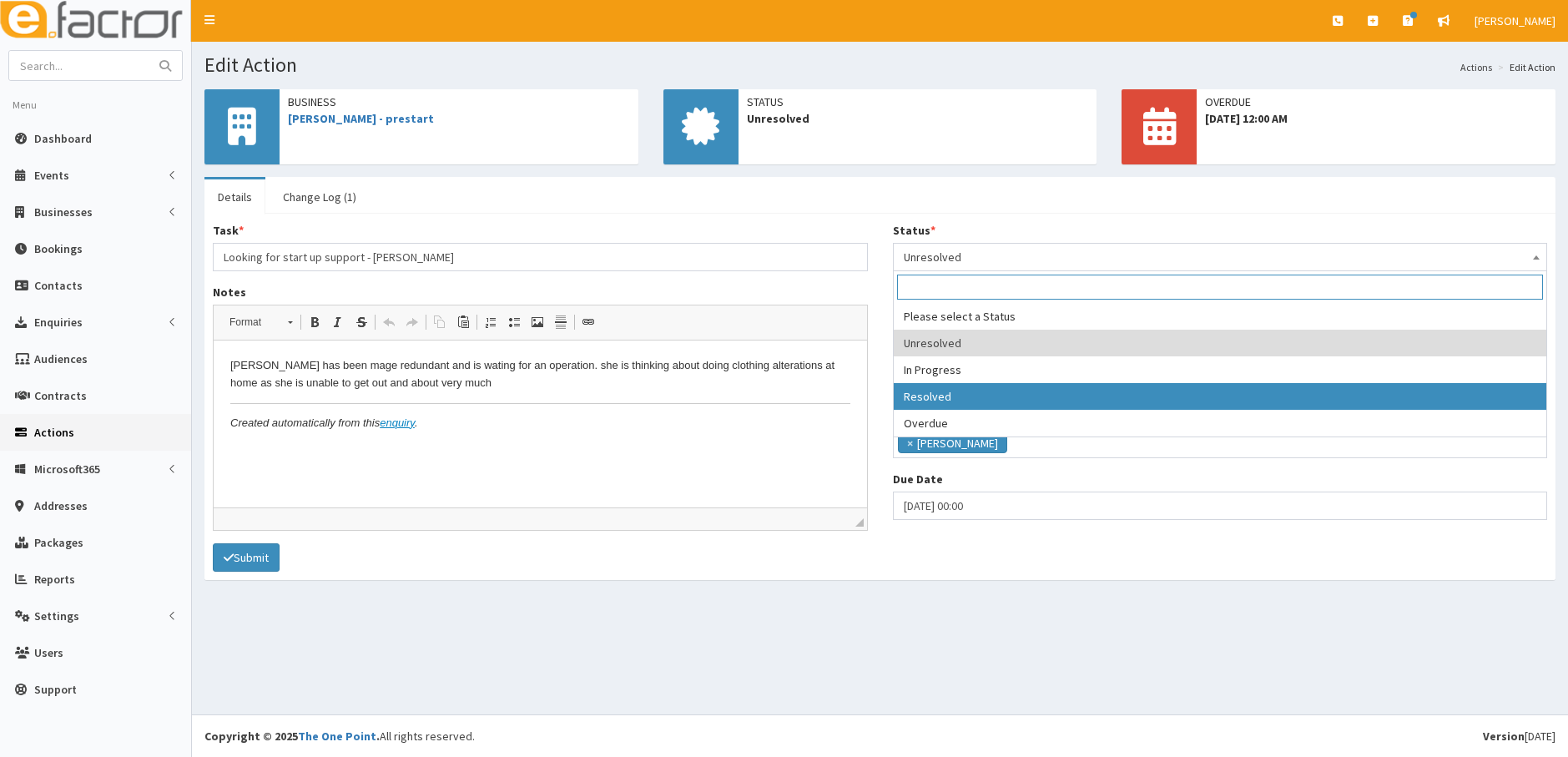
select select "3"
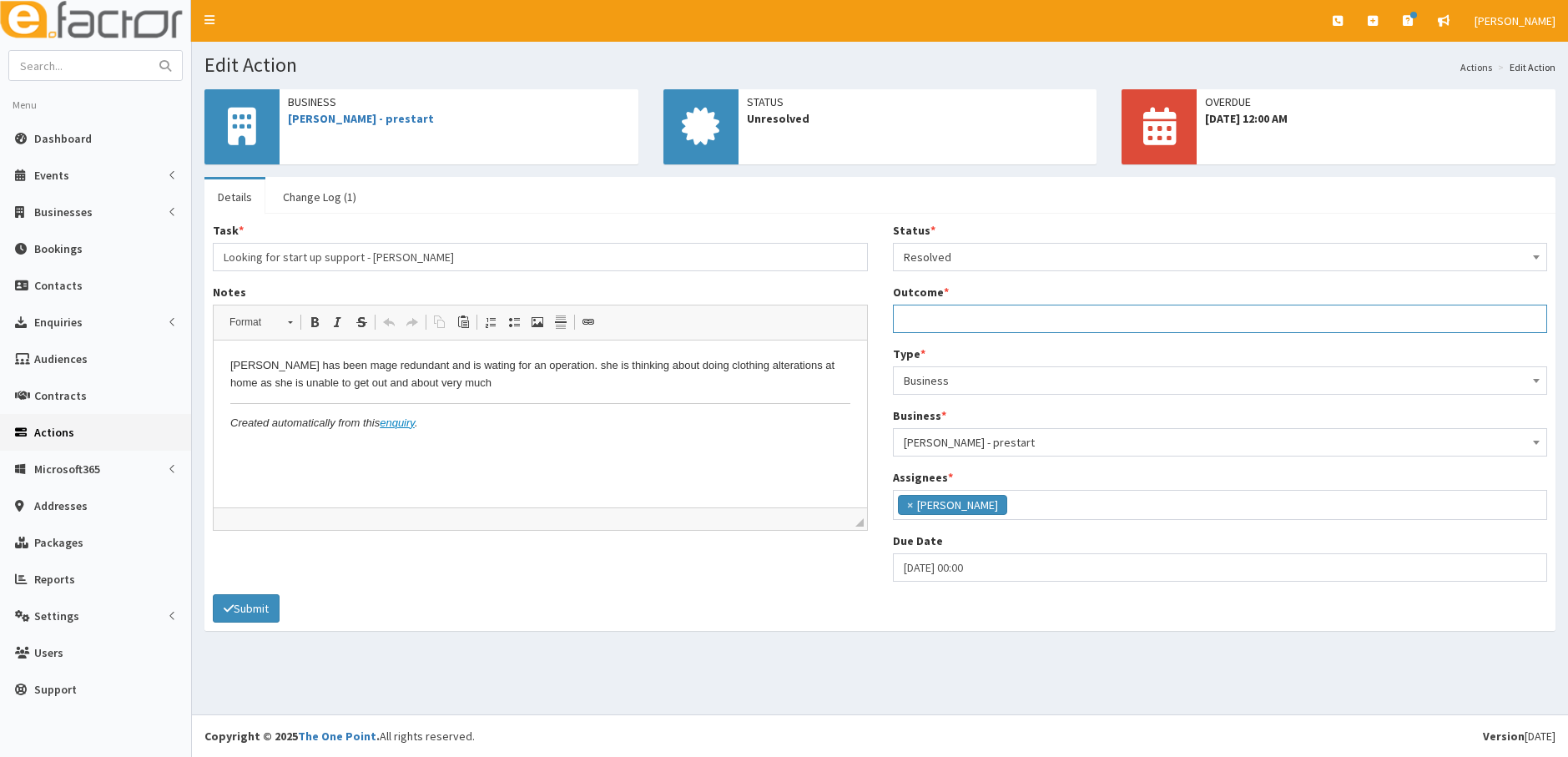
click at [956, 314] on input "Outcome *" at bounding box center [1221, 319] width 656 height 28
type input "Link to BYOB sent"
click at [255, 610] on button "Submit" at bounding box center [245, 608] width 67 height 28
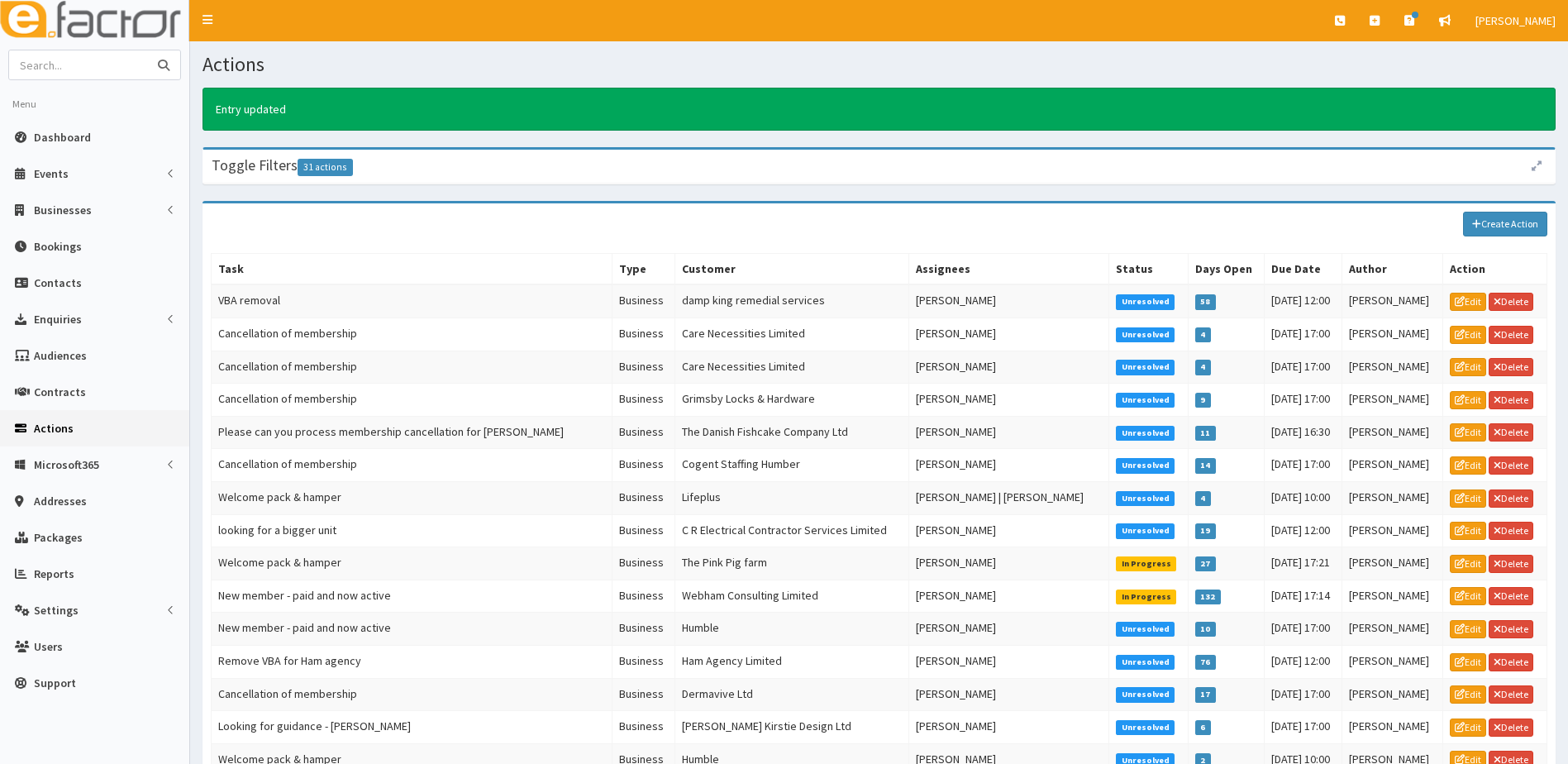
click at [83, 74] on input "text" at bounding box center [78, 64] width 139 height 29
type input "adco"
click at [147, 50] on button "submit" at bounding box center [163, 64] width 33 height 29
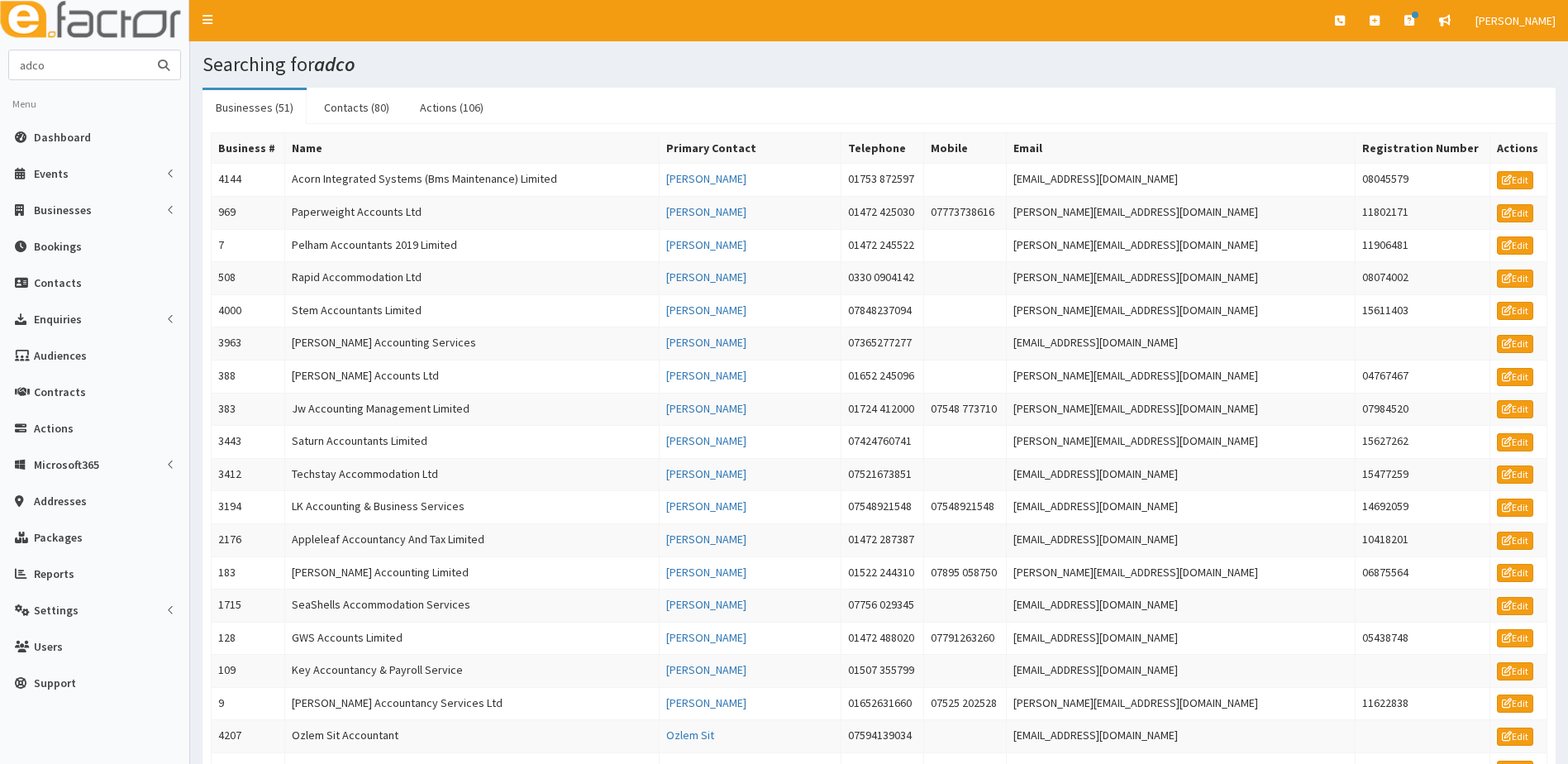
click at [102, 61] on input "adco" at bounding box center [78, 64] width 139 height 29
type input "a"
type input "ais"
click at [147, 50] on button "submit" at bounding box center [163, 64] width 33 height 29
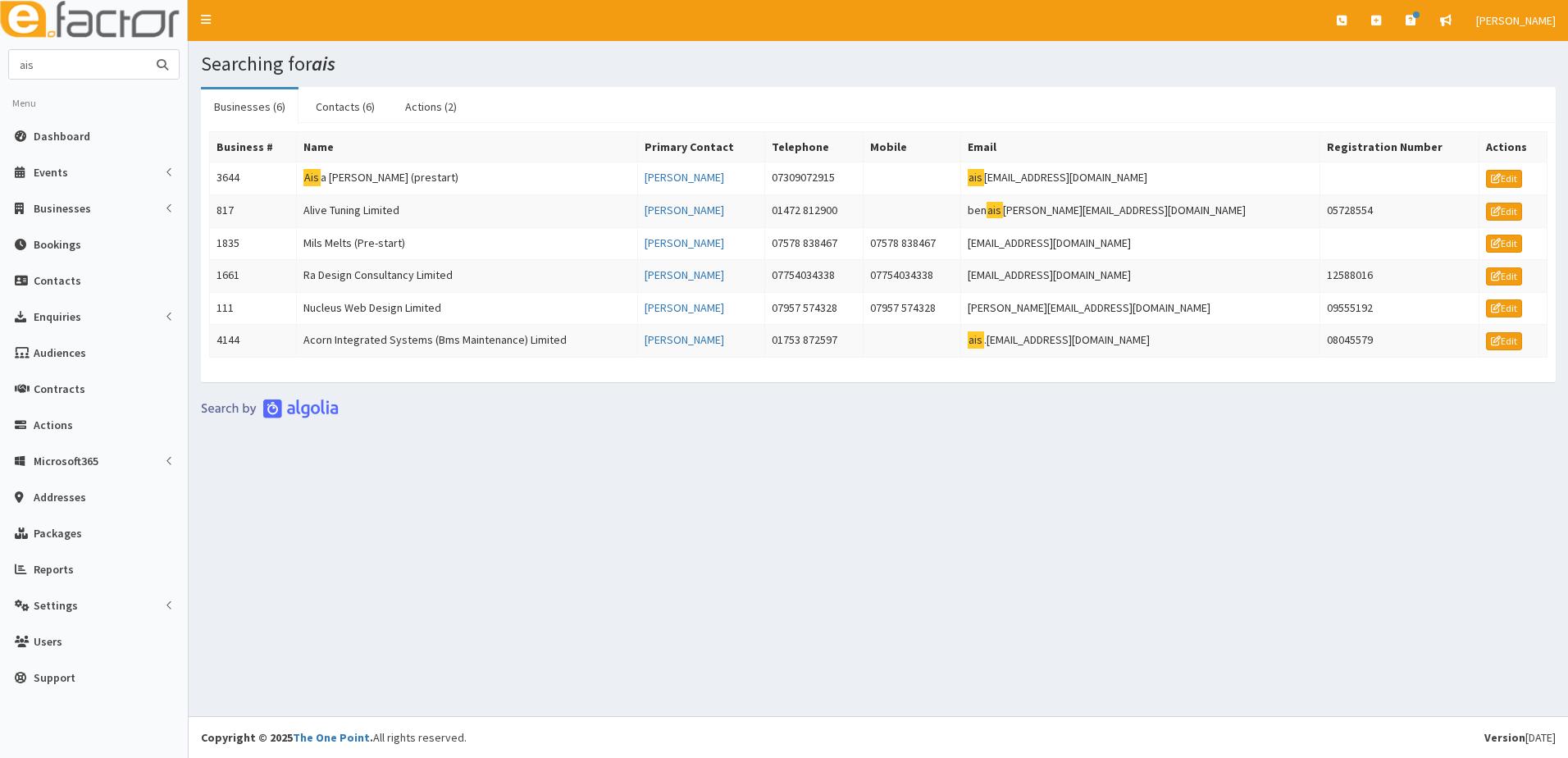
click at [74, 72] on input "ais" at bounding box center [78, 64] width 138 height 29
type input "acorn integrated"
click at [146, 50] on button "submit" at bounding box center [162, 64] width 32 height 29
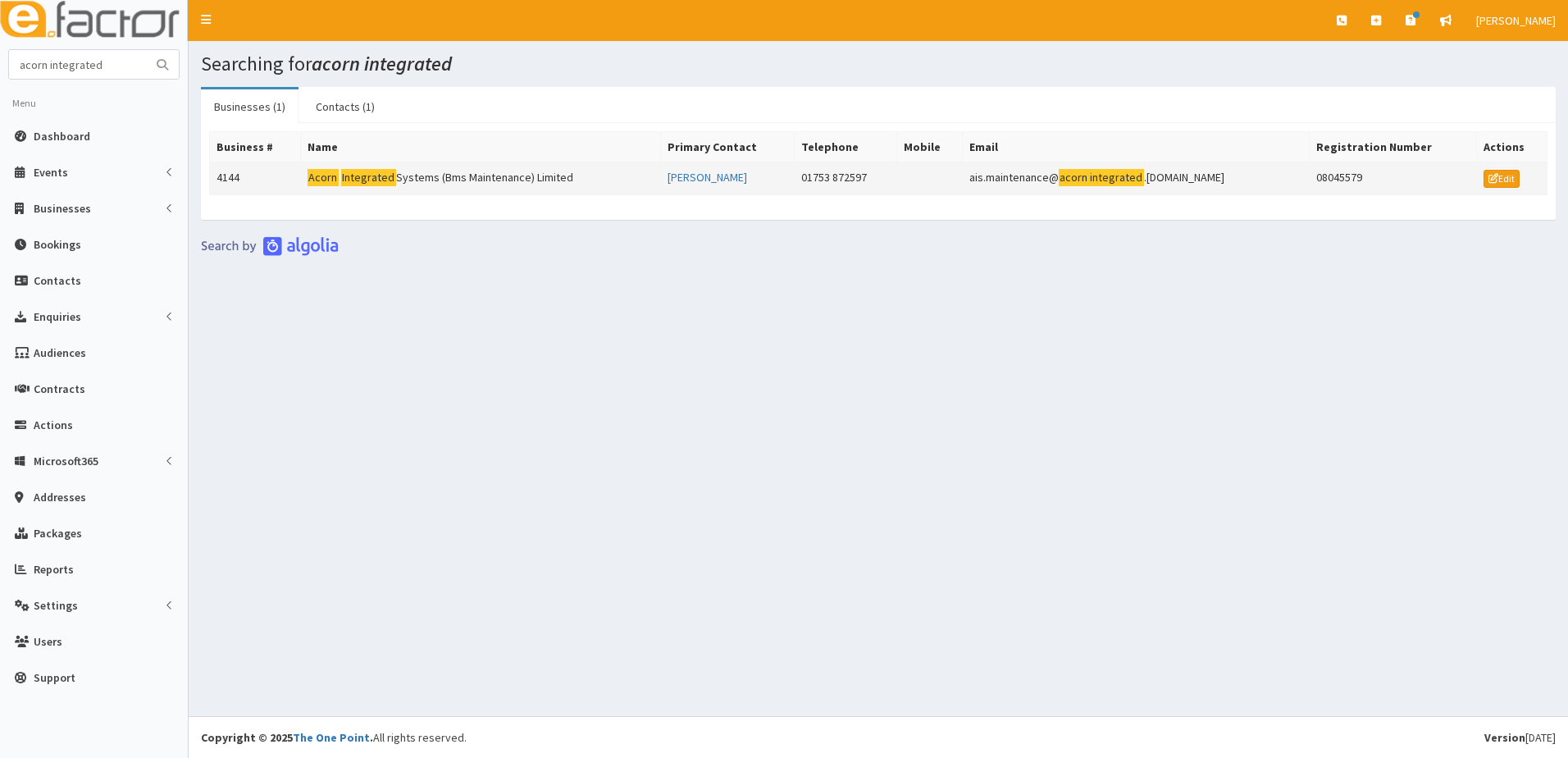
click at [230, 178] on td "4144" at bounding box center [255, 178] width 91 height 32
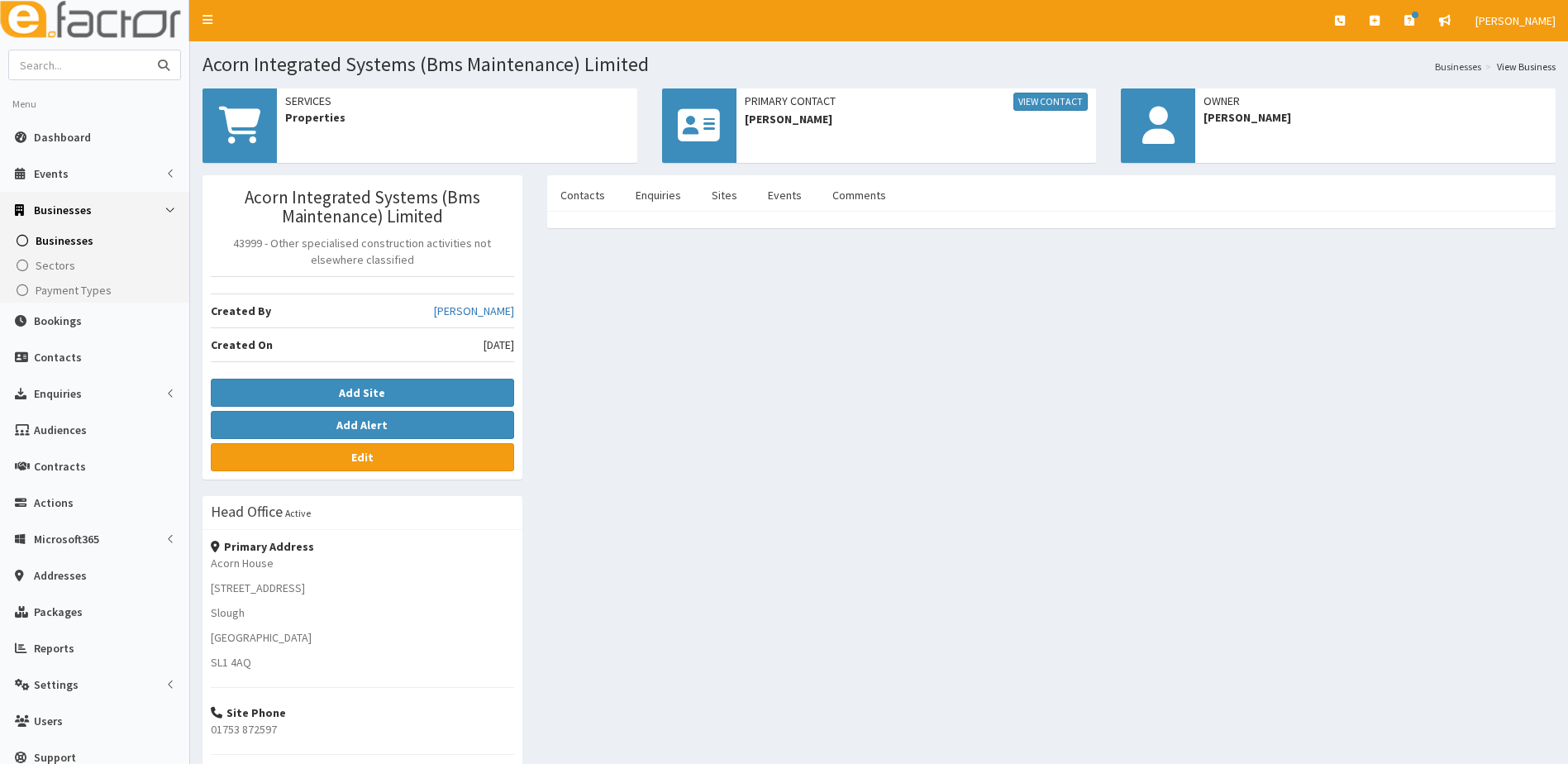
click at [69, 70] on input "text" at bounding box center [78, 64] width 139 height 29
type input "Mv recycling"
click at [147, 50] on button "submit" at bounding box center [163, 64] width 33 height 29
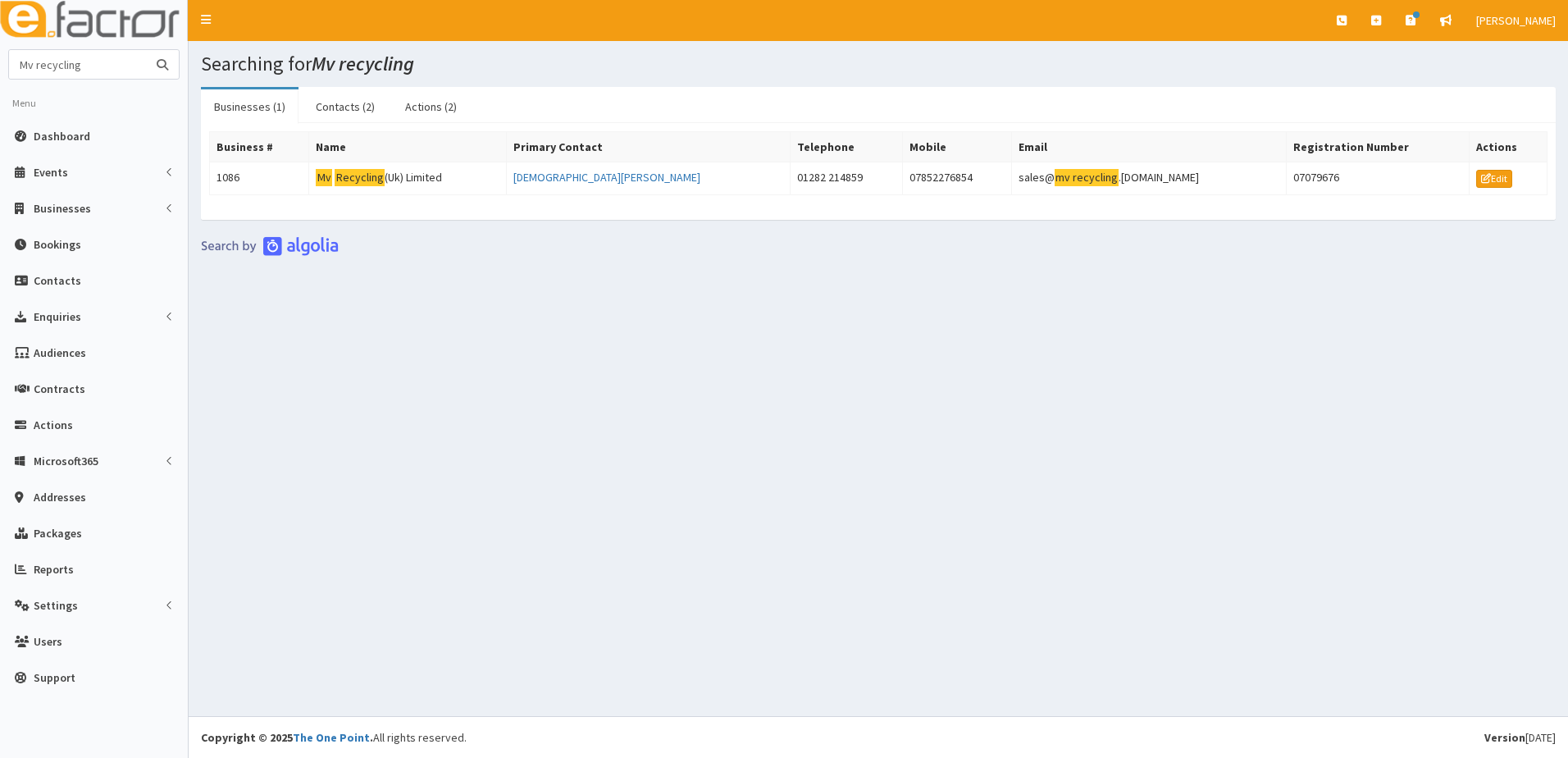
click at [105, 65] on input "Mv recycling" at bounding box center [78, 64] width 138 height 29
type input "M"
type input "Willows Homecare"
click at [146, 50] on button "submit" at bounding box center [162, 64] width 32 height 29
